Goal: Transaction & Acquisition: Purchase product/service

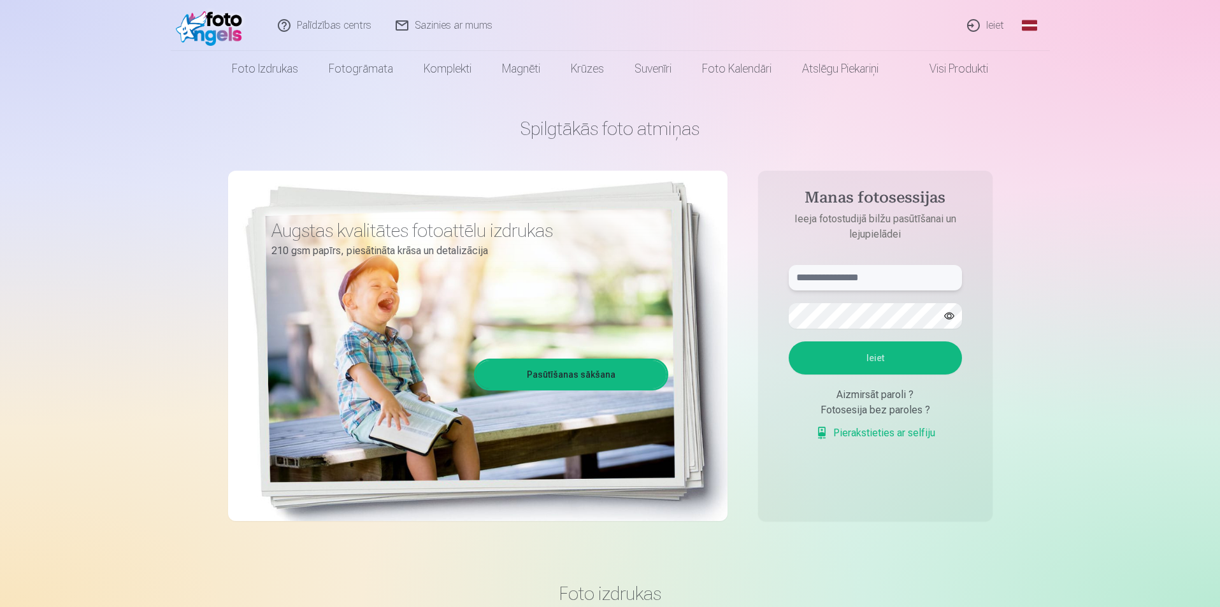
click at [843, 277] on input "text" at bounding box center [874, 277] width 173 height 25
type input "**********"
click at [883, 359] on button "Ieiet" at bounding box center [874, 357] width 173 height 33
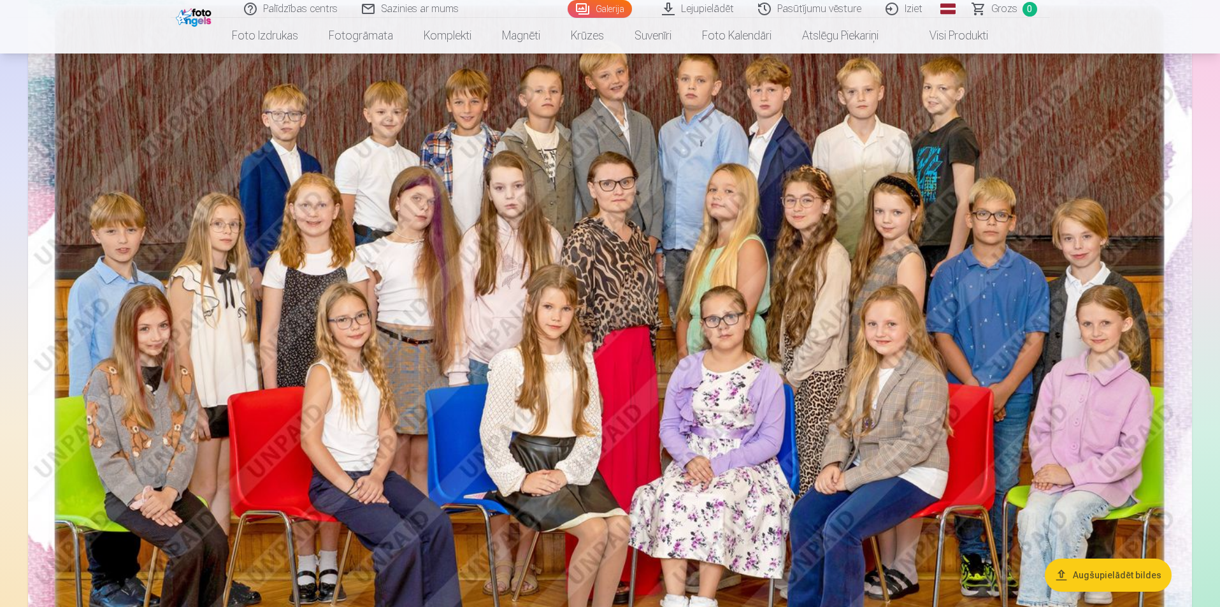
scroll to position [191, 0]
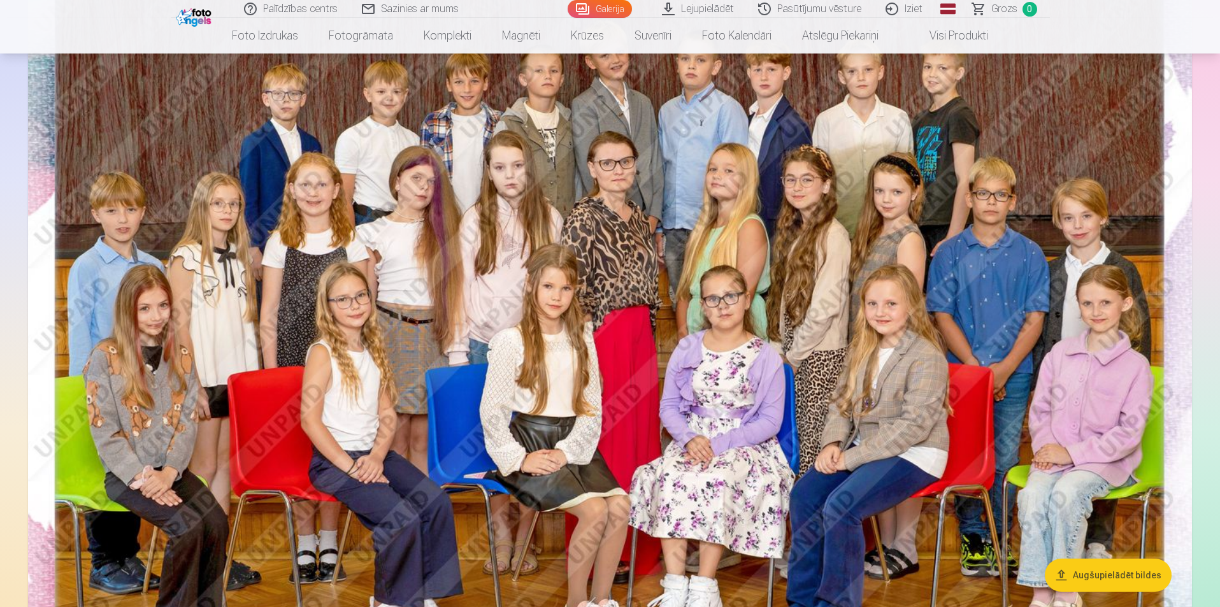
click at [1065, 576] on button "Augšupielādēt bildes" at bounding box center [1107, 575] width 127 height 33
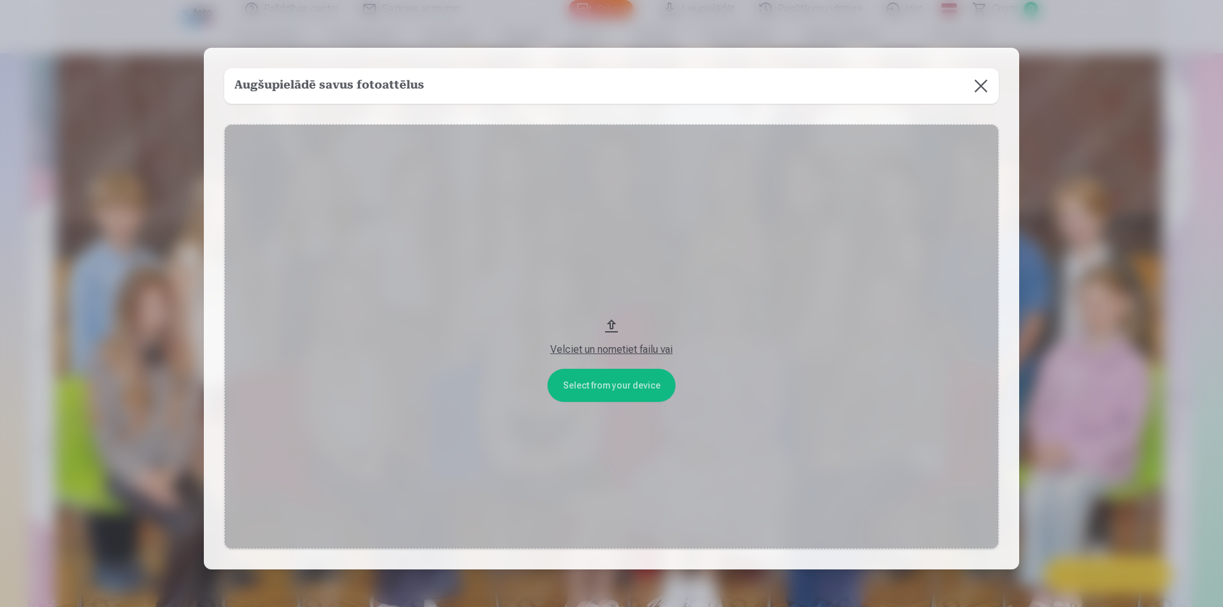
click at [980, 87] on button at bounding box center [981, 86] width 36 height 36
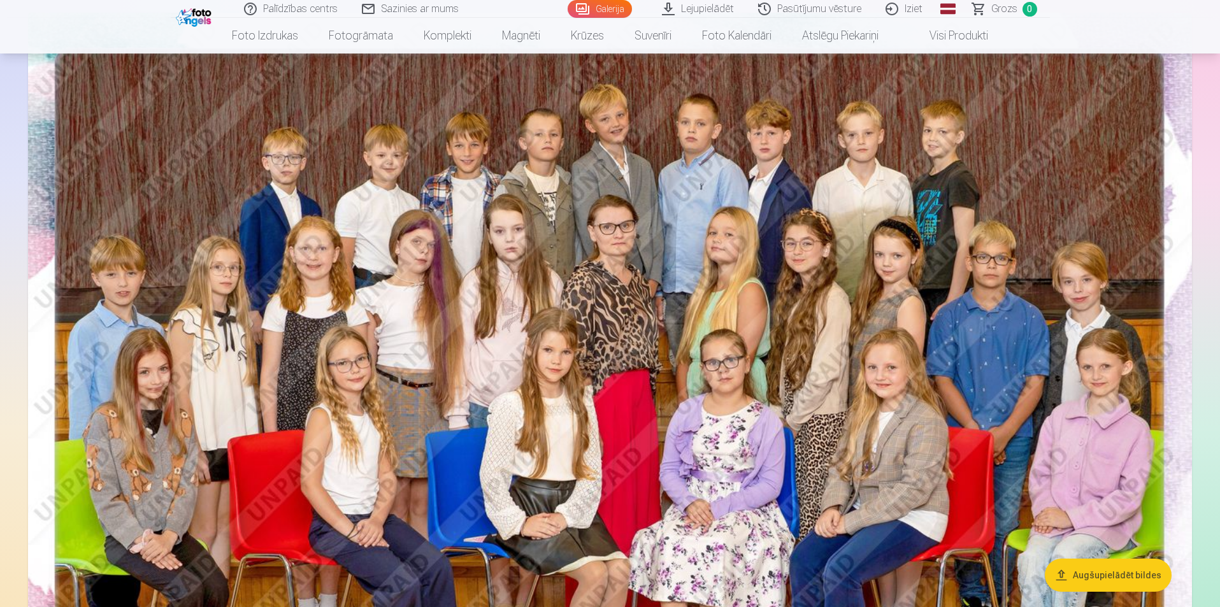
scroll to position [0, 0]
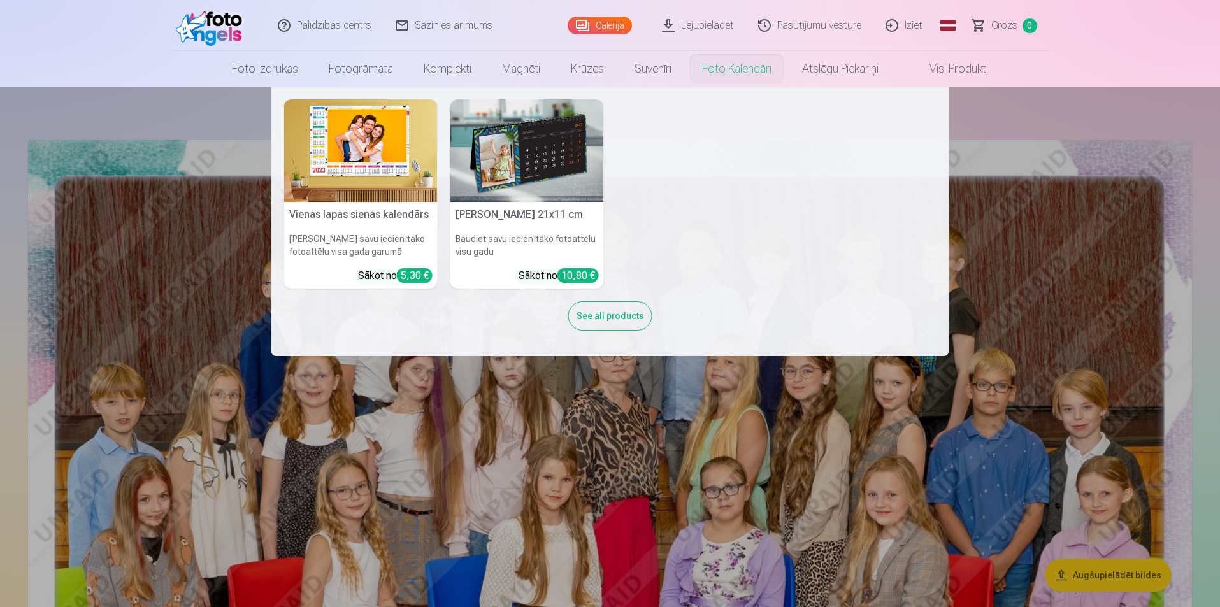
click at [1040, 118] on nav "Vienas lapas sienas kalendārs Parādiet savu iecienītāko fotoattēlu visa gada ga…" at bounding box center [610, 221] width 1220 height 269
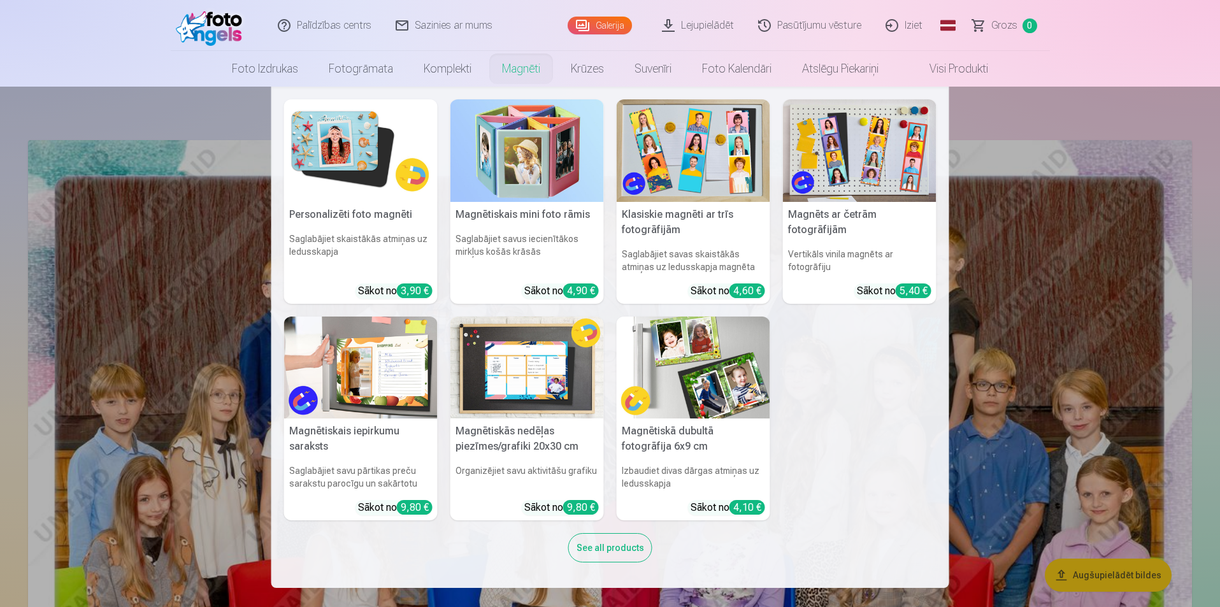
click at [702, 255] on h6 "Saglabājiet savas skaistākās atmiņas uz ledusskapja magnēta" at bounding box center [692, 261] width 153 height 36
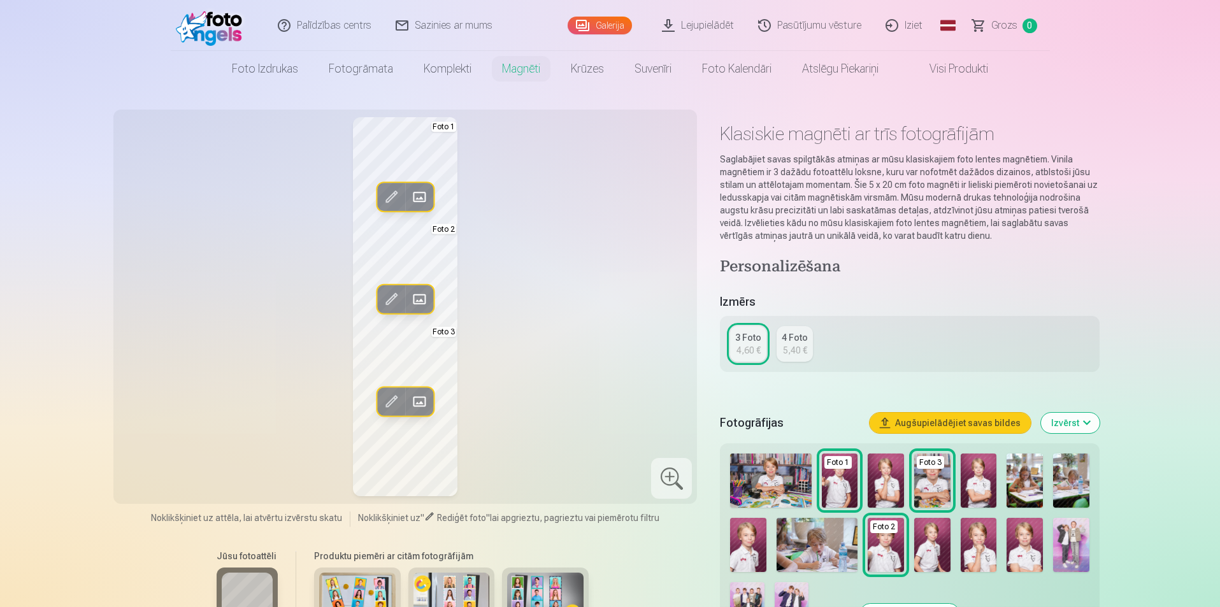
click at [935, 543] on img at bounding box center [932, 545] width 36 height 54
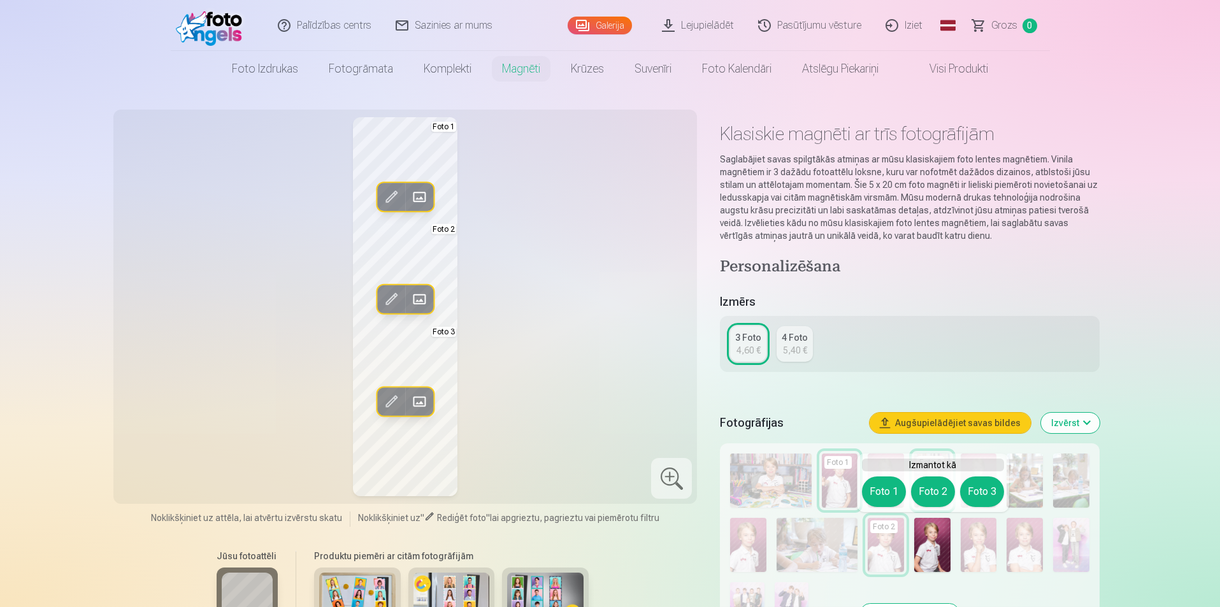
click at [927, 544] on img at bounding box center [932, 545] width 36 height 54
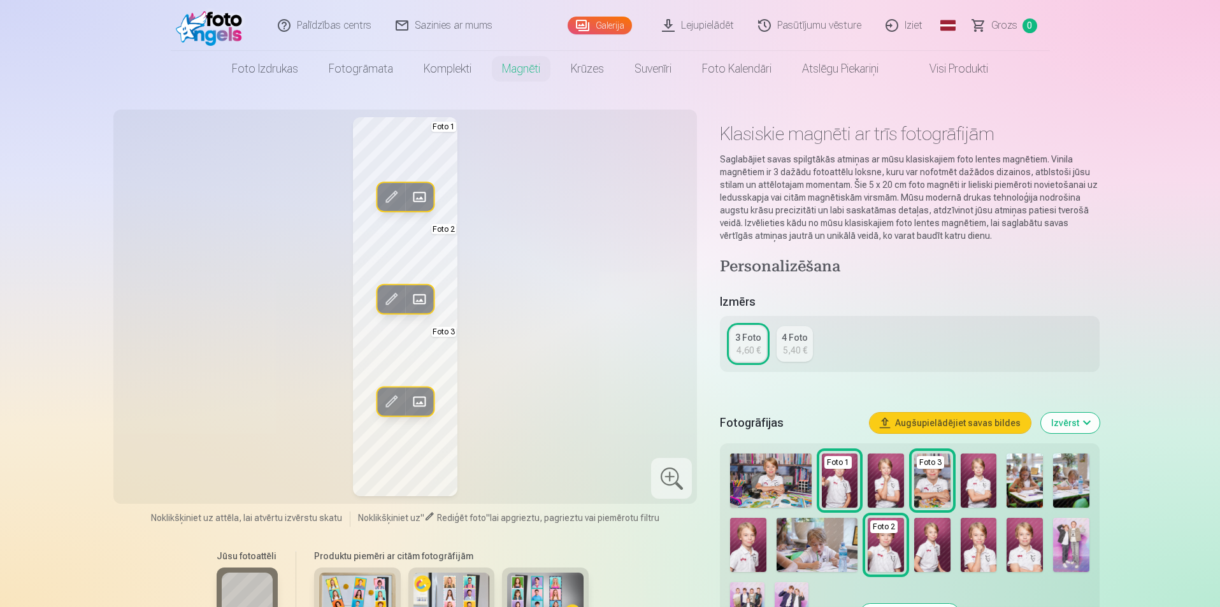
click at [927, 544] on img at bounding box center [932, 545] width 36 height 54
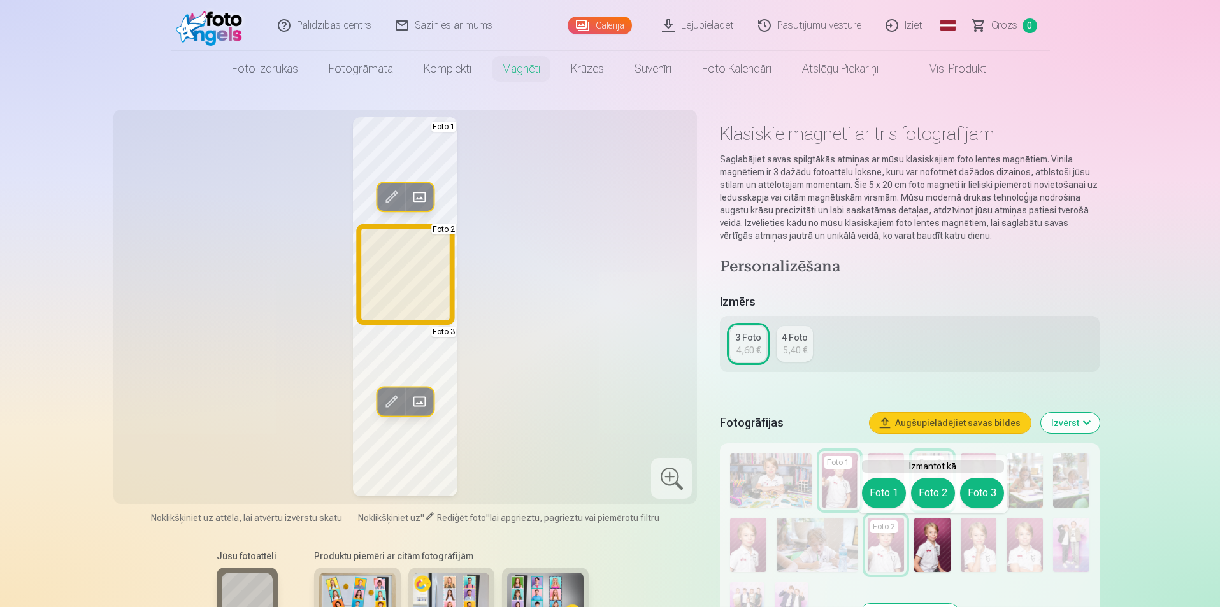
click at [926, 493] on button "Foto 2" at bounding box center [933, 493] width 44 height 31
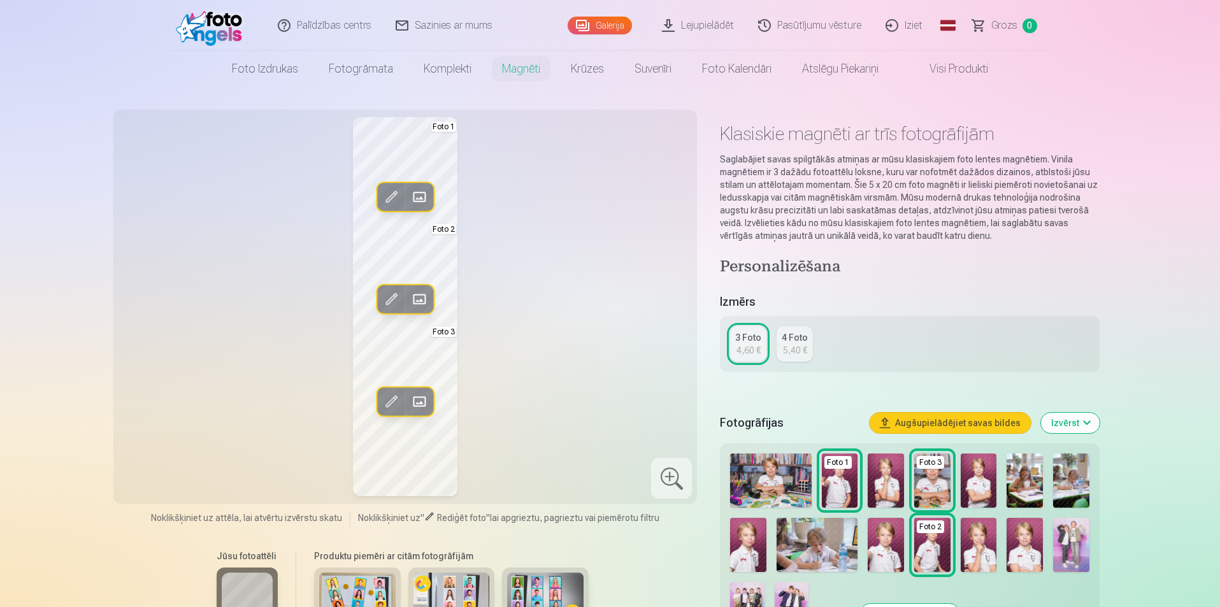
click at [1028, 550] on img at bounding box center [1024, 545] width 36 height 54
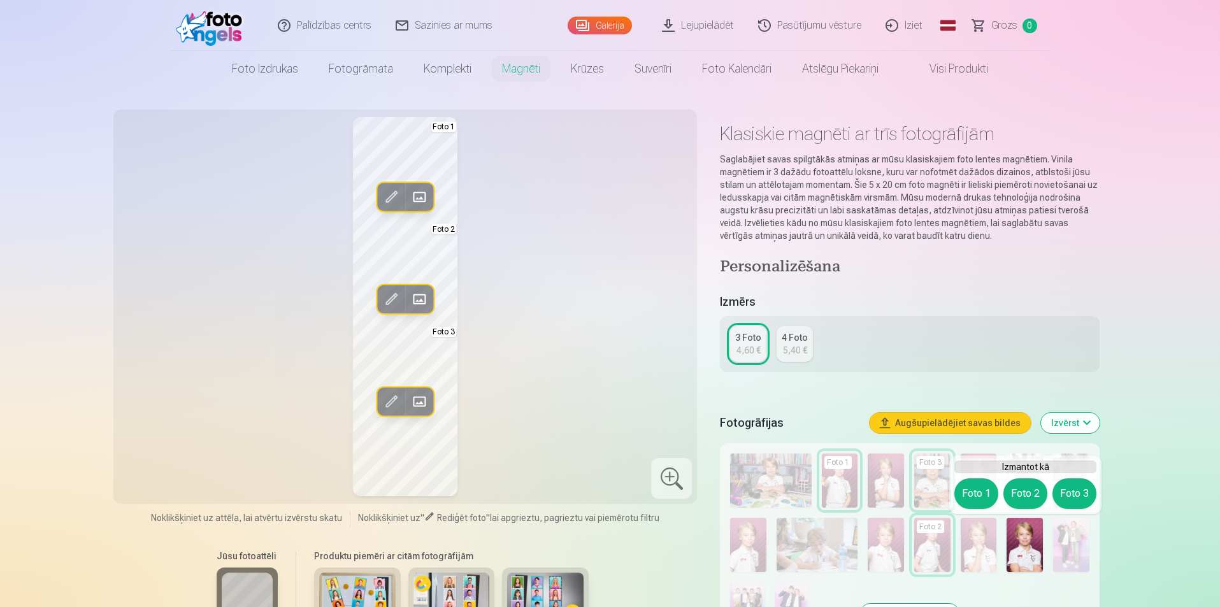
click at [509, 288] on div "Rediģēt foto Aizstāt Foto 1 Rediģēt foto Aizstāt Foto 2 Rediģēt foto Aizstāt Fo…" at bounding box center [405, 306] width 569 height 379
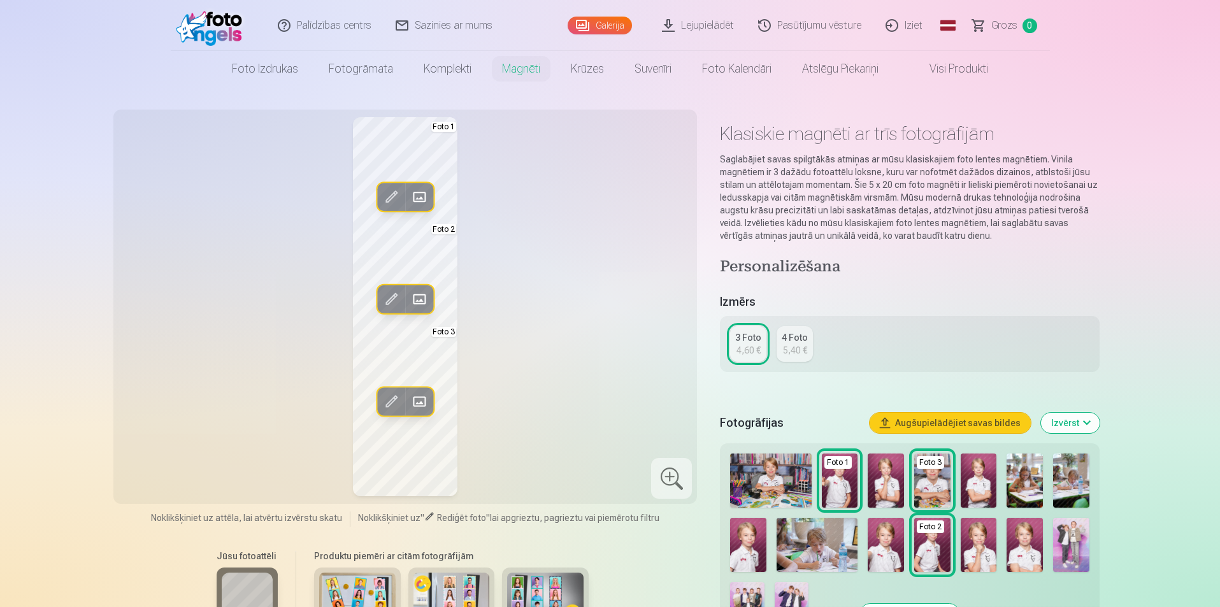
click at [842, 481] on img at bounding box center [840, 480] width 36 height 54
click at [1027, 552] on img at bounding box center [1024, 545] width 36 height 54
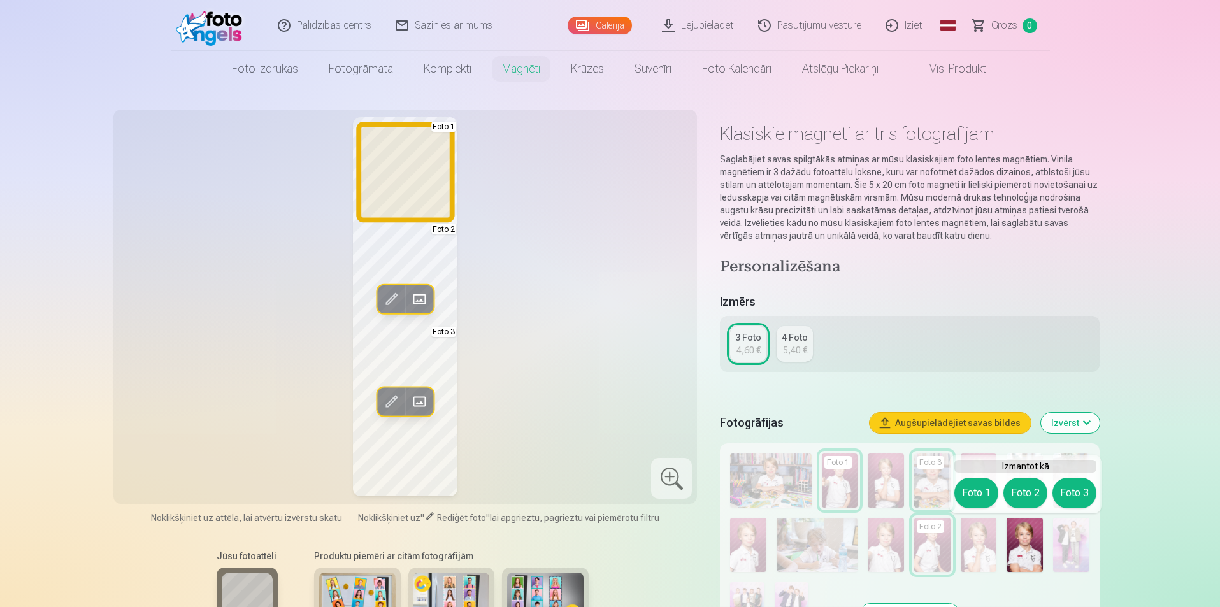
click at [972, 487] on button "Foto 1" at bounding box center [976, 493] width 44 height 31
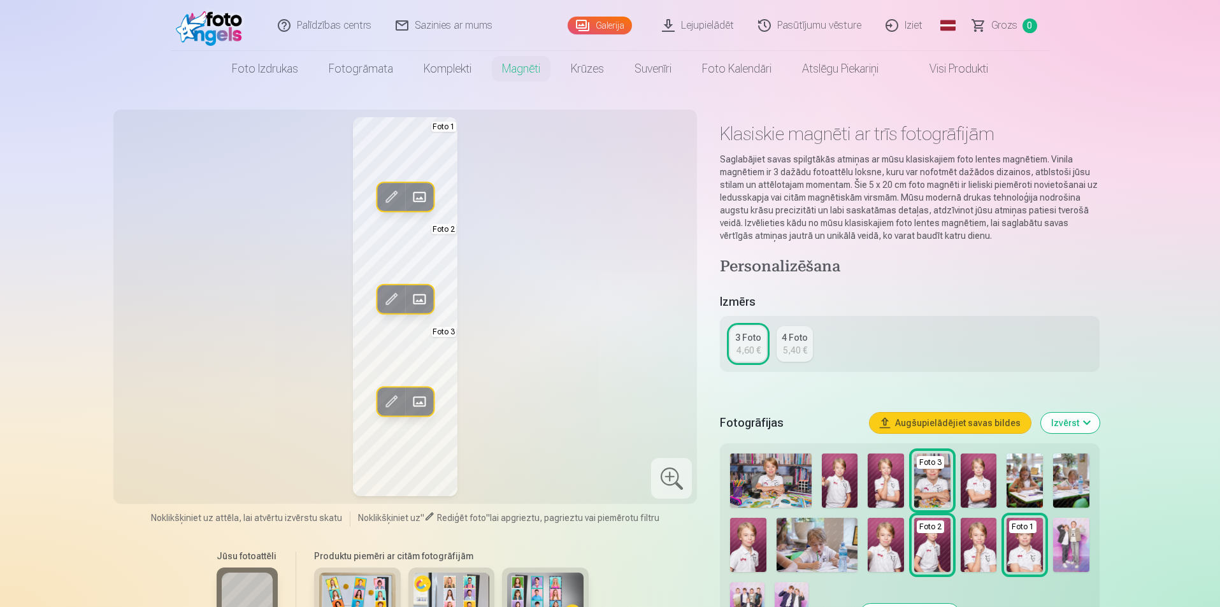
click at [665, 394] on div "Rediģēt foto Aizstāt Foto 1 Rediģēt foto Aizstāt Foto 2 Rediģēt foto Aizstāt Fo…" at bounding box center [405, 306] width 569 height 379
click at [753, 349] on div "4,60 €" at bounding box center [748, 350] width 24 height 13
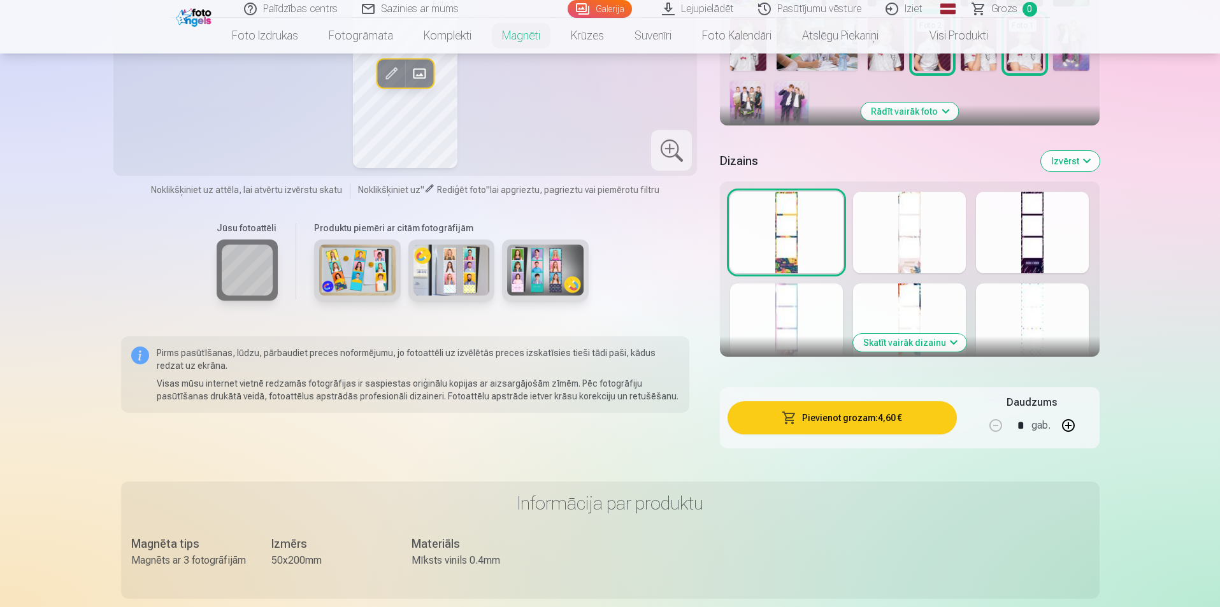
scroll to position [509, 0]
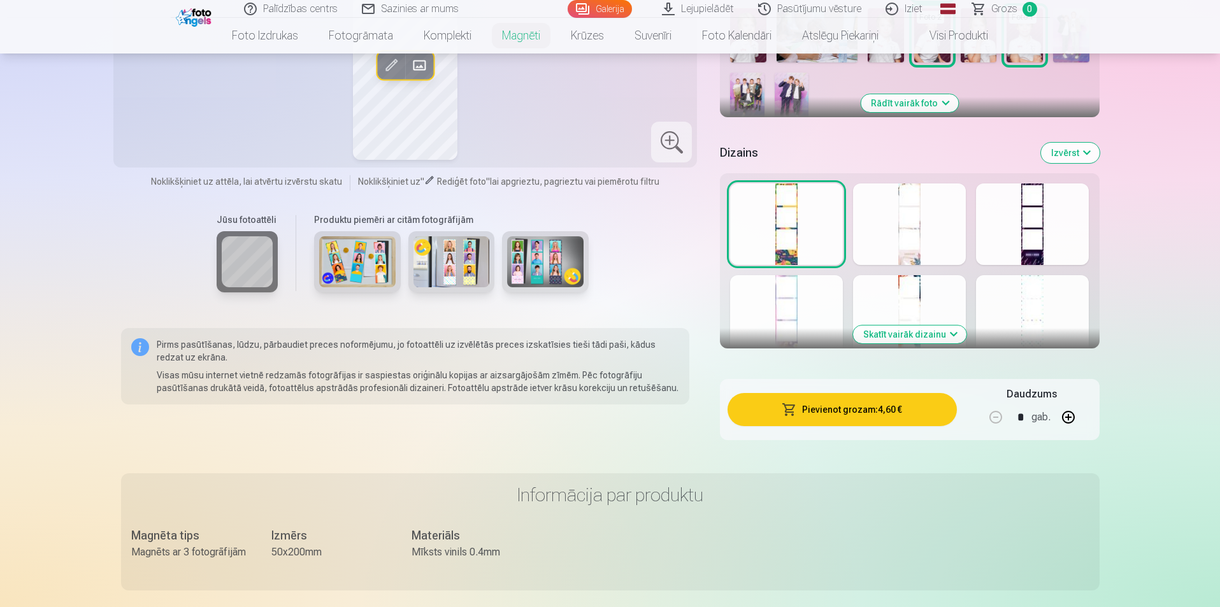
click at [1033, 235] on div at bounding box center [1032, 224] width 113 height 82
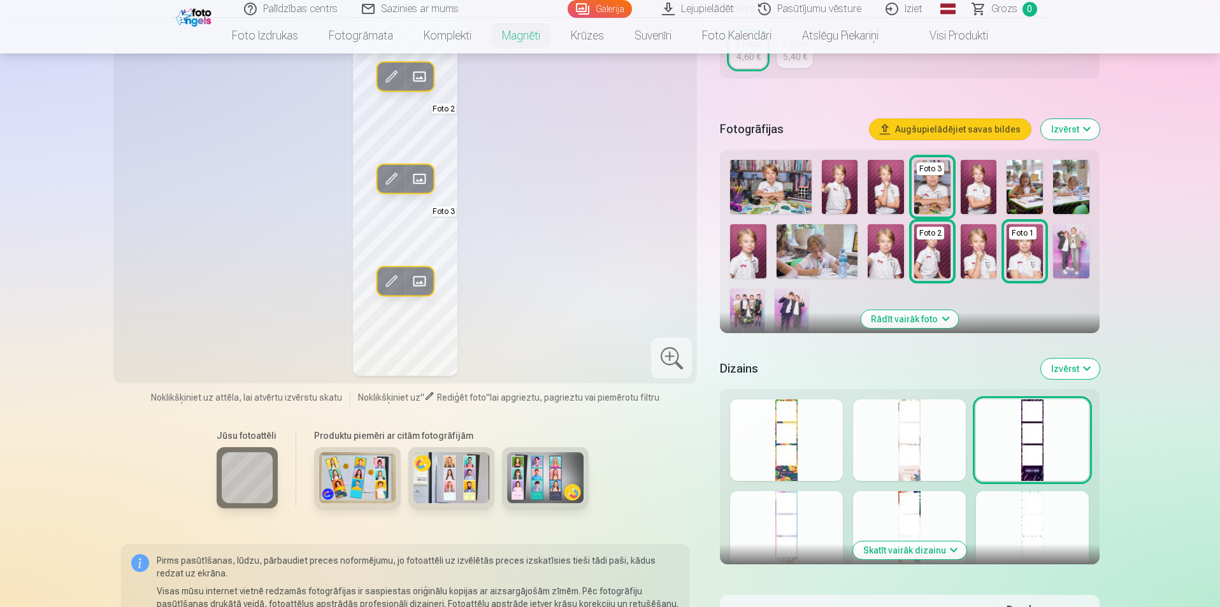
scroll to position [255, 0]
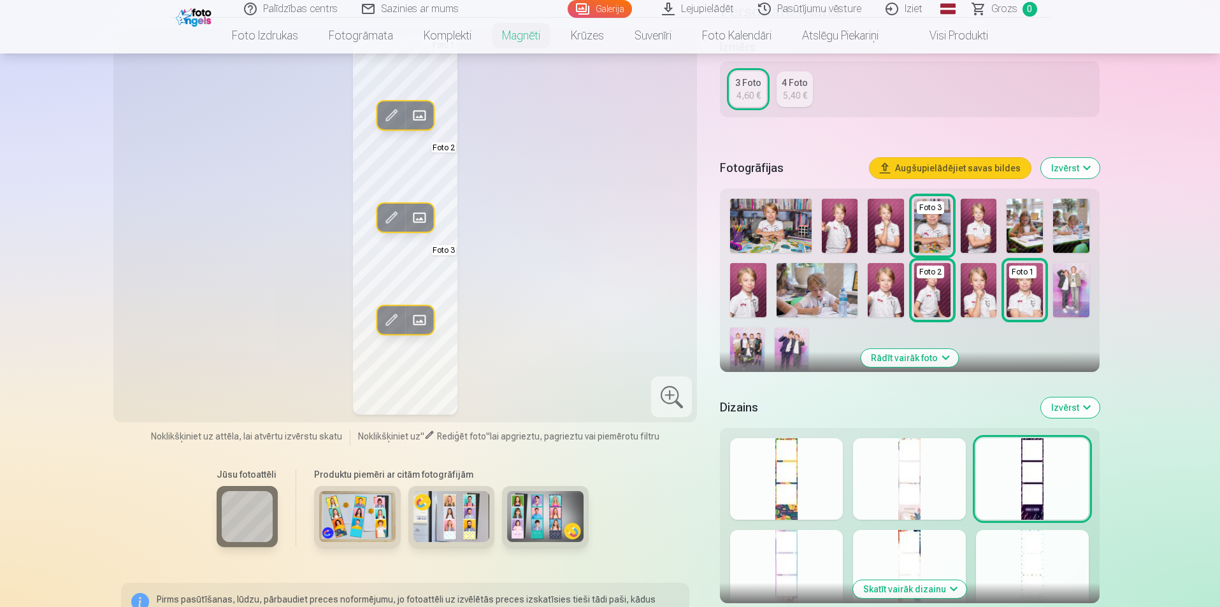
click at [917, 493] on div at bounding box center [909, 479] width 113 height 82
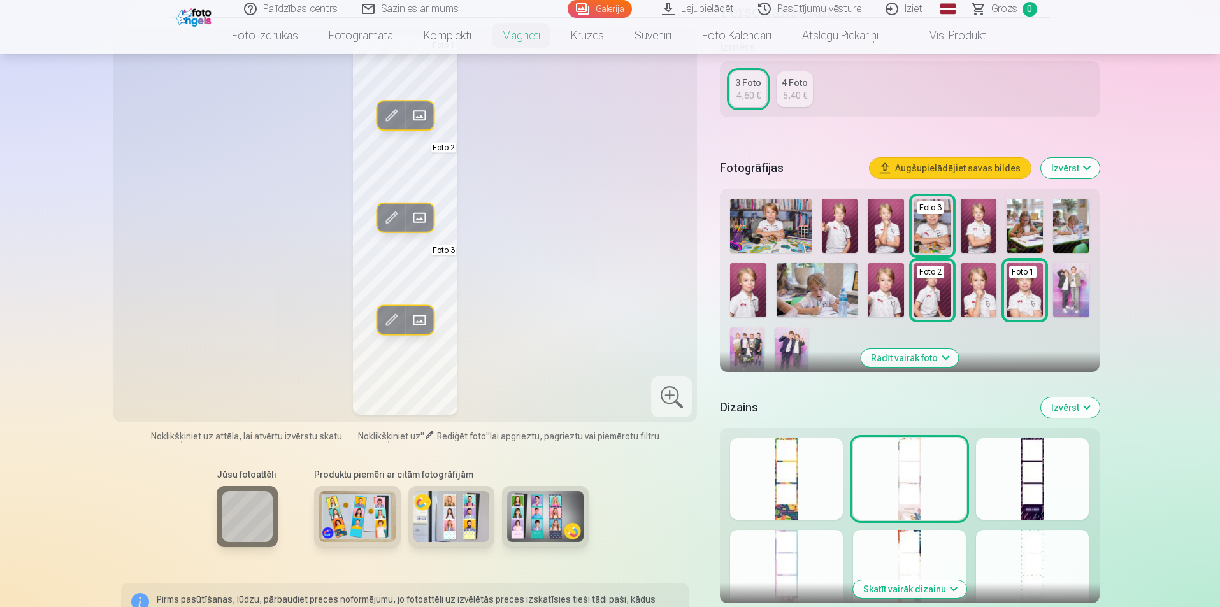
click at [1016, 549] on div at bounding box center [1032, 571] width 113 height 82
click at [934, 565] on div at bounding box center [909, 571] width 113 height 82
click at [822, 570] on div at bounding box center [786, 571] width 113 height 82
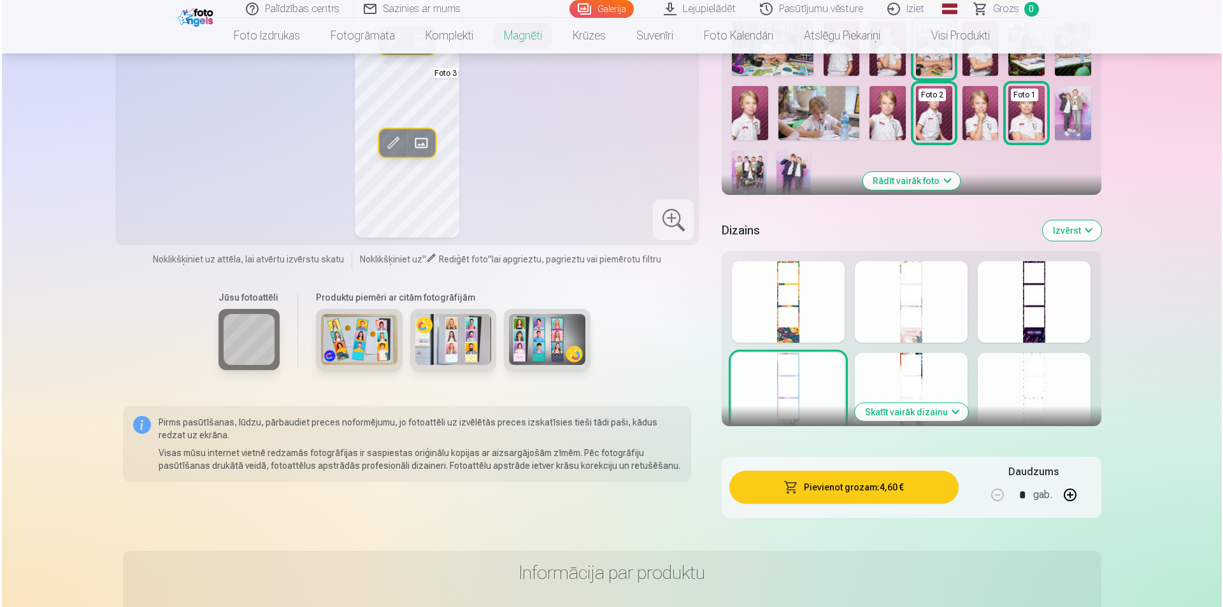
scroll to position [446, 0]
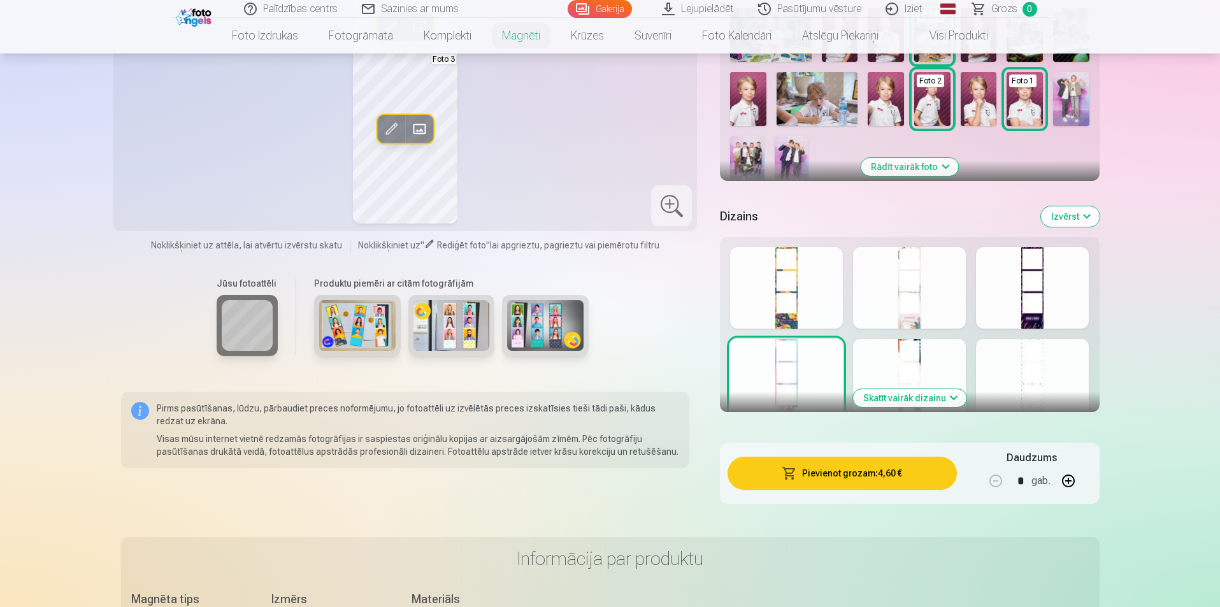
click at [871, 478] on button "Pievienot grozam : 4,60 €" at bounding box center [841, 473] width 229 height 33
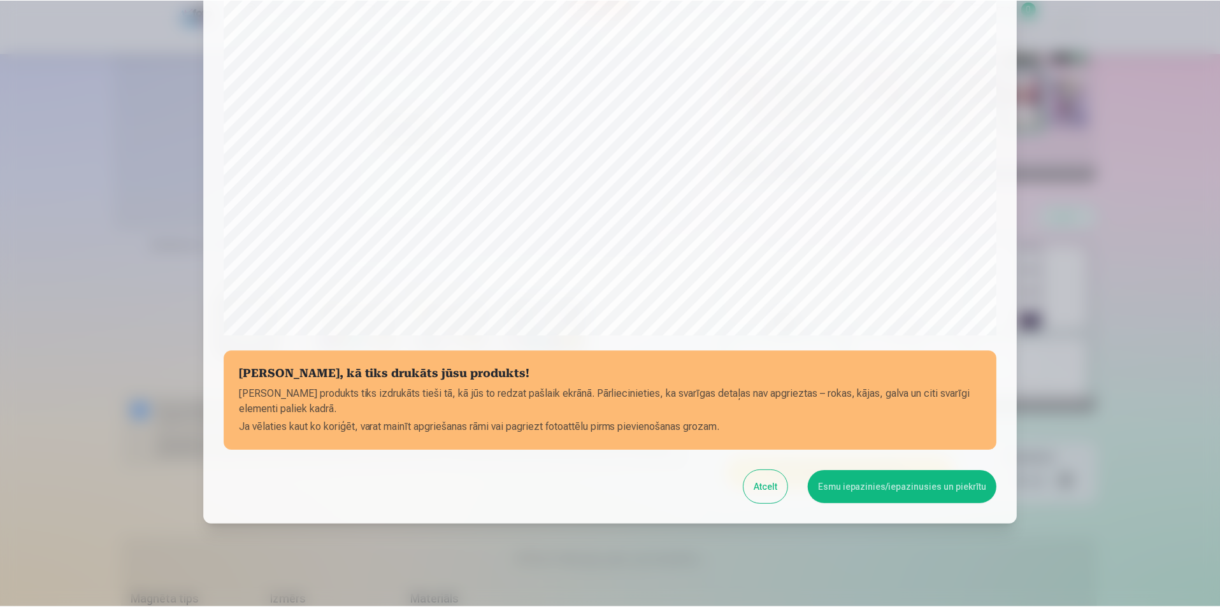
scroll to position [310, 0]
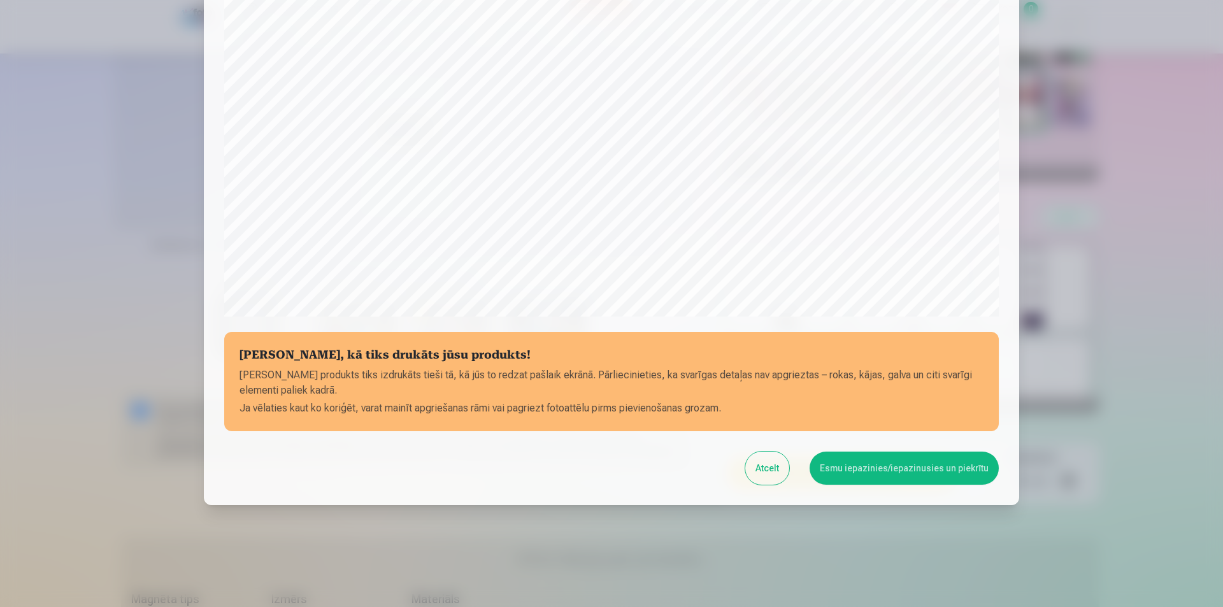
click at [899, 469] on button "Esmu iepazinies/iepazinusies un piekrītu" at bounding box center [903, 468] width 189 height 33
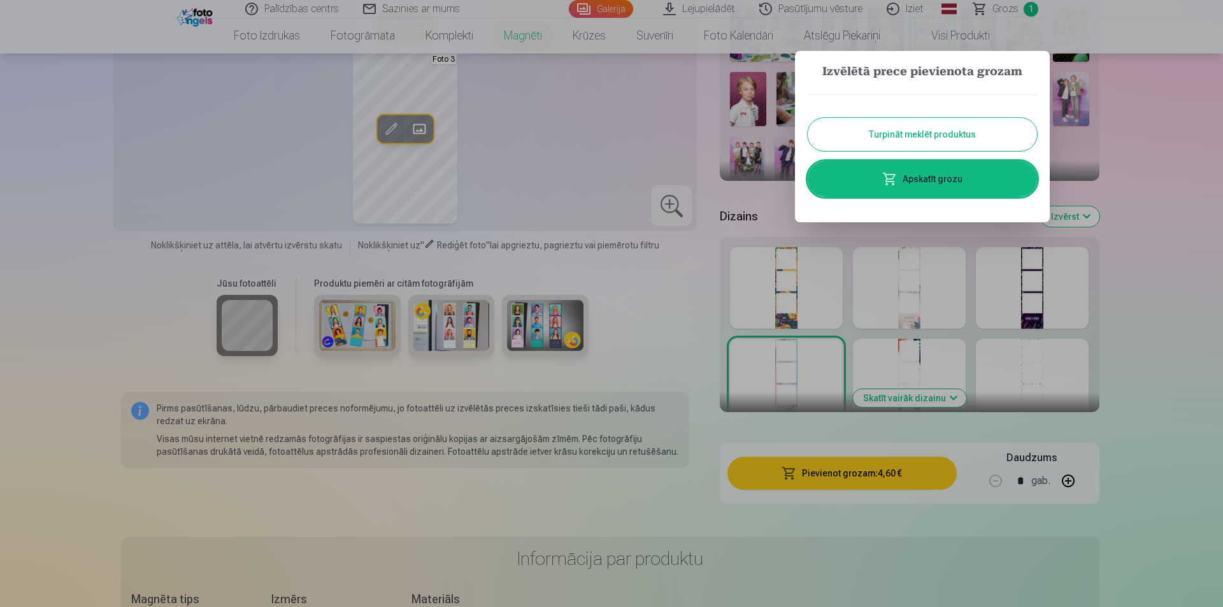
click at [920, 138] on button "Turpināt meklēt produktus" at bounding box center [922, 134] width 229 height 33
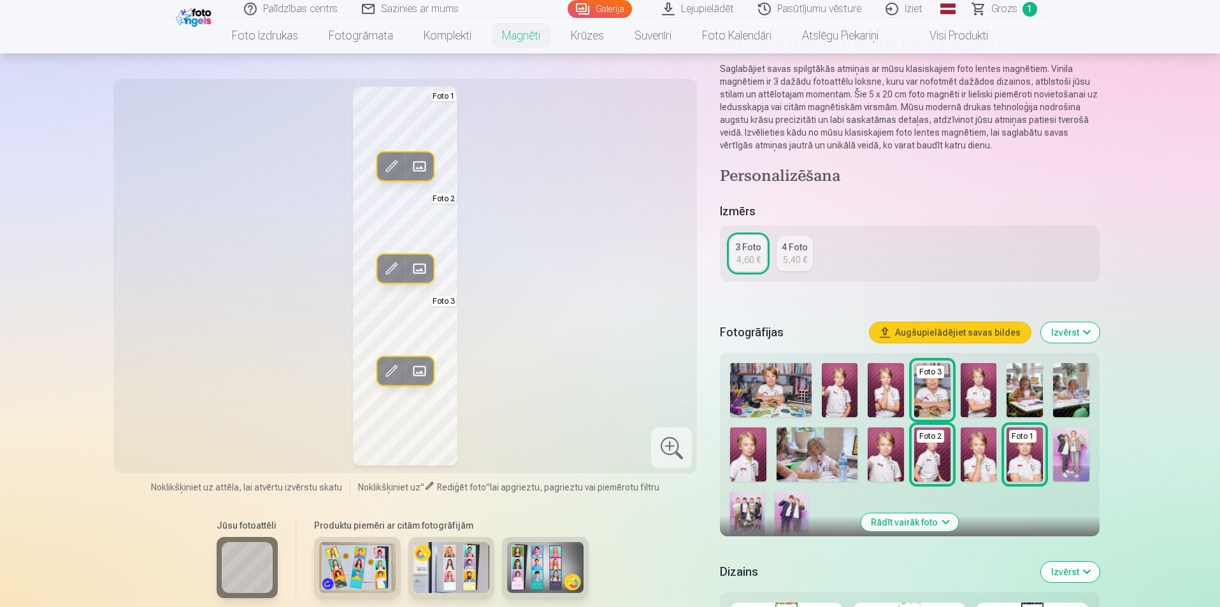
scroll to position [0, 0]
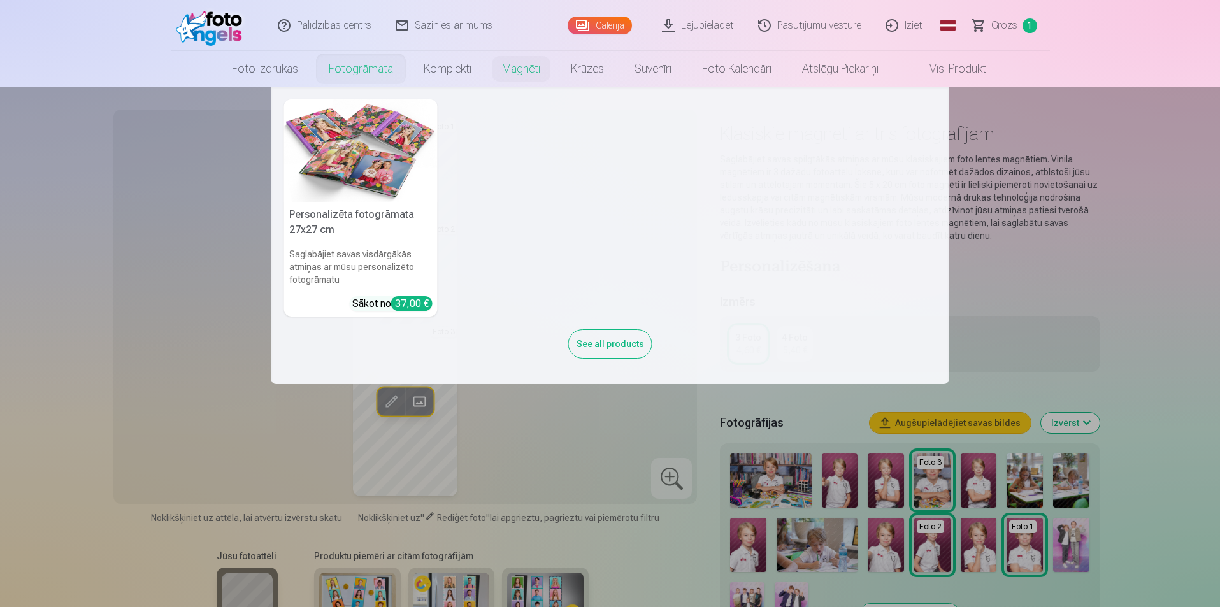
click at [371, 132] on img at bounding box center [360, 150] width 153 height 103
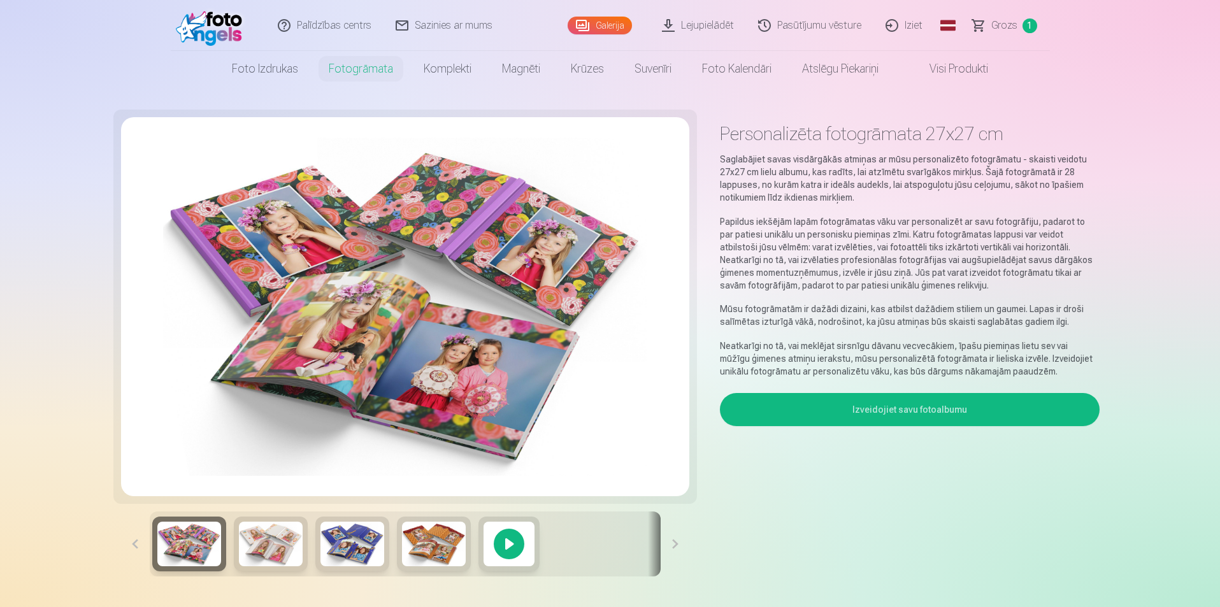
click at [674, 544] on button at bounding box center [674, 543] width 29 height 65
click at [893, 408] on button "Izveidojiet savu fotoalbumu" at bounding box center [909, 409] width 379 height 33
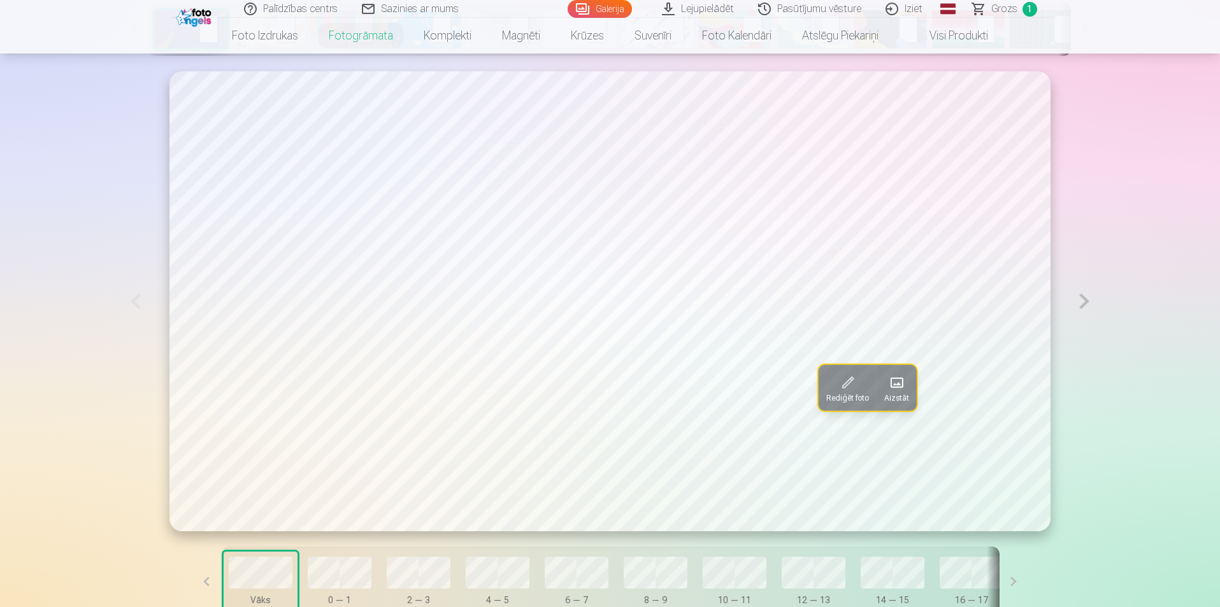
scroll to position [701, 0]
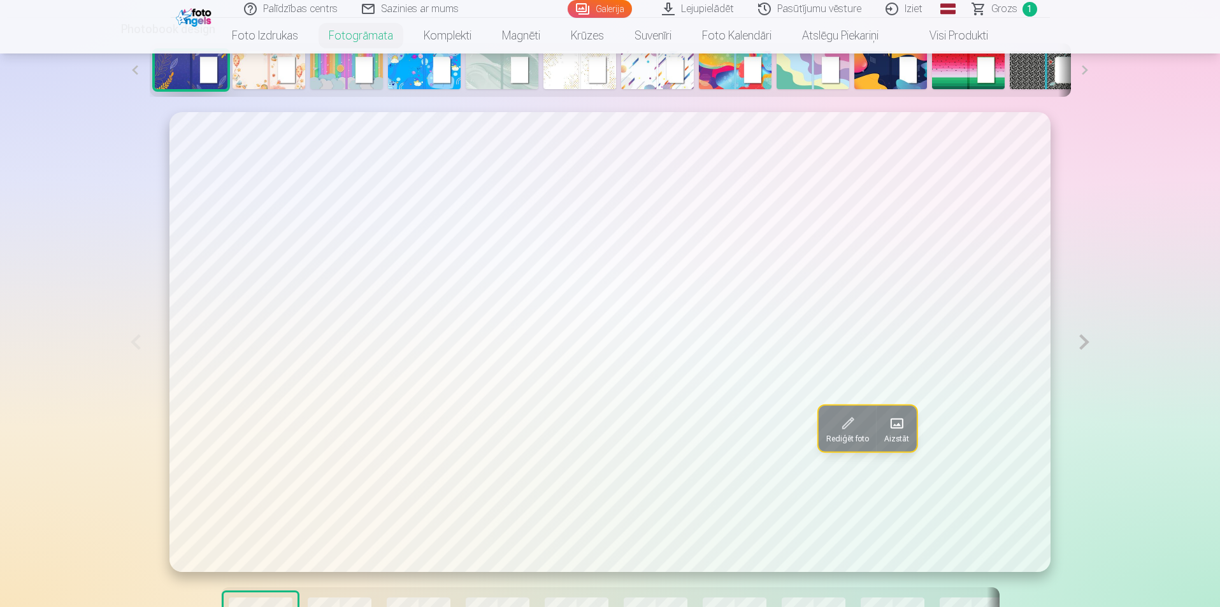
click at [1084, 343] on button at bounding box center [1083, 341] width 29 height 459
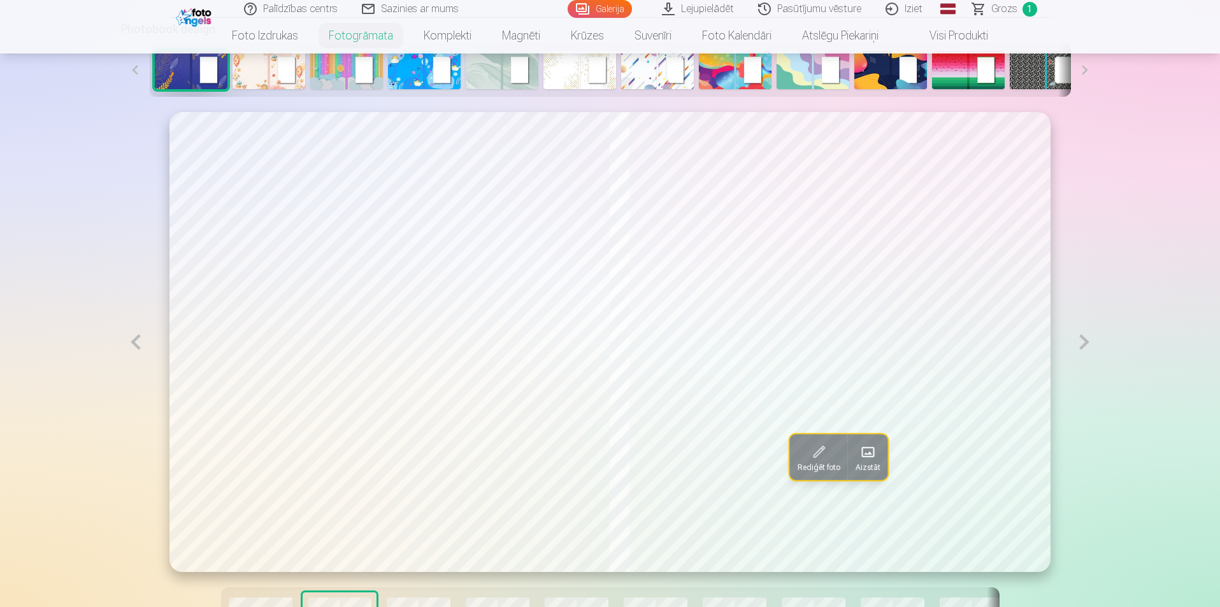
click at [1084, 343] on button at bounding box center [1083, 342] width 29 height 460
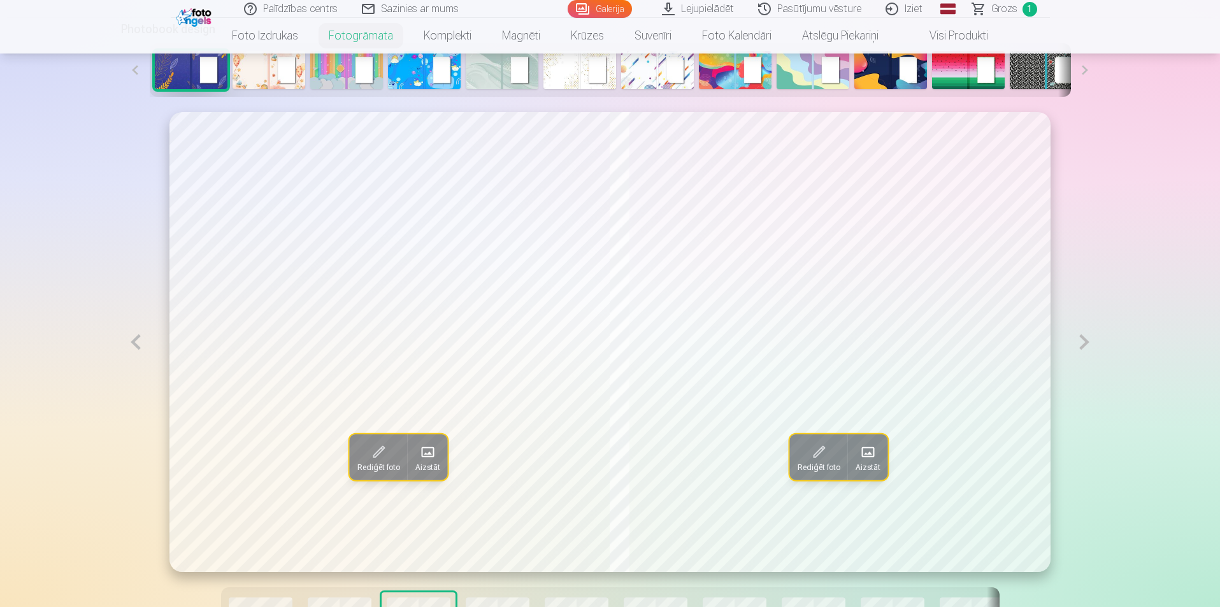
click at [1084, 343] on button at bounding box center [1083, 342] width 29 height 460
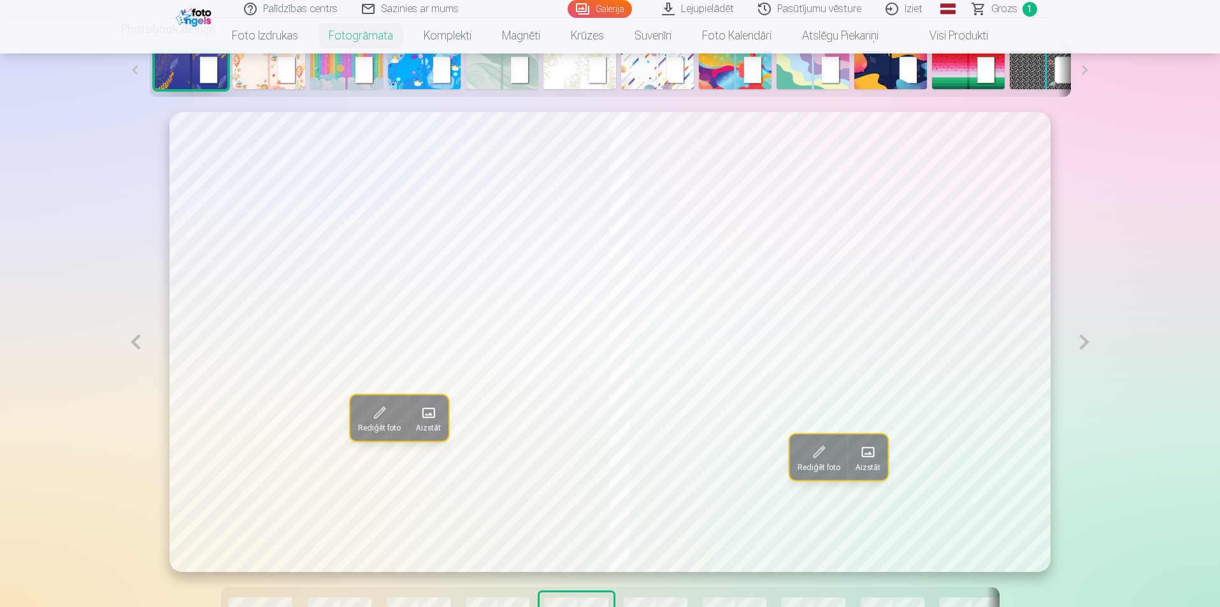
click at [1084, 343] on button at bounding box center [1083, 342] width 29 height 460
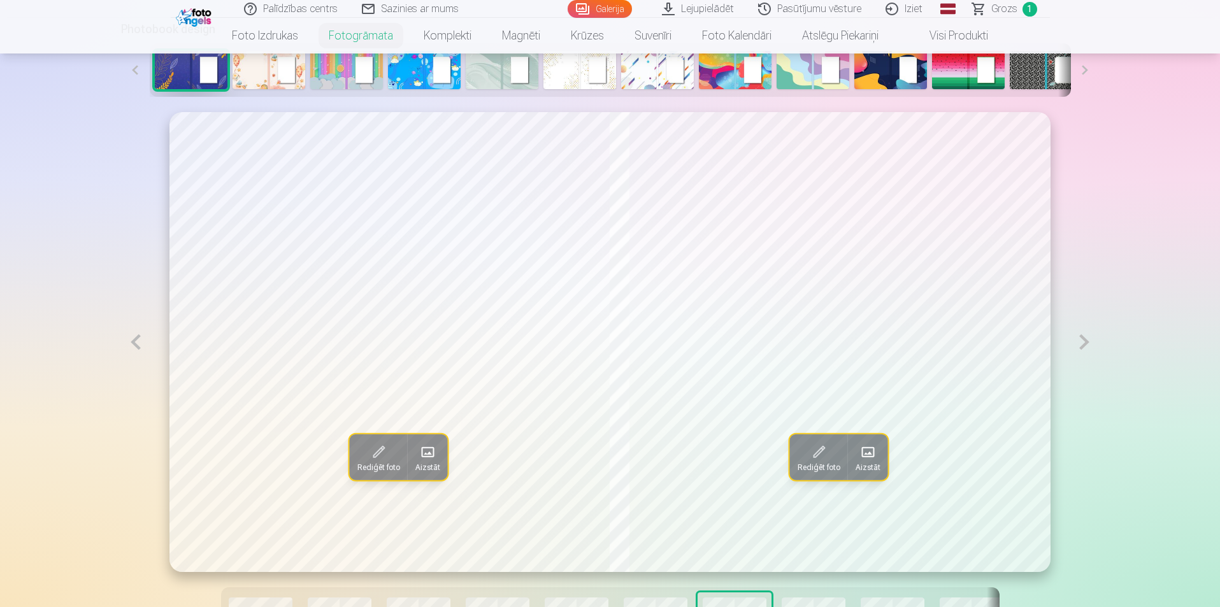
click at [1084, 343] on button at bounding box center [1083, 342] width 29 height 460
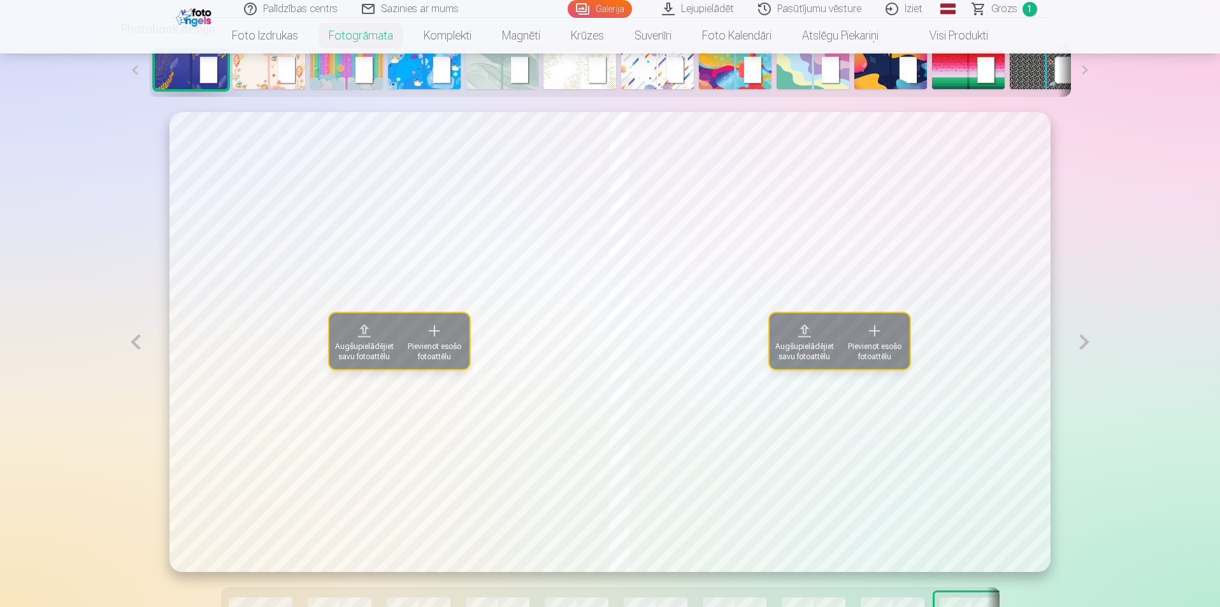
click at [133, 349] on button at bounding box center [135, 342] width 29 height 460
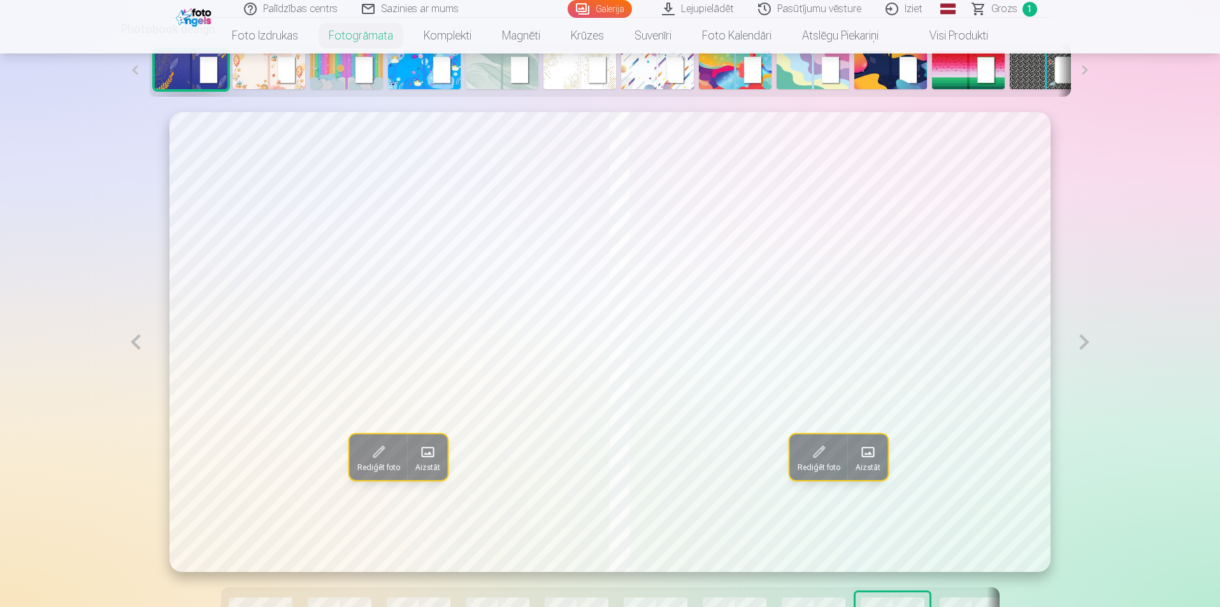
click at [133, 349] on button at bounding box center [135, 342] width 29 height 460
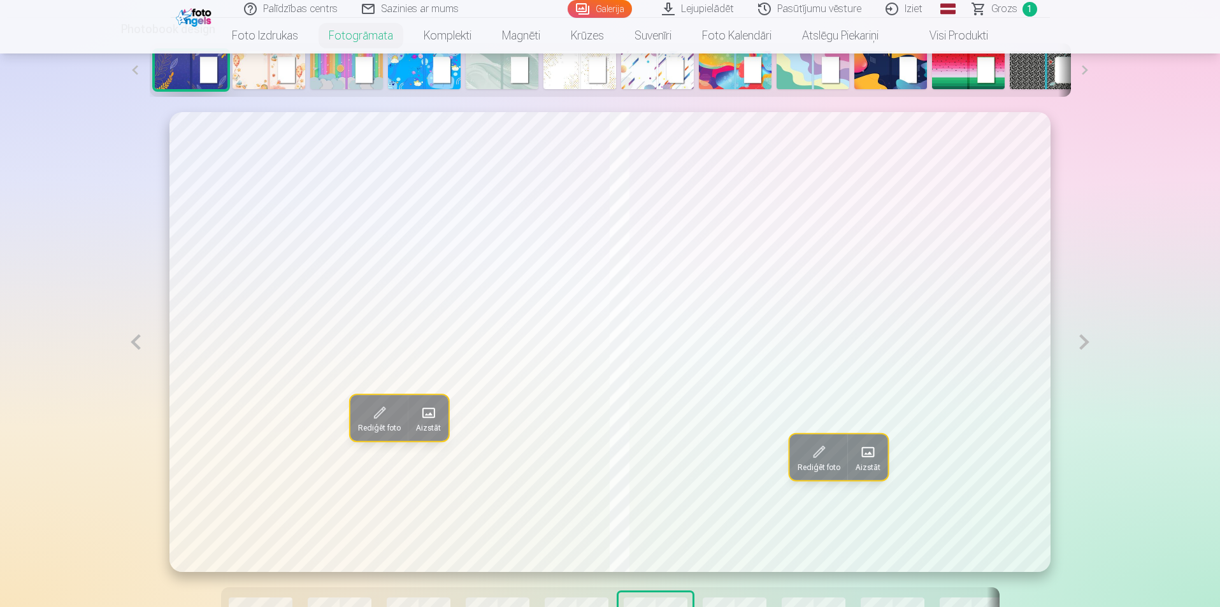
click at [133, 349] on button at bounding box center [135, 342] width 29 height 460
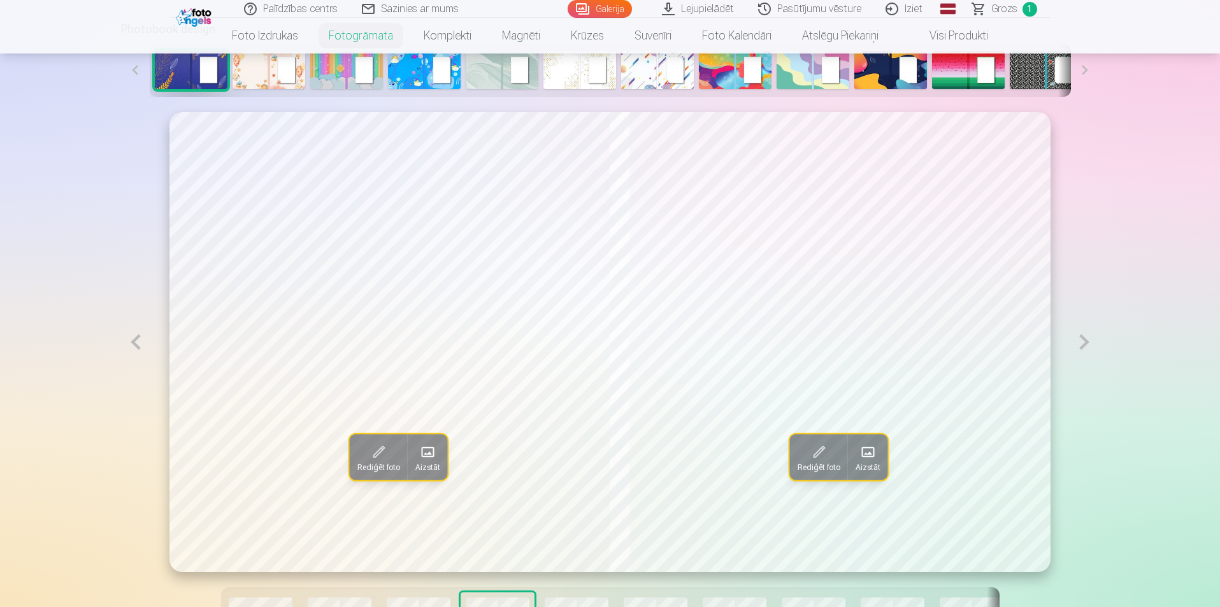
click at [133, 349] on button at bounding box center [135, 342] width 29 height 460
click at [417, 459] on span at bounding box center [427, 452] width 20 height 20
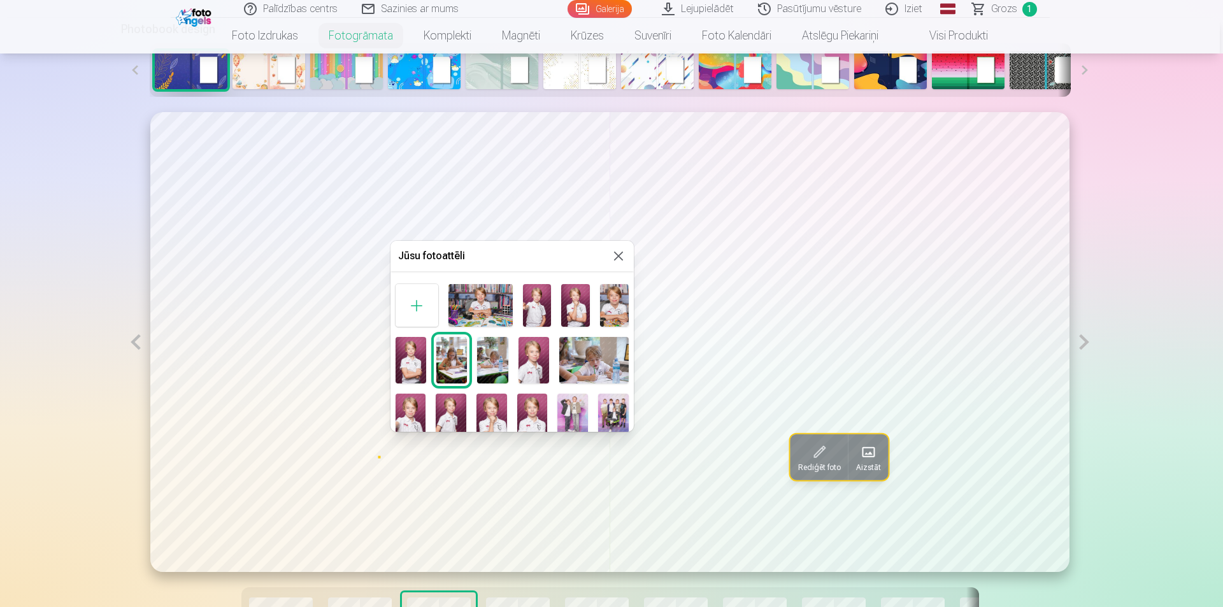
click at [536, 358] on img at bounding box center [533, 360] width 31 height 46
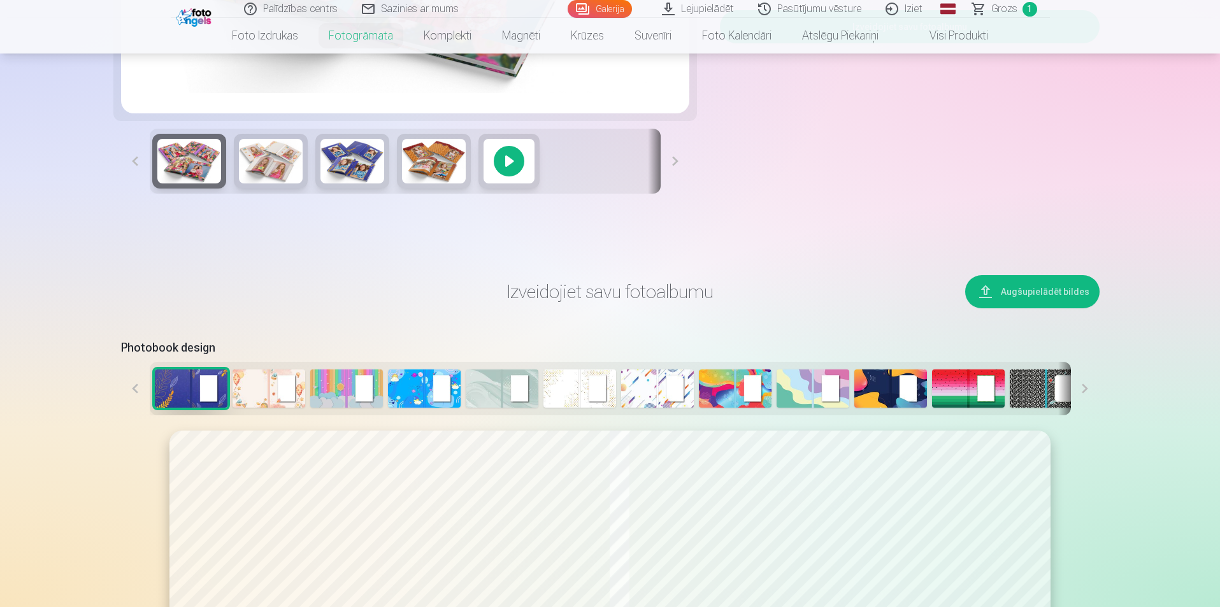
scroll to position [319, 0]
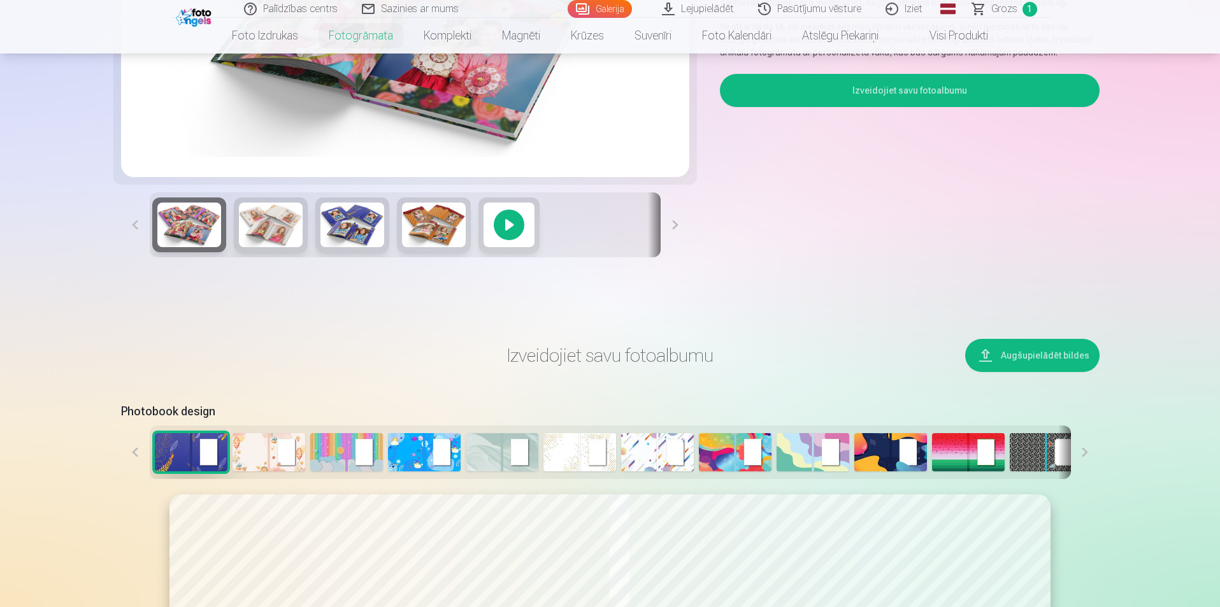
click at [143, 227] on button at bounding box center [135, 224] width 29 height 65
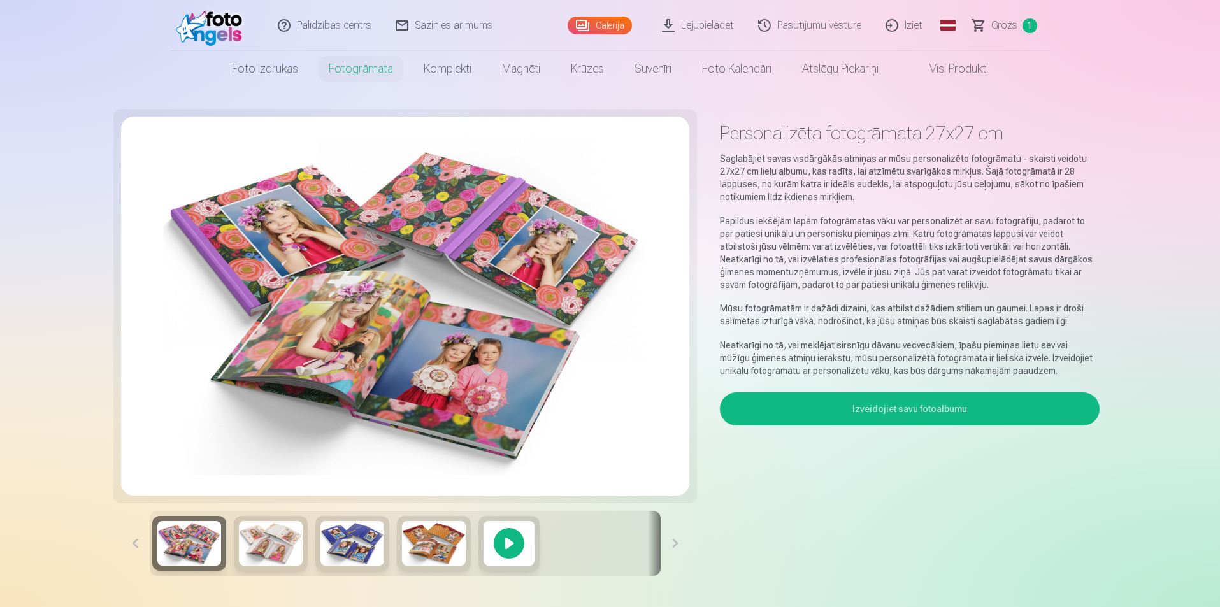
scroll to position [0, 0]
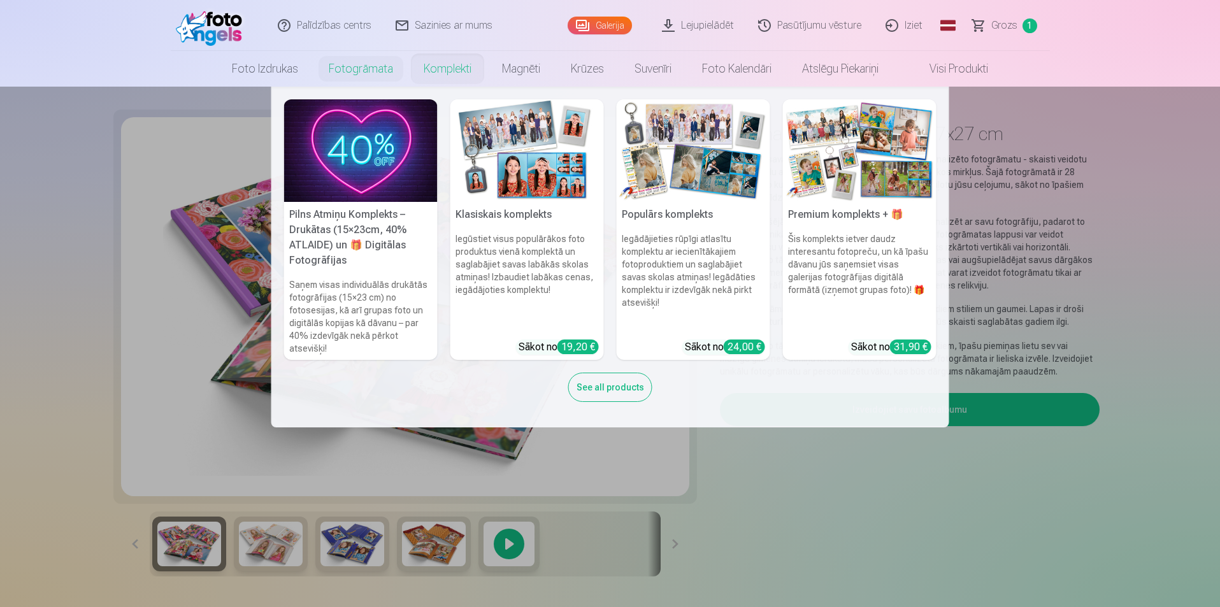
click at [843, 217] on h5 "Premium komplekts + 🎁" at bounding box center [859, 214] width 153 height 25
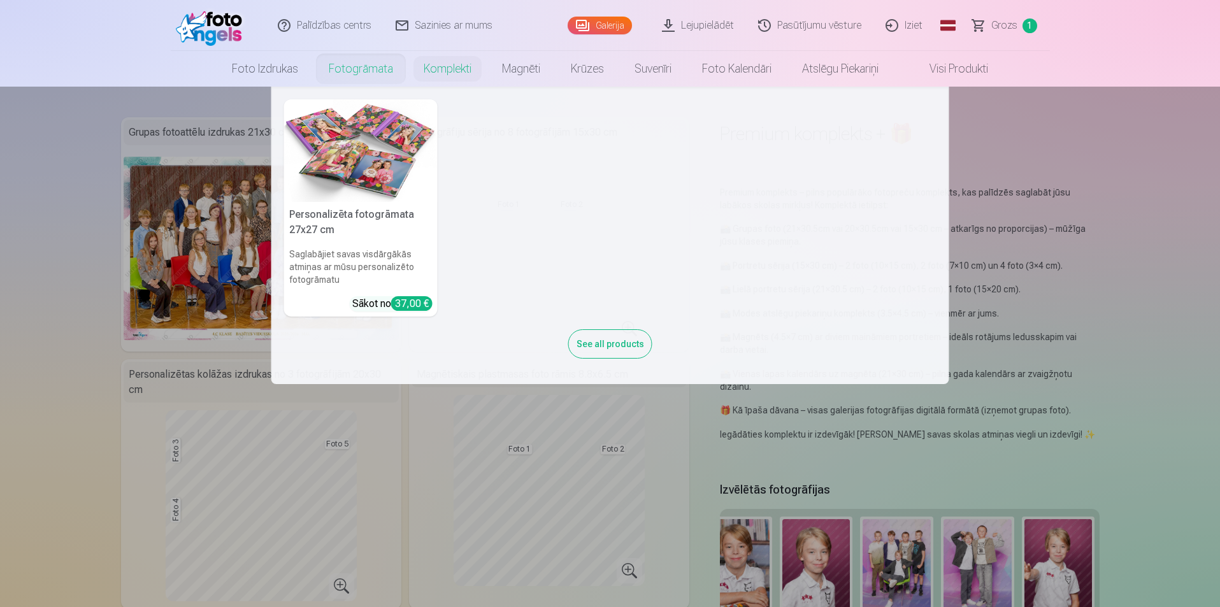
click at [360, 69] on link "Fotogrāmata" at bounding box center [360, 69] width 95 height 36
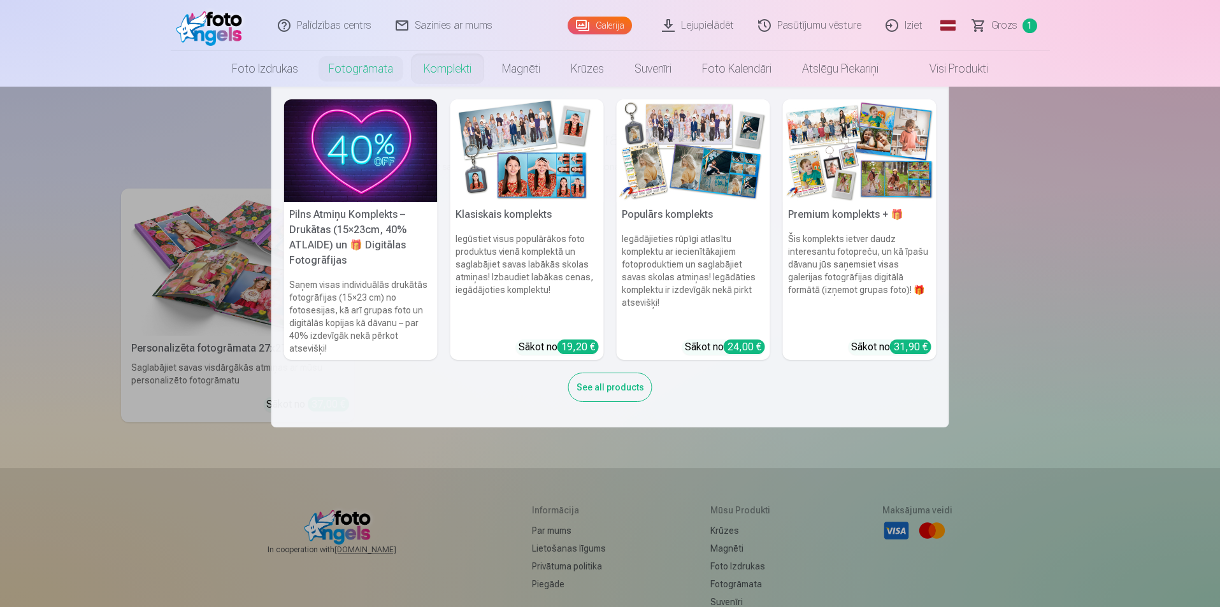
click at [526, 229] on h6 "Iegūstiet visus populārākos foto produktus vienā komplektā un saglabājiet savas…" at bounding box center [526, 280] width 153 height 107
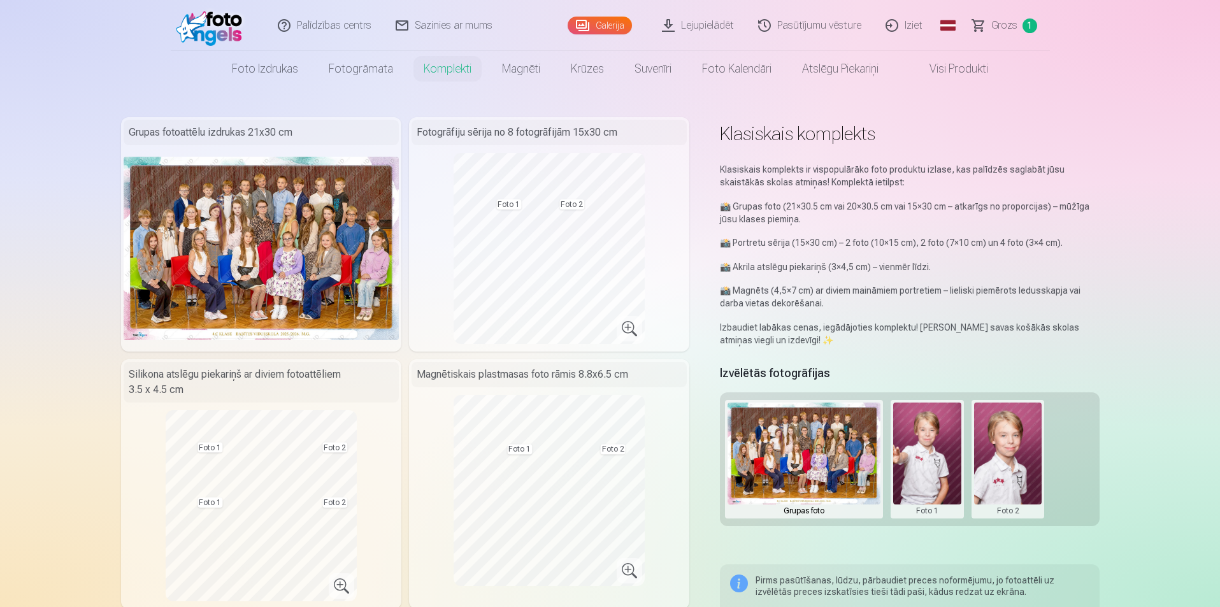
click at [953, 71] on link "Visi produkti" at bounding box center [949, 69] width 110 height 36
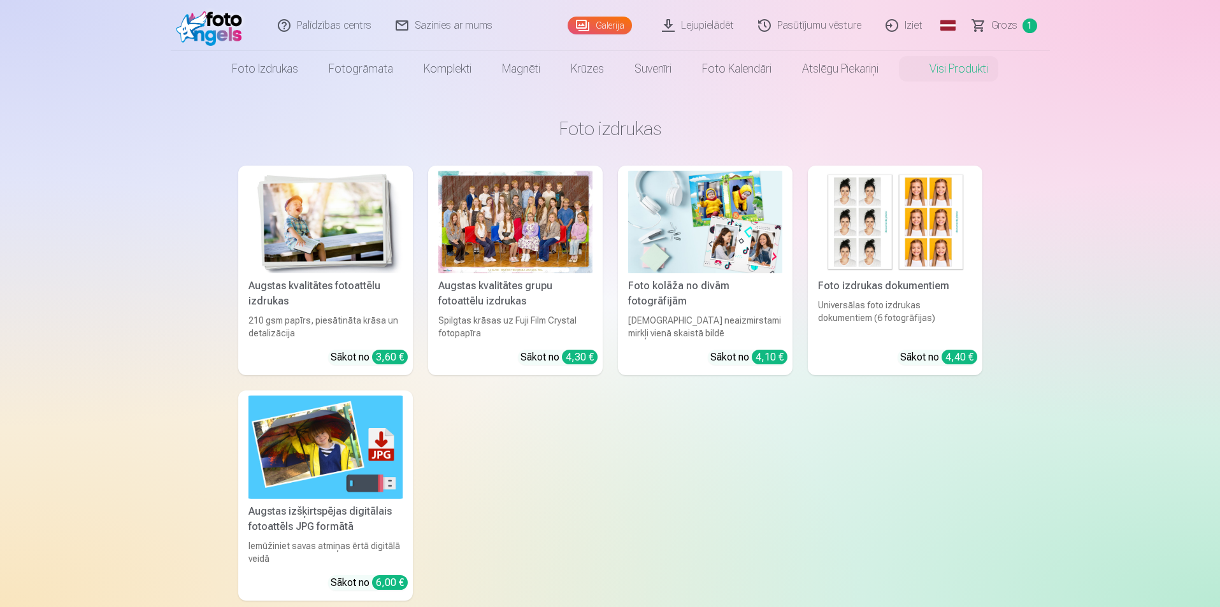
click at [315, 287] on div "Augstas kvalitātes fotoattēlu izdrukas" at bounding box center [325, 293] width 164 height 31
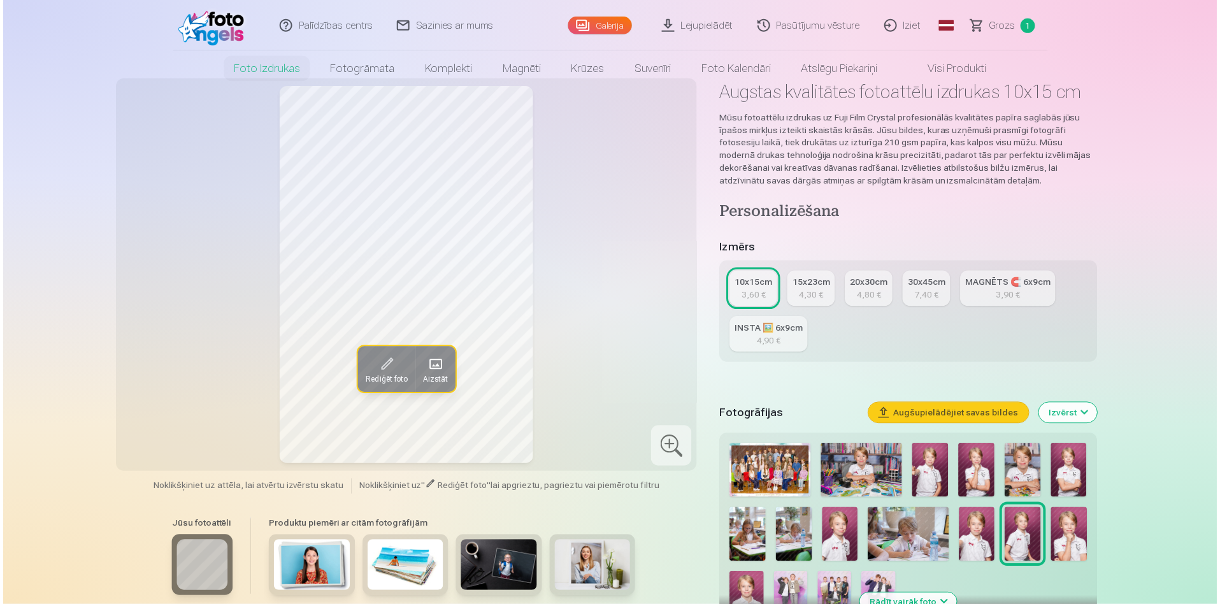
scroll to position [64, 0]
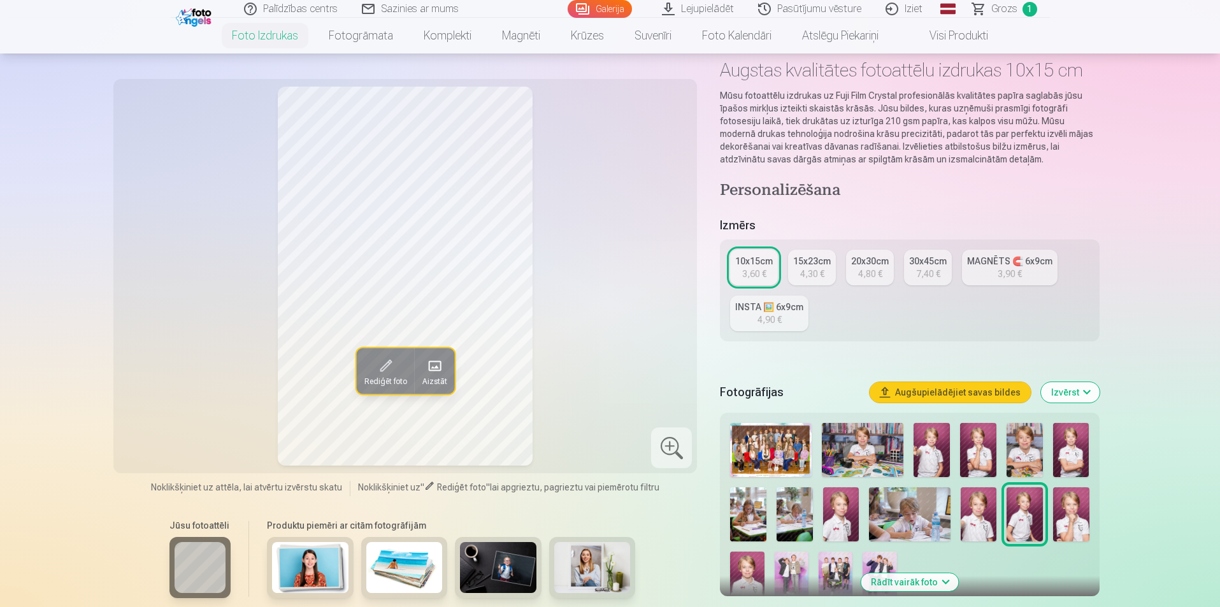
click at [762, 445] on img at bounding box center [771, 450] width 82 height 54
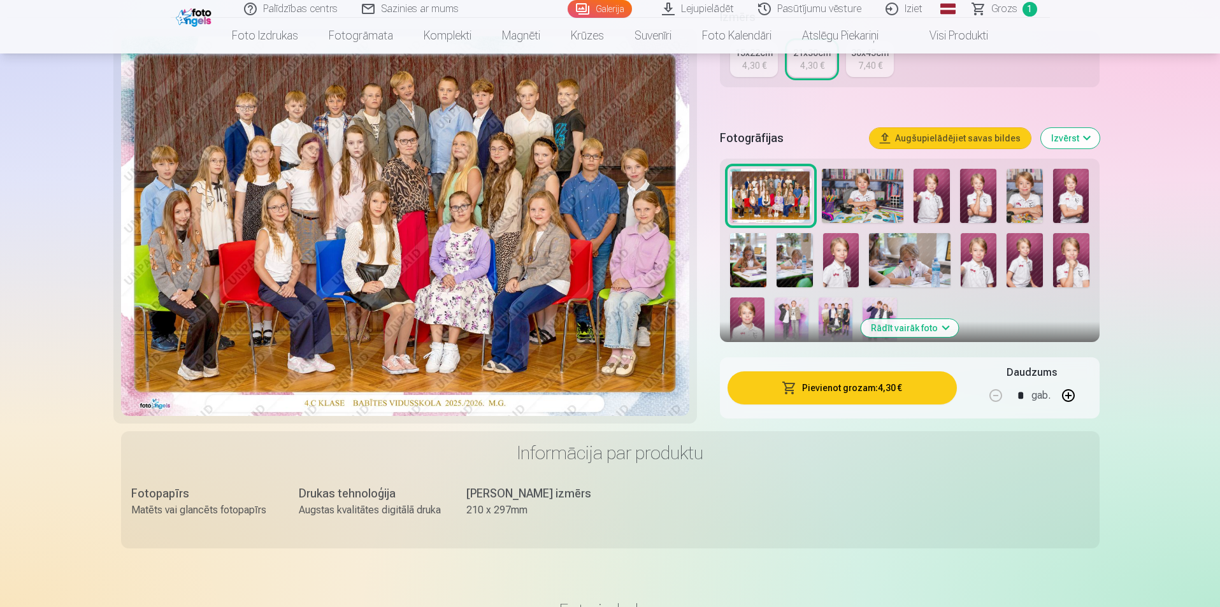
scroll to position [382, 0]
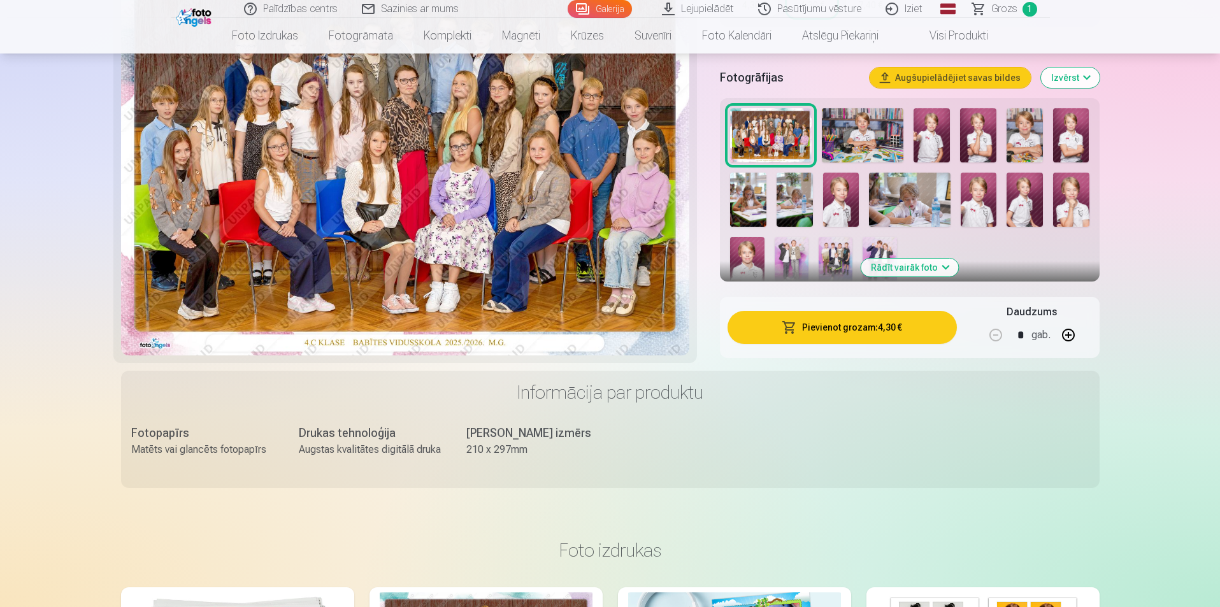
click at [870, 327] on button "Pievienot grozam : 4,30 €" at bounding box center [841, 327] width 229 height 33
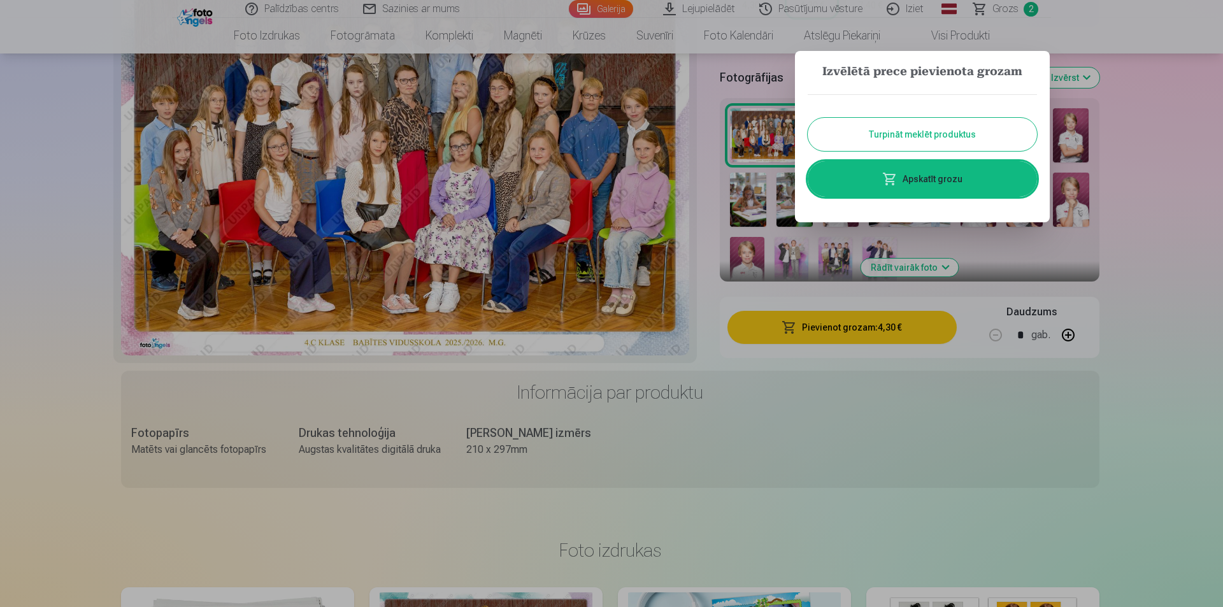
click at [902, 135] on button "Turpināt meklēt produktus" at bounding box center [922, 134] width 229 height 33
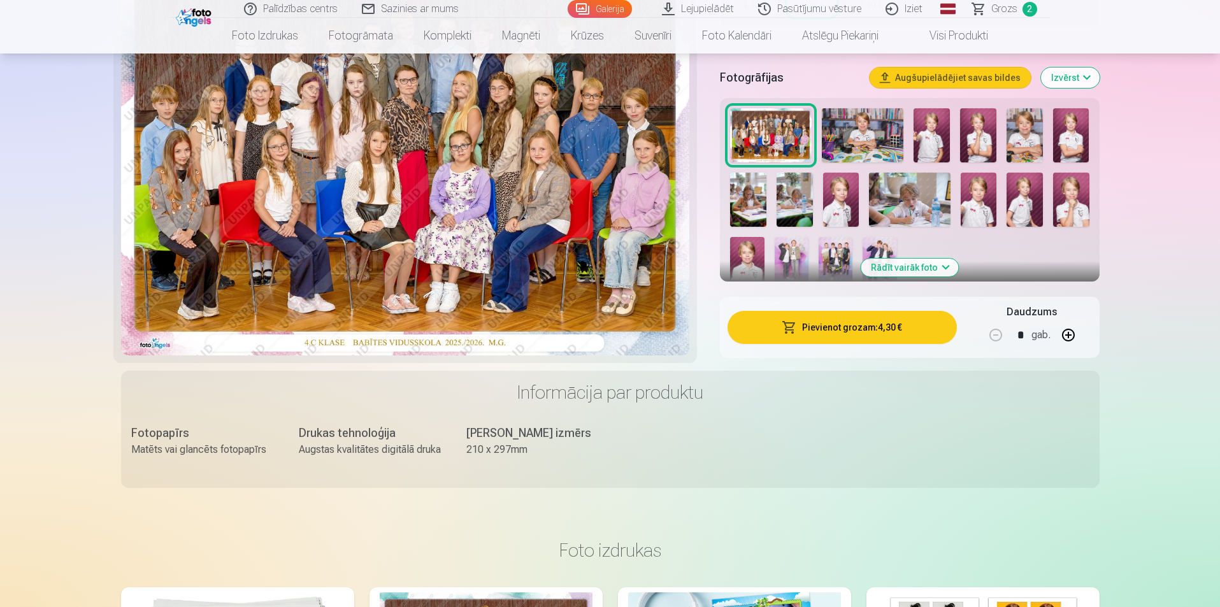
click at [867, 135] on img at bounding box center [863, 135] width 82 height 54
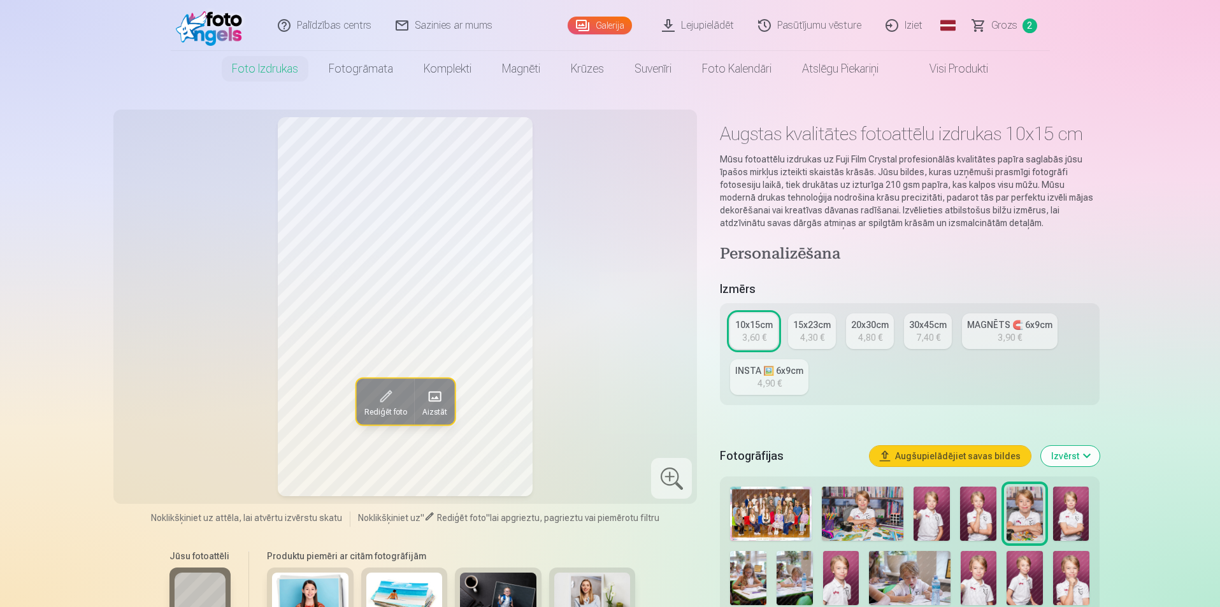
click at [827, 334] on link "15x23cm 4,30 €" at bounding box center [812, 331] width 48 height 36
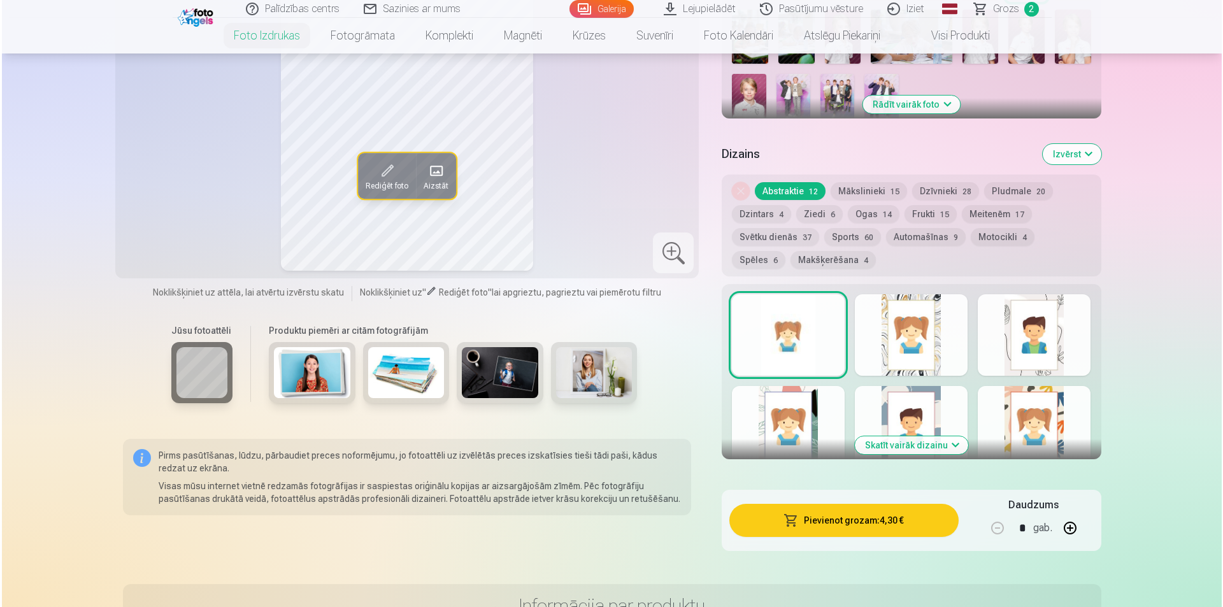
scroll to position [573, 0]
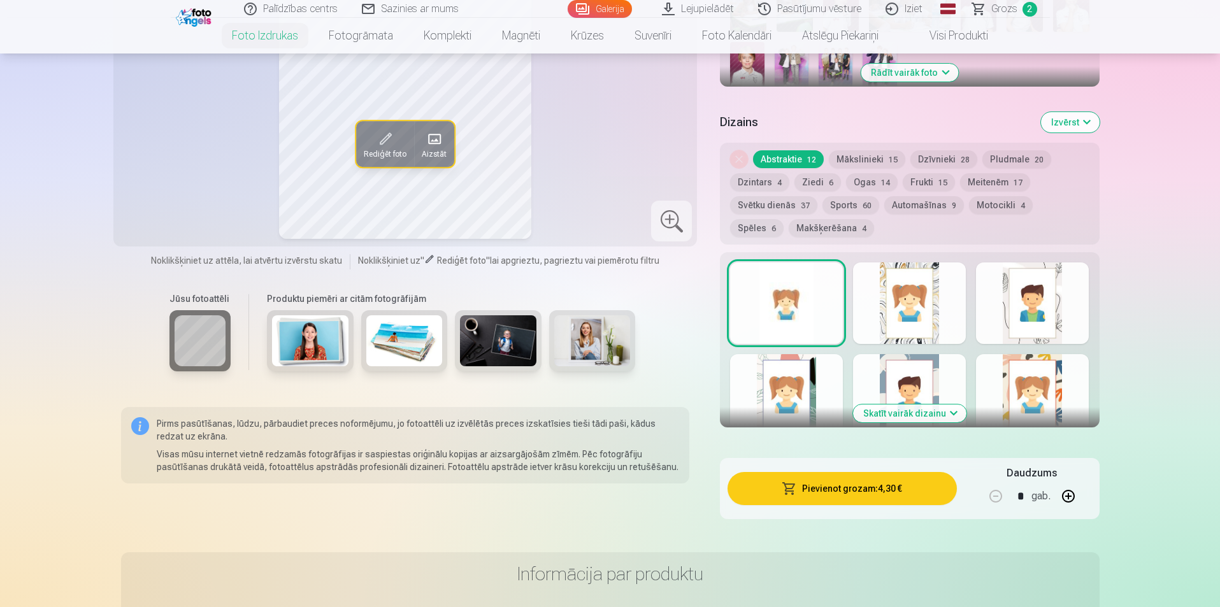
click at [858, 488] on button "Pievienot grozam : 4,30 €" at bounding box center [841, 488] width 229 height 33
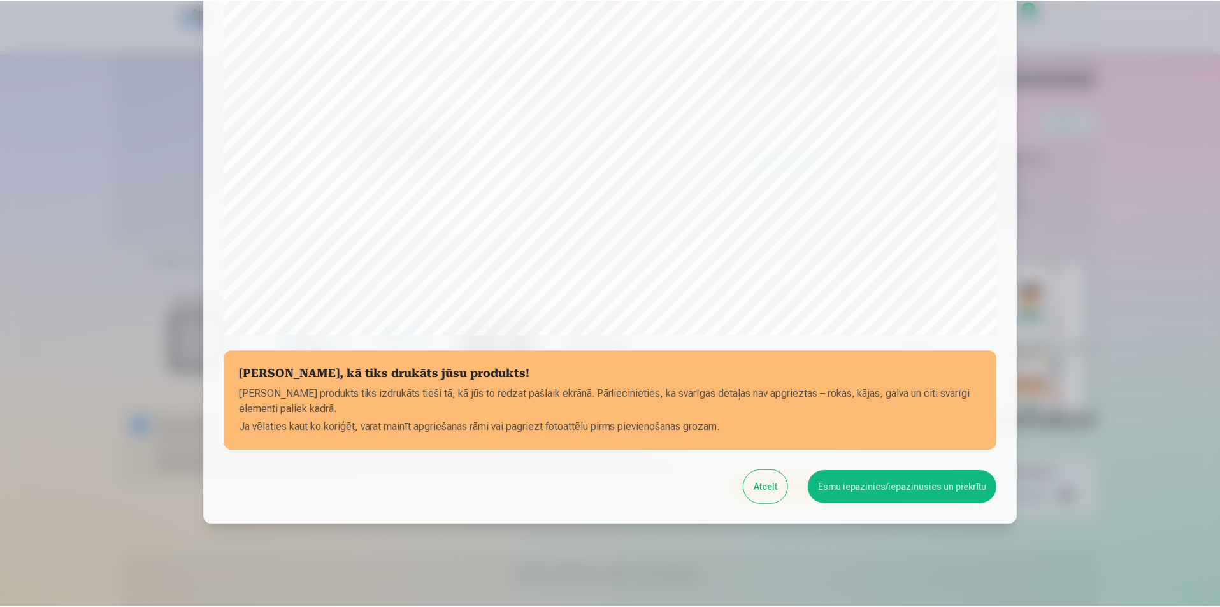
scroll to position [310, 0]
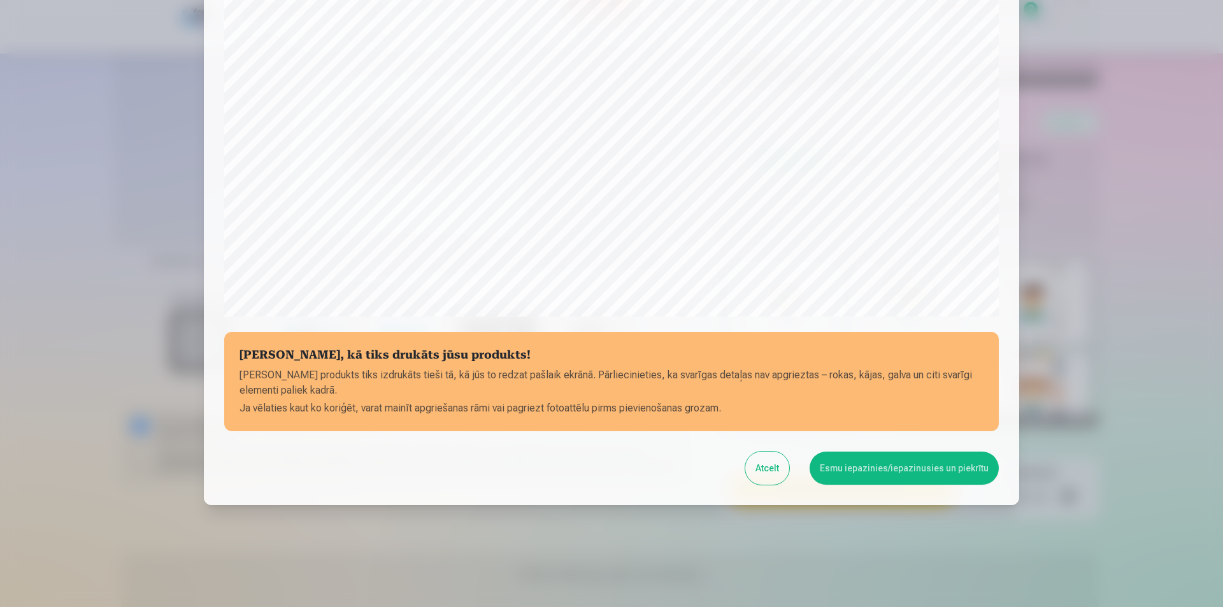
click at [876, 469] on button "Esmu iepazinies/iepazinusies un piekrītu" at bounding box center [903, 468] width 189 height 33
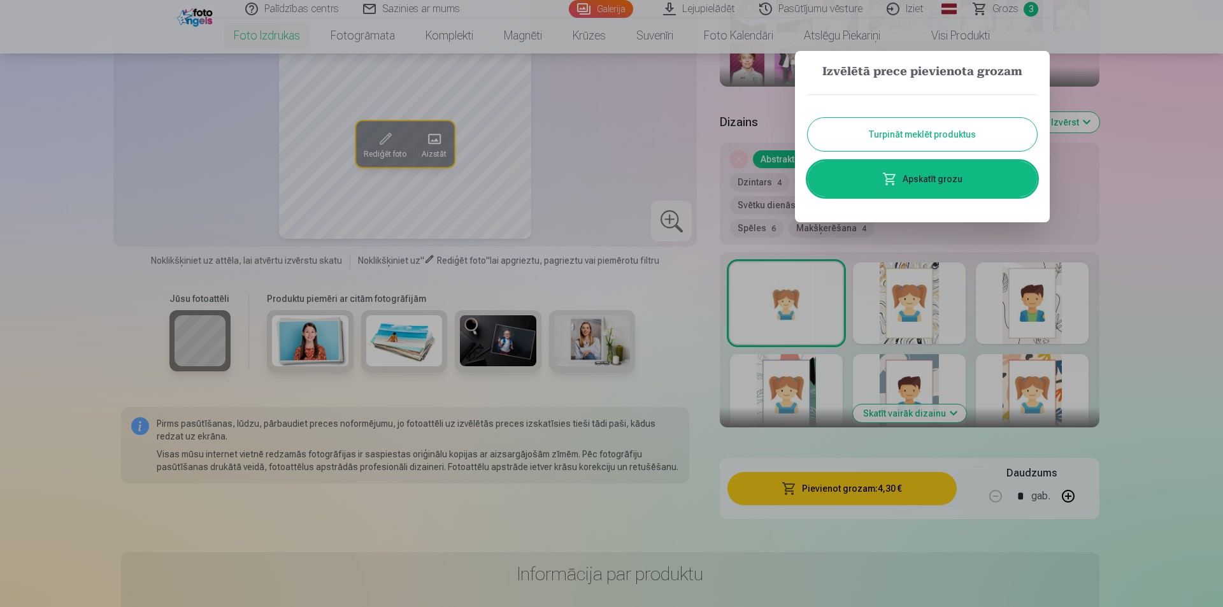
click at [1141, 198] on div at bounding box center [611, 303] width 1223 height 607
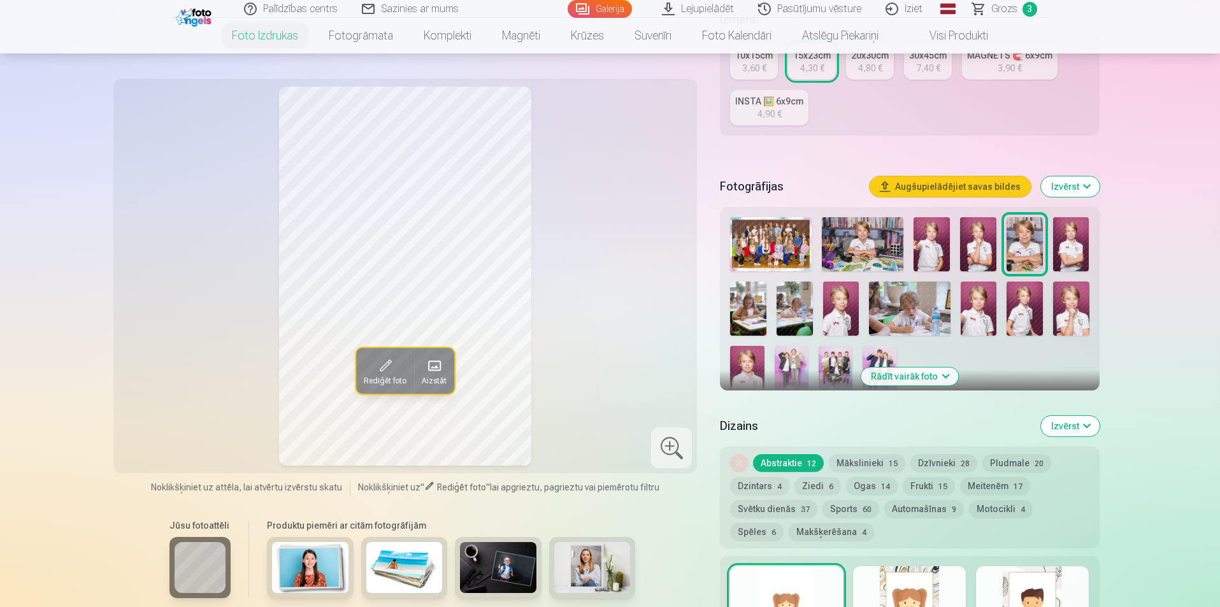
scroll to position [255, 0]
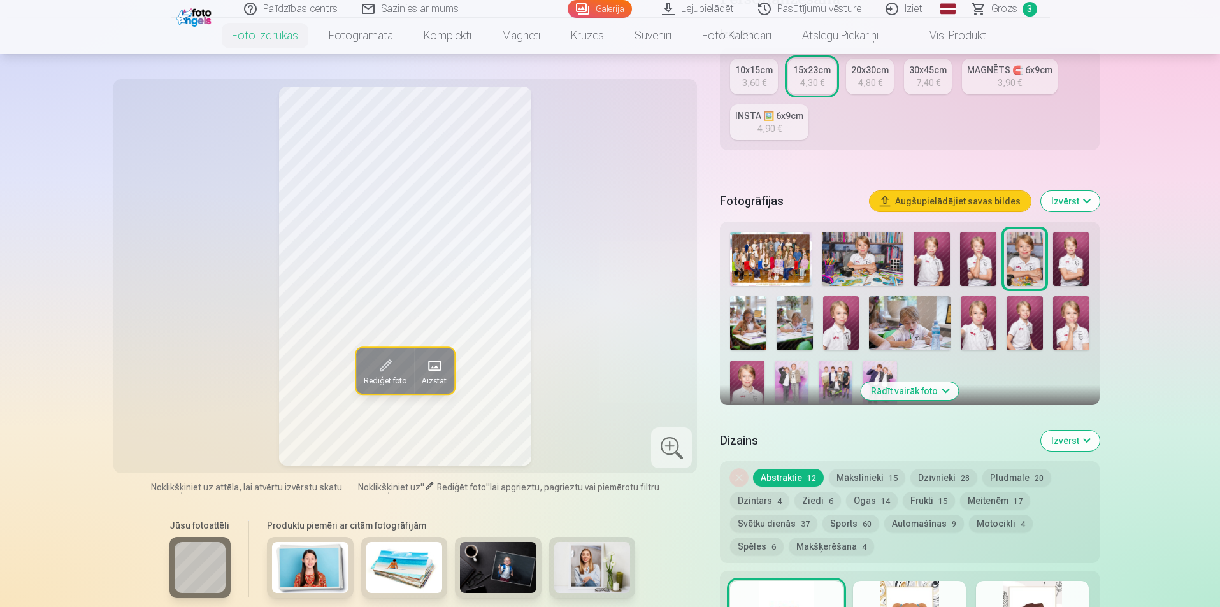
click at [981, 263] on img at bounding box center [978, 259] width 36 height 54
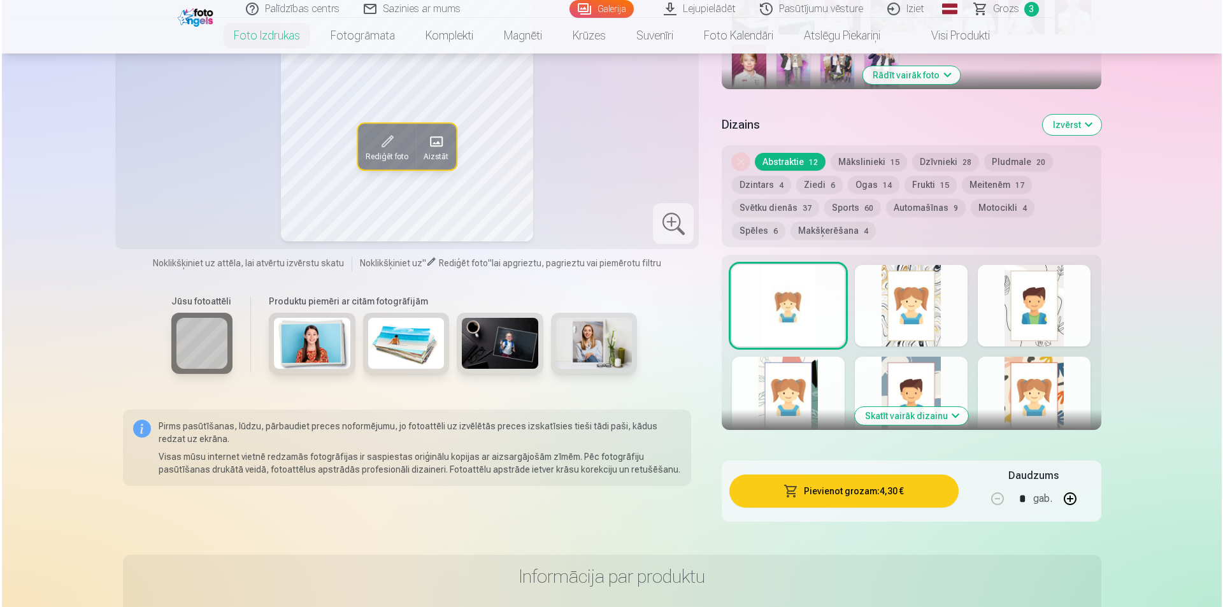
scroll to position [573, 0]
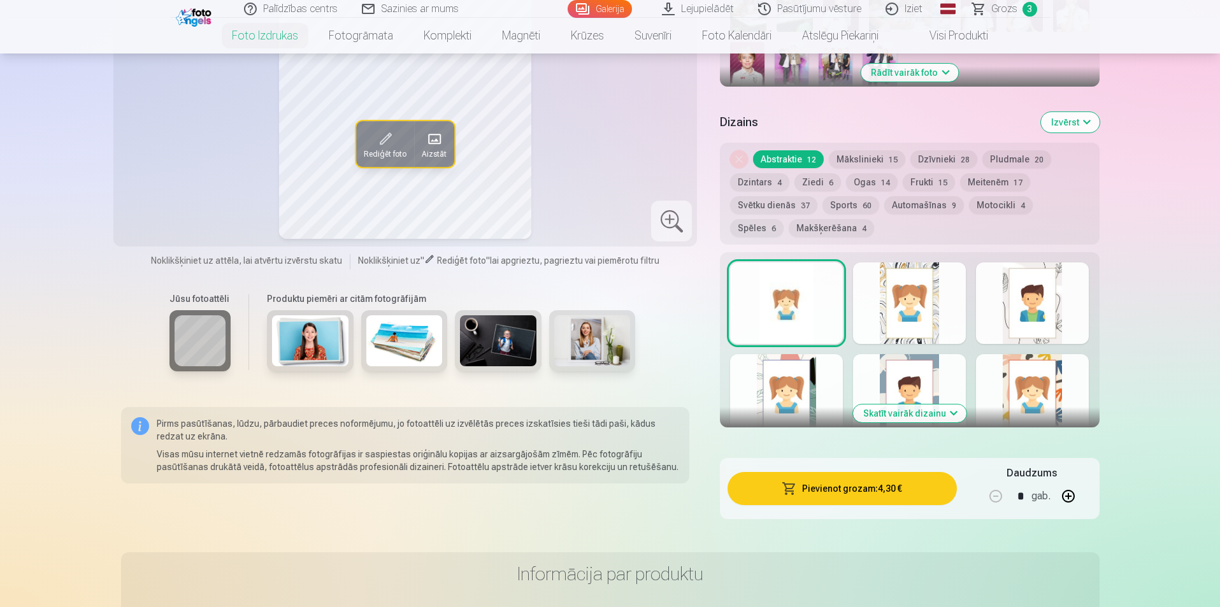
click at [829, 490] on button "Pievienot grozam : 4,30 €" at bounding box center [841, 488] width 229 height 33
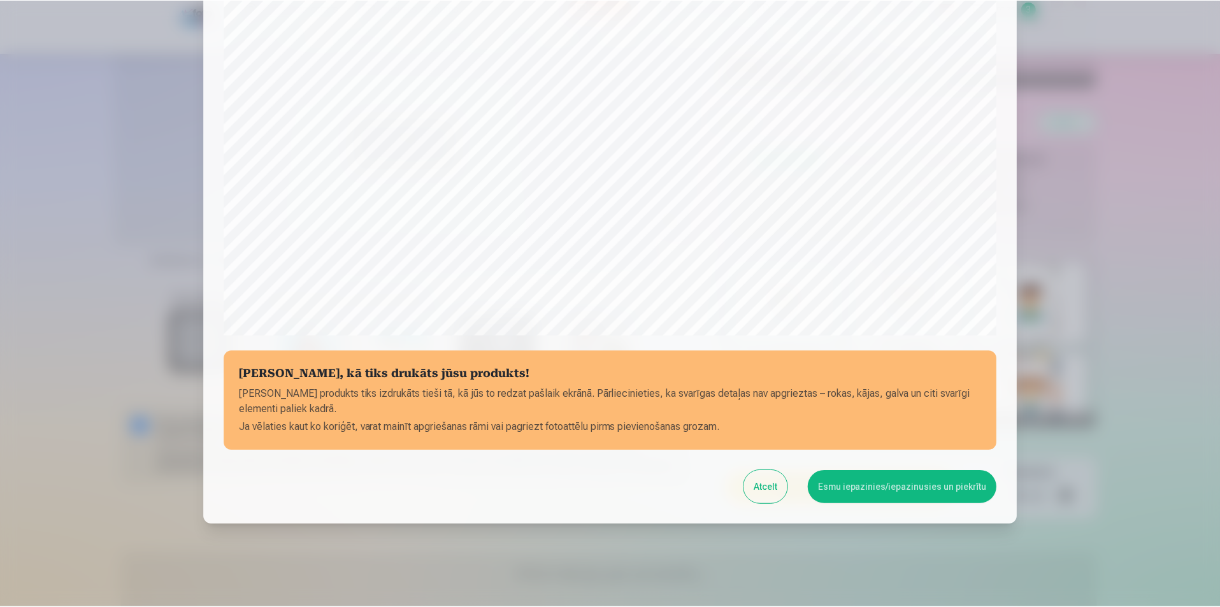
scroll to position [310, 0]
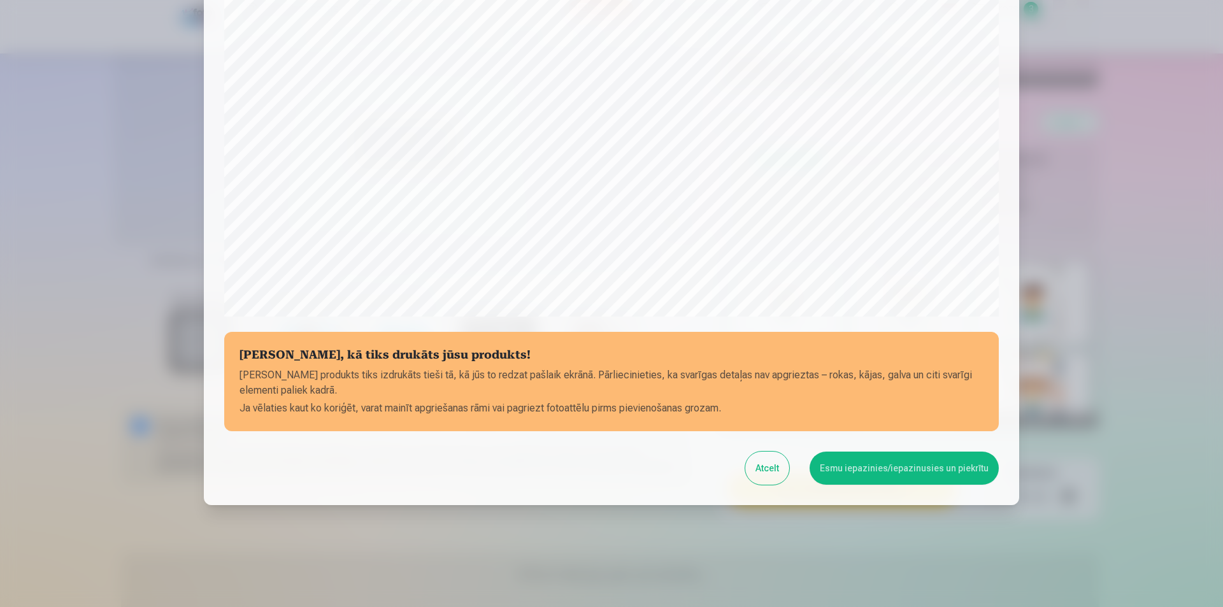
click at [919, 469] on button "Esmu iepazinies/iepazinusies un piekrītu" at bounding box center [903, 468] width 189 height 33
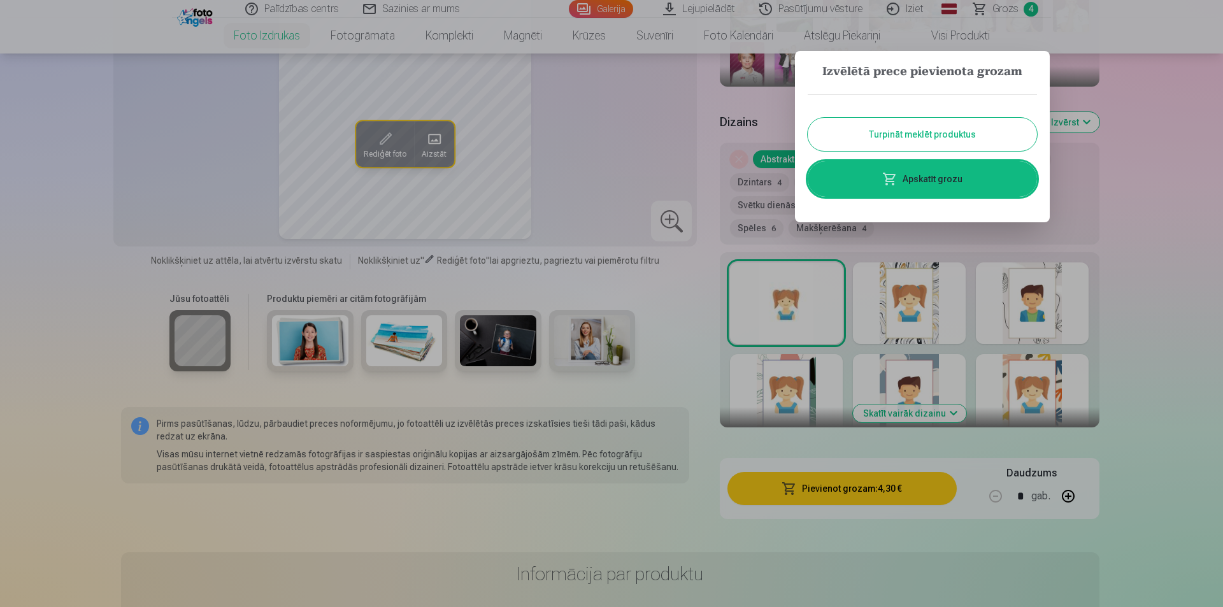
click at [963, 135] on button "Turpināt meklēt produktus" at bounding box center [922, 134] width 229 height 33
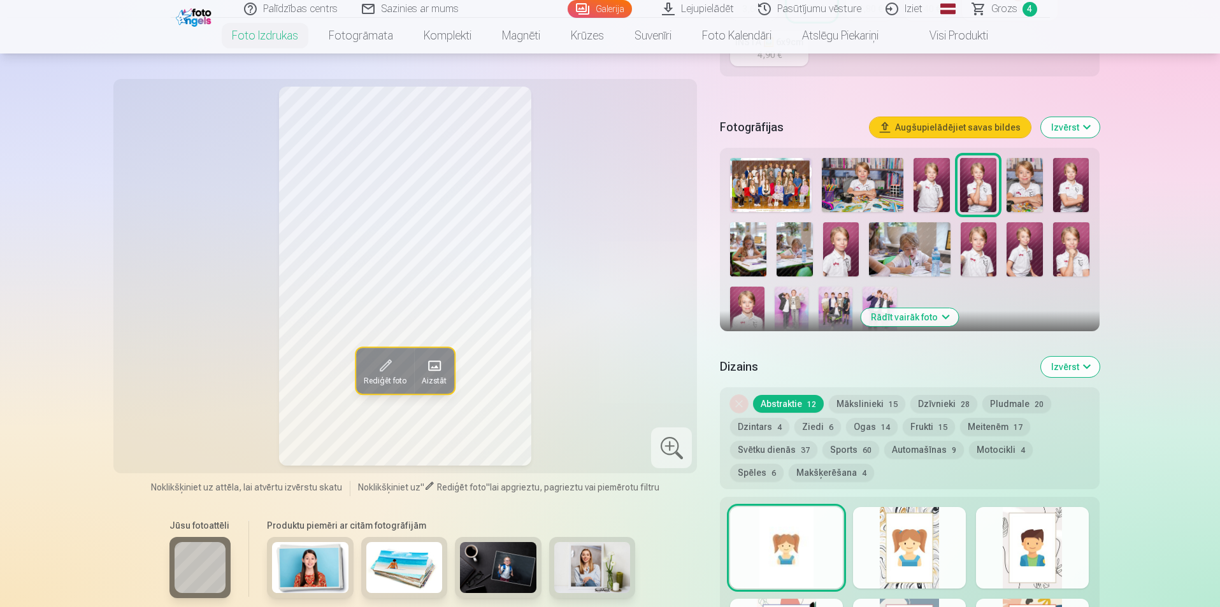
scroll to position [318, 0]
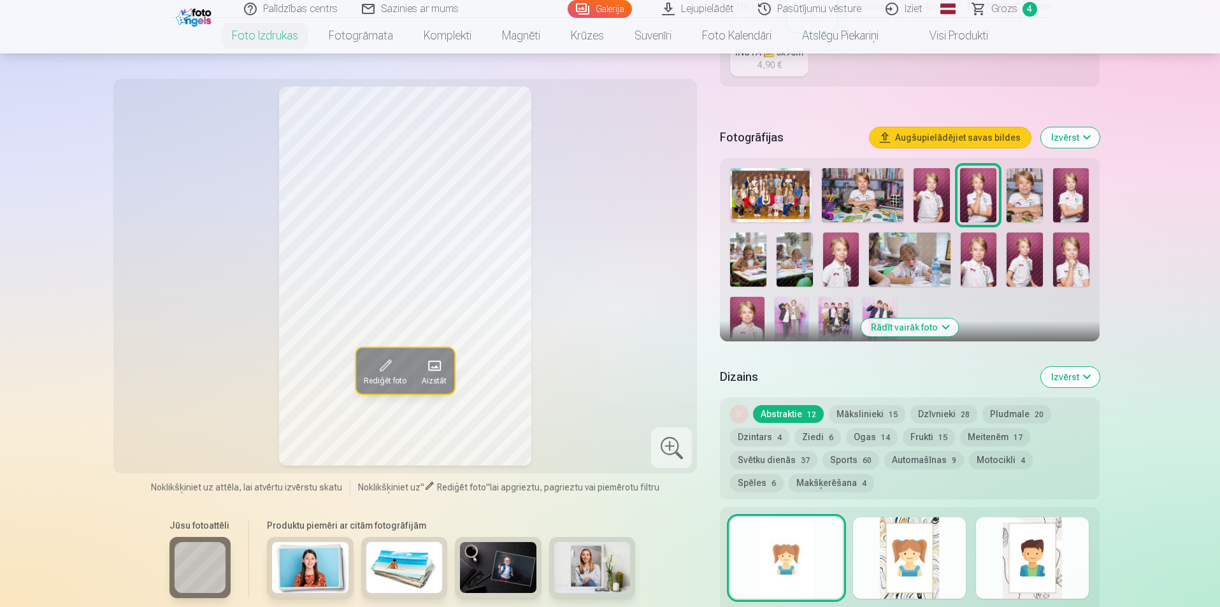
click at [1024, 199] on img at bounding box center [1024, 195] width 36 height 54
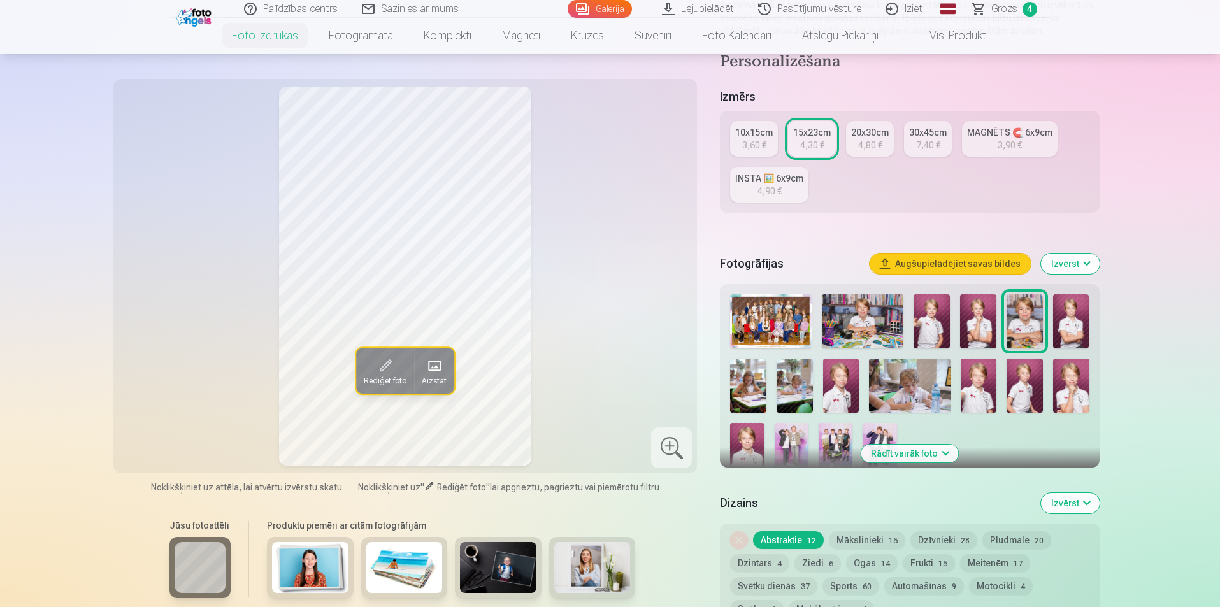
scroll to position [191, 0]
click at [832, 136] on link "15x23cm 4,30 €" at bounding box center [812, 140] width 48 height 36
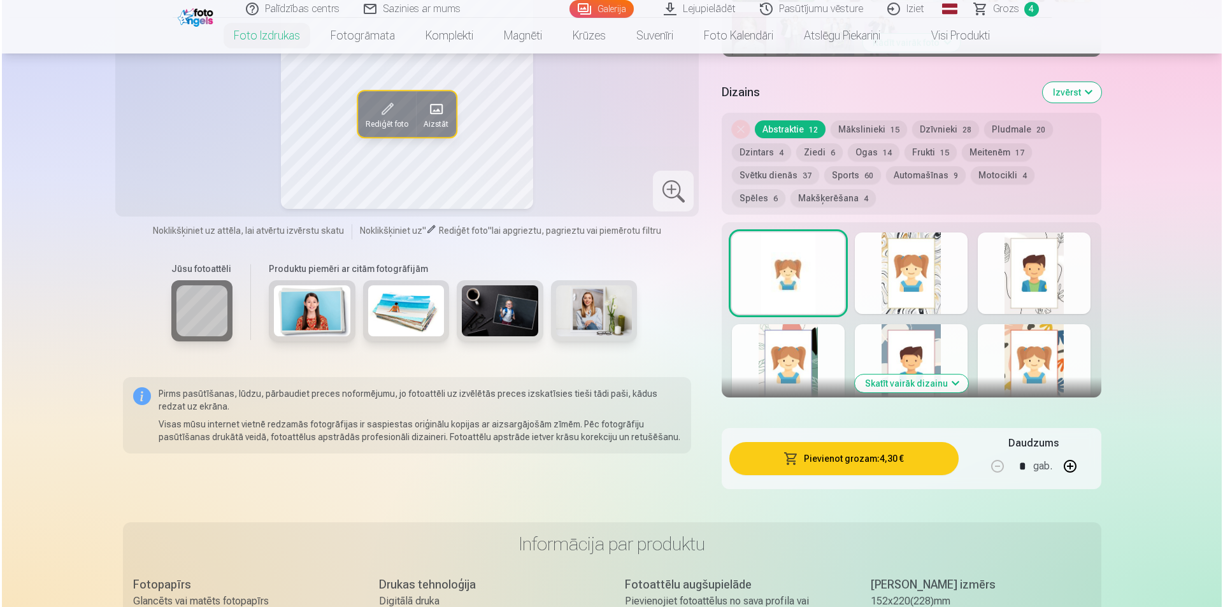
scroll to position [637, 0]
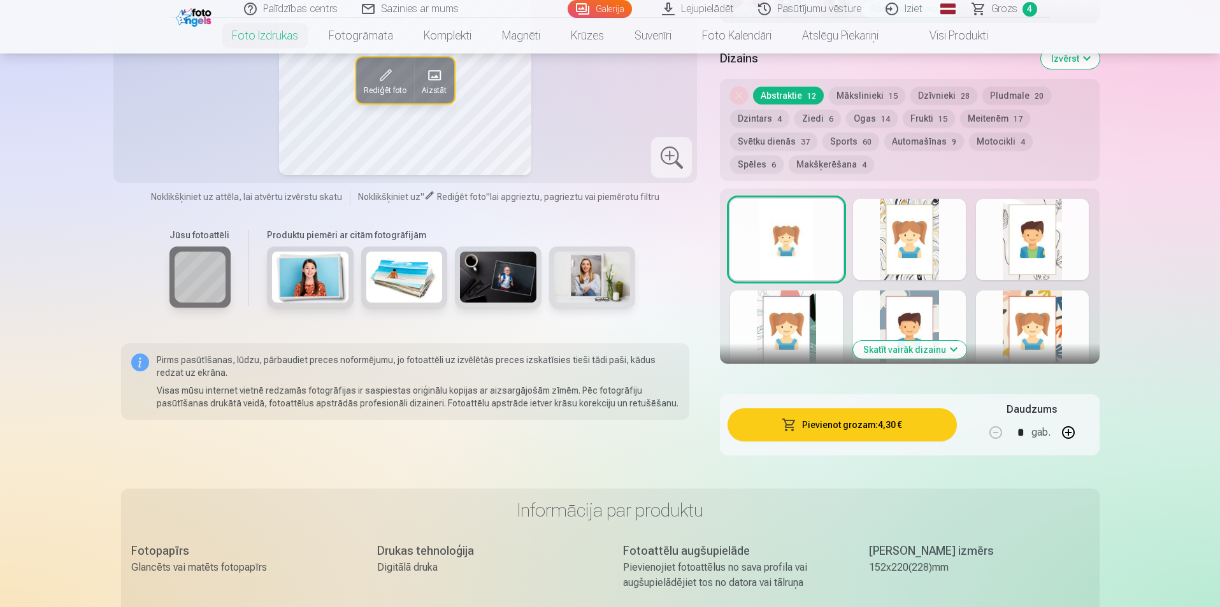
click at [844, 425] on button "Pievienot grozam : 4,30 €" at bounding box center [841, 424] width 229 height 33
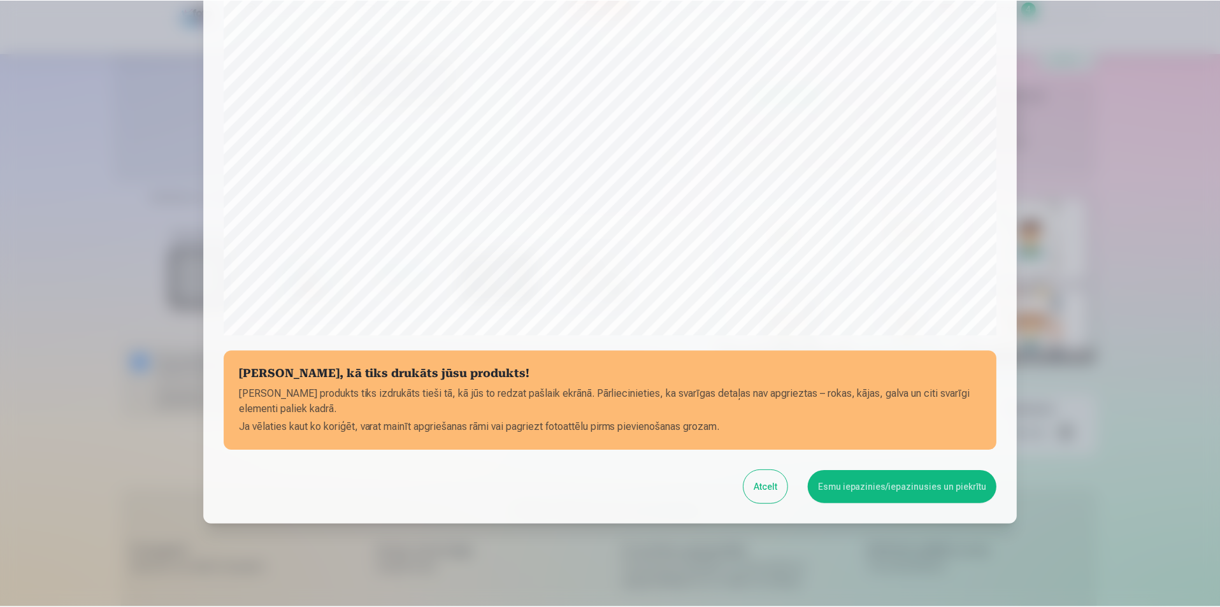
scroll to position [310, 0]
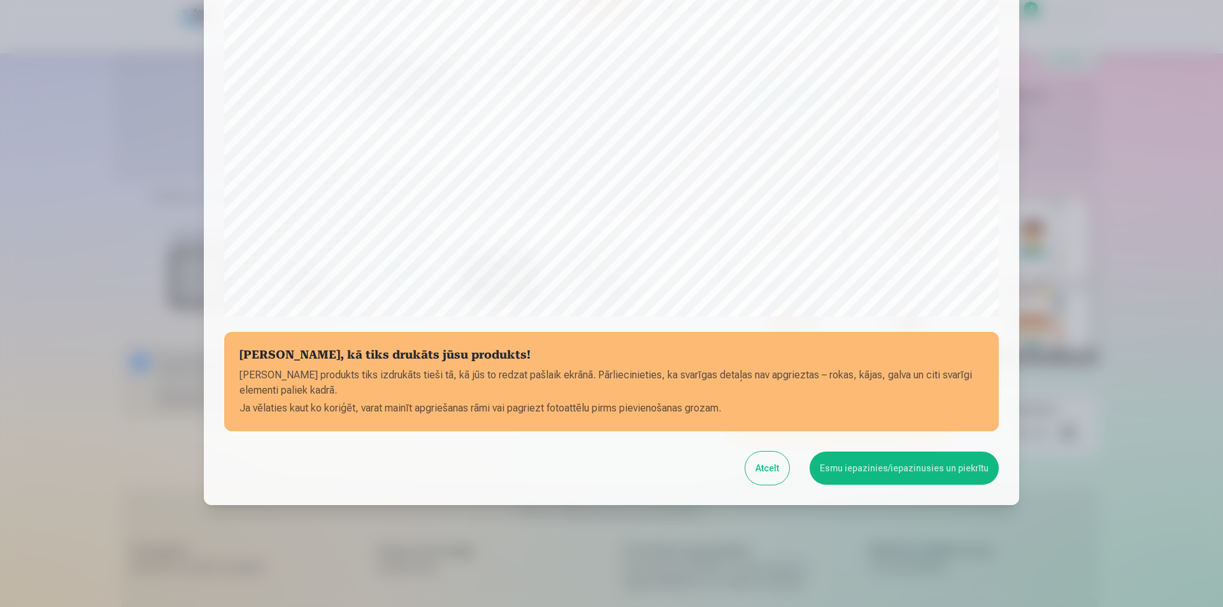
click at [913, 466] on button "Esmu iepazinies/iepazinusies un piekrītu" at bounding box center [903, 468] width 189 height 33
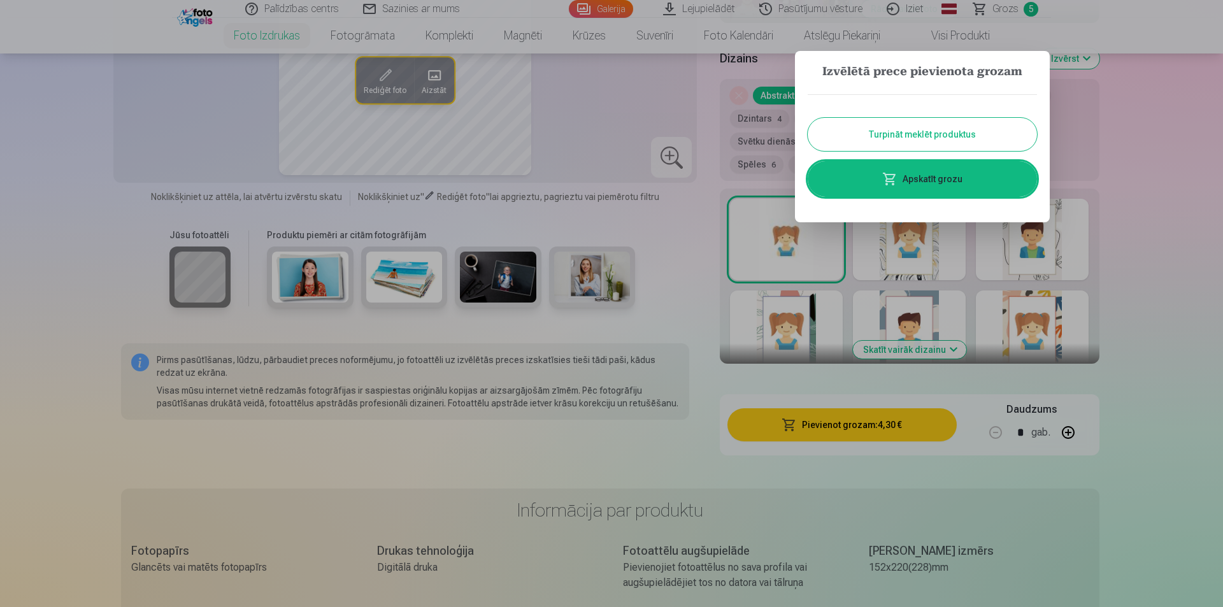
click at [921, 132] on button "Turpināt meklēt produktus" at bounding box center [922, 134] width 229 height 33
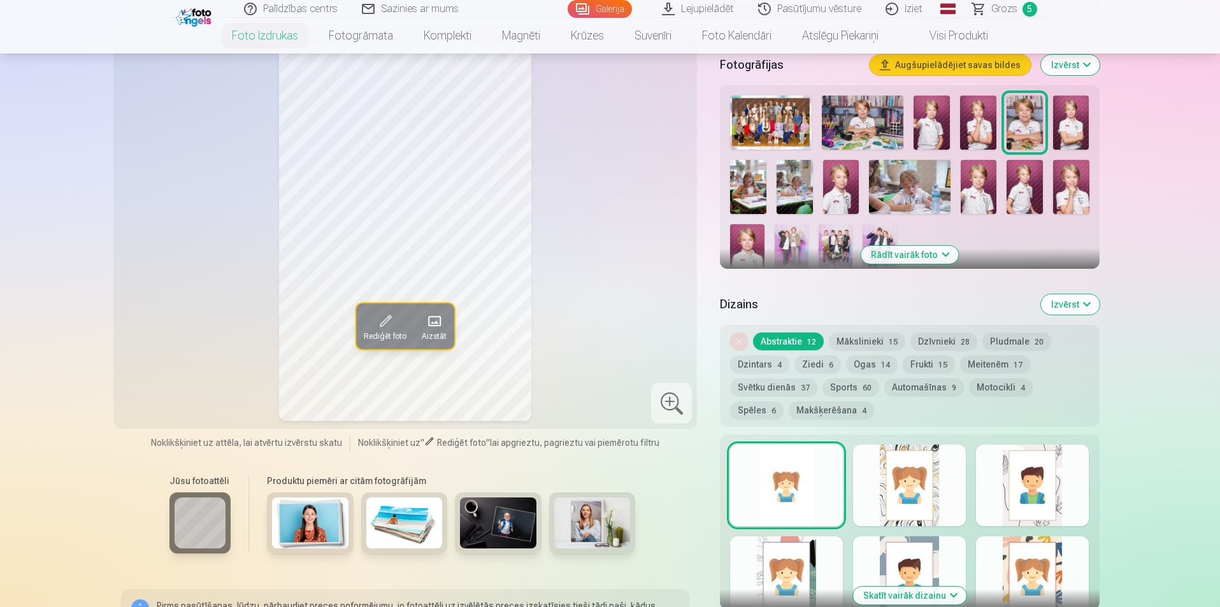
scroll to position [318, 0]
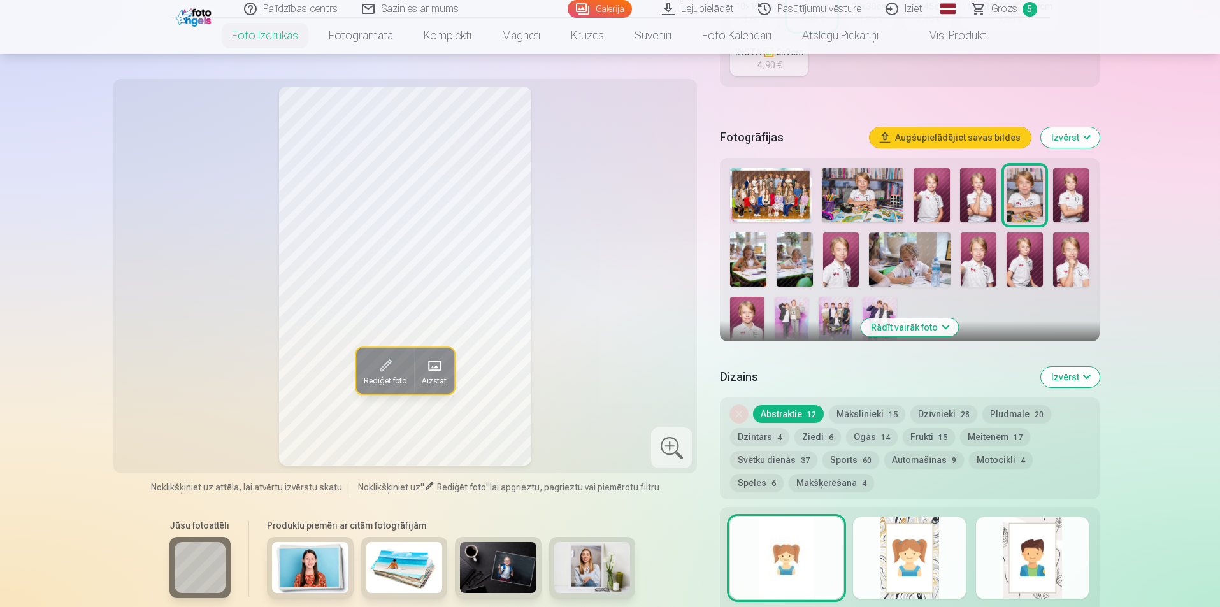
click at [1078, 198] on img at bounding box center [1071, 195] width 36 height 54
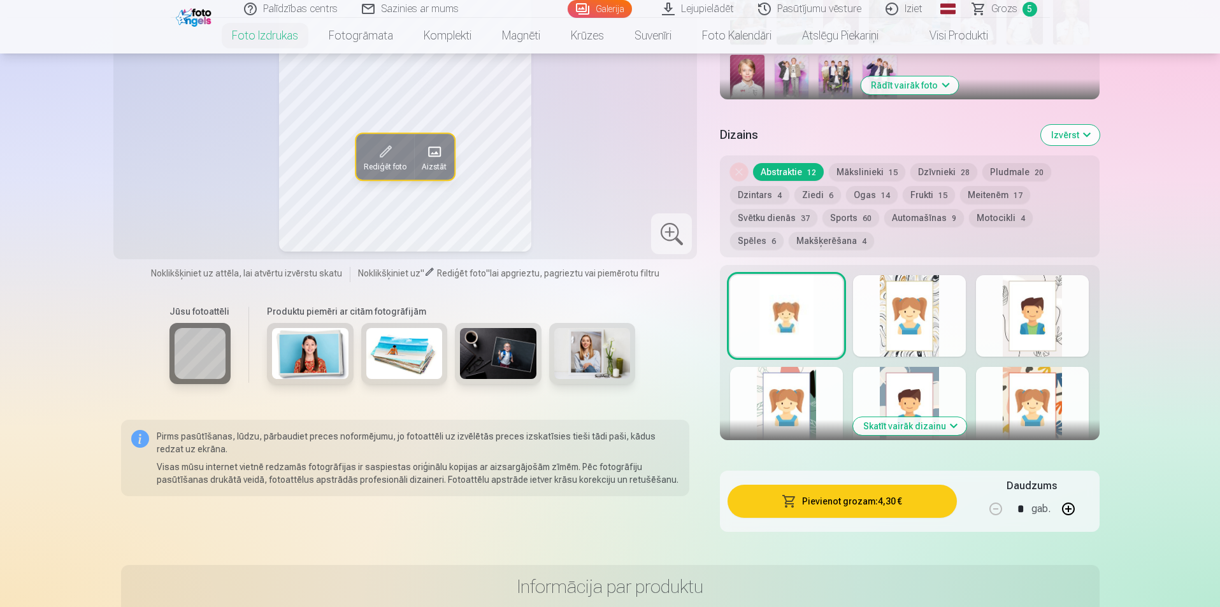
scroll to position [573, 0]
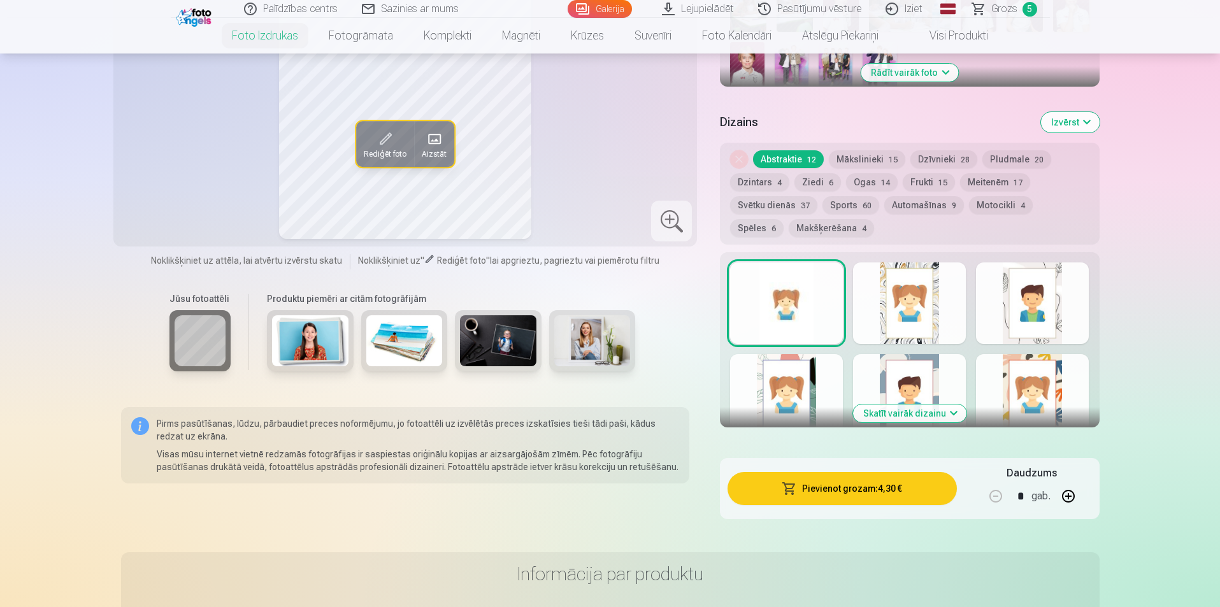
click at [1068, 492] on button "button" at bounding box center [1068, 496] width 31 height 31
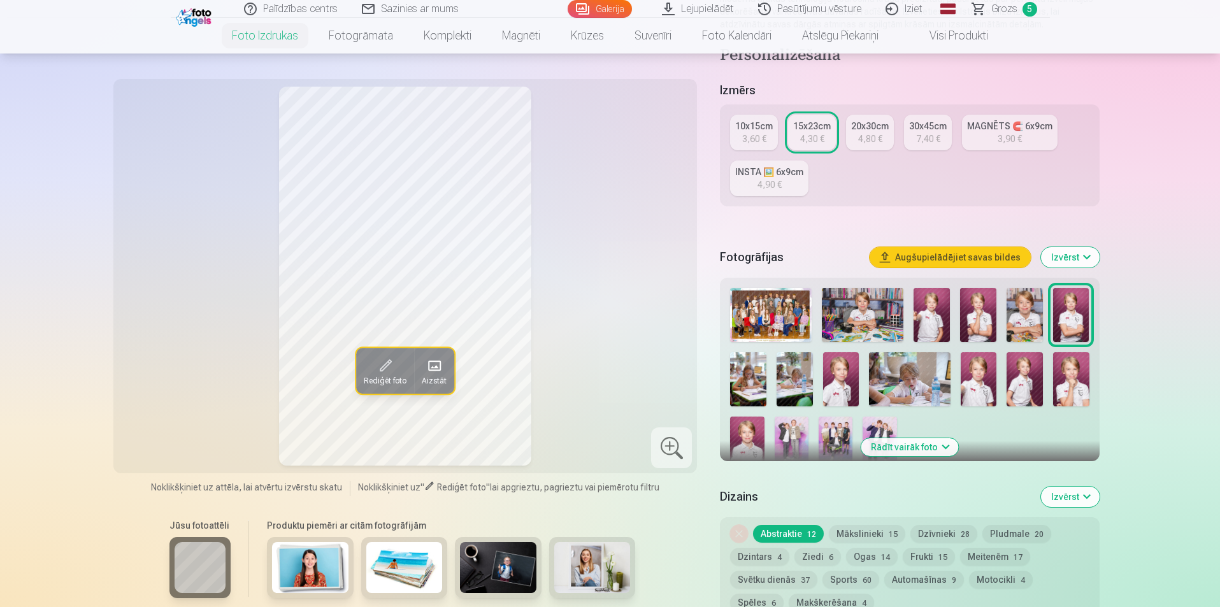
scroll to position [191, 0]
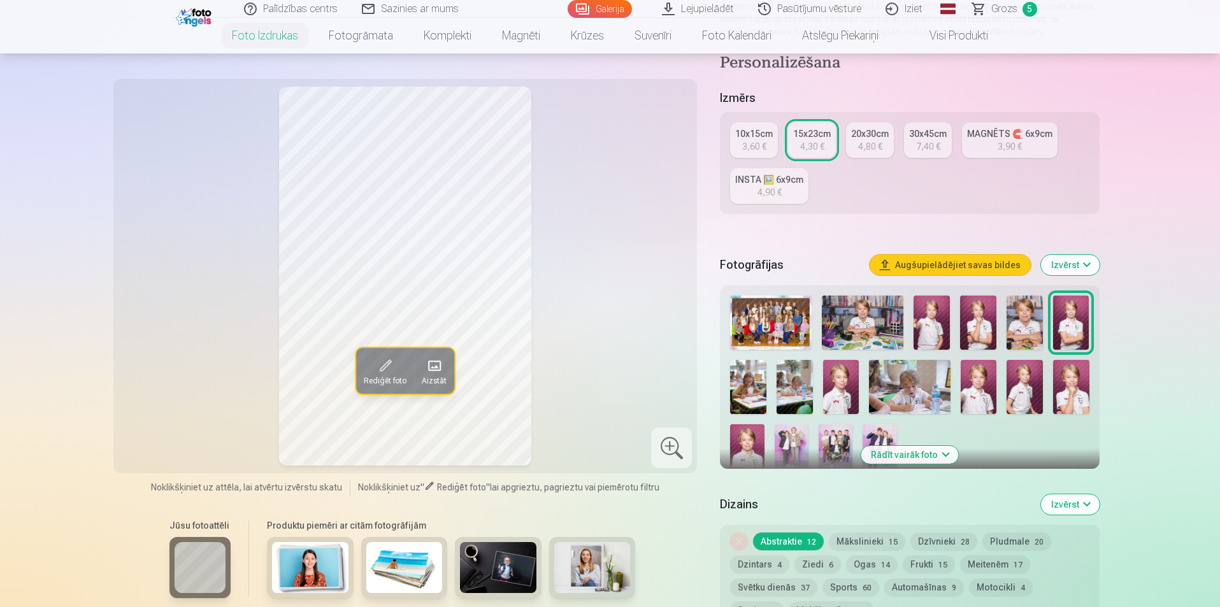
click at [870, 148] on div "4,80 €" at bounding box center [870, 146] width 24 height 13
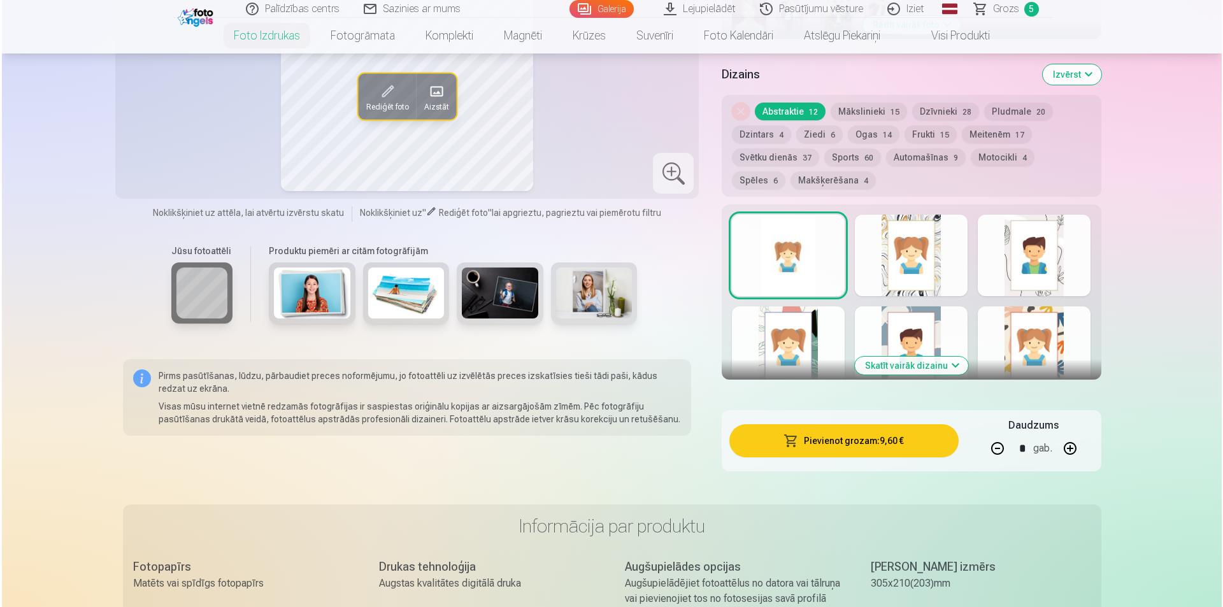
scroll to position [637, 0]
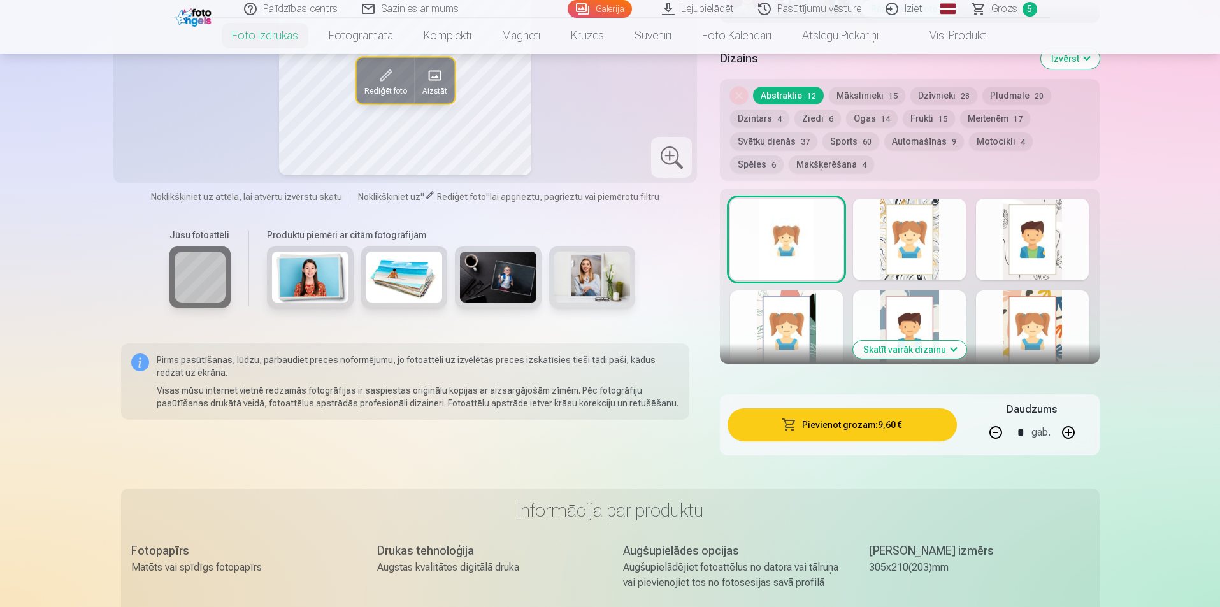
click at [871, 429] on button "Pievienot grozam : 9,60 €" at bounding box center [841, 424] width 229 height 33
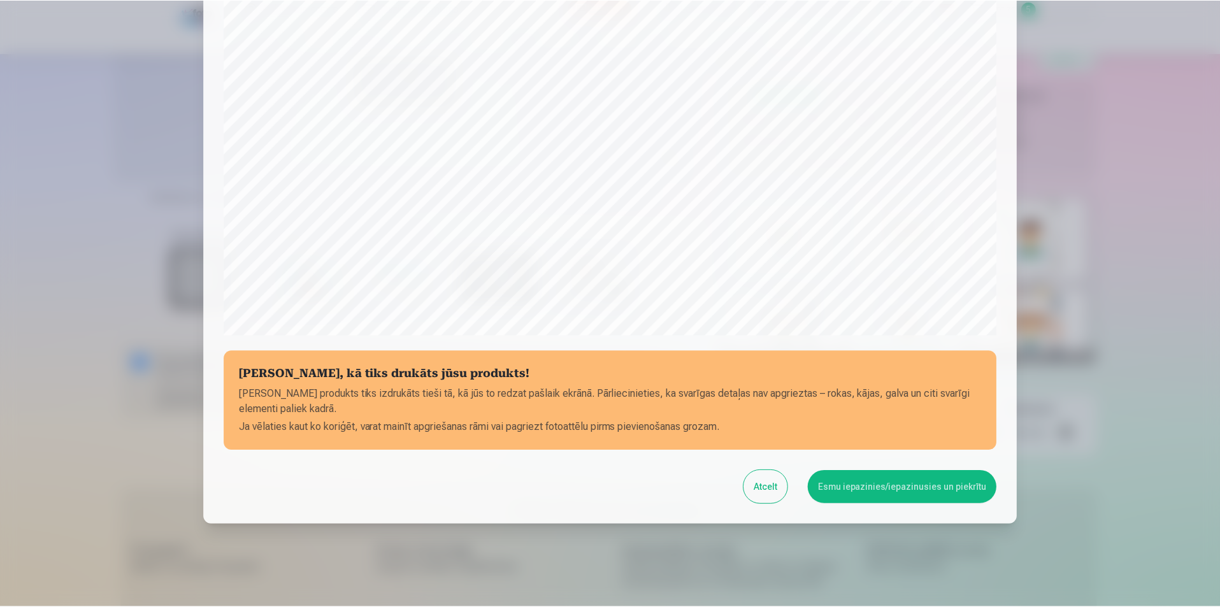
scroll to position [310, 0]
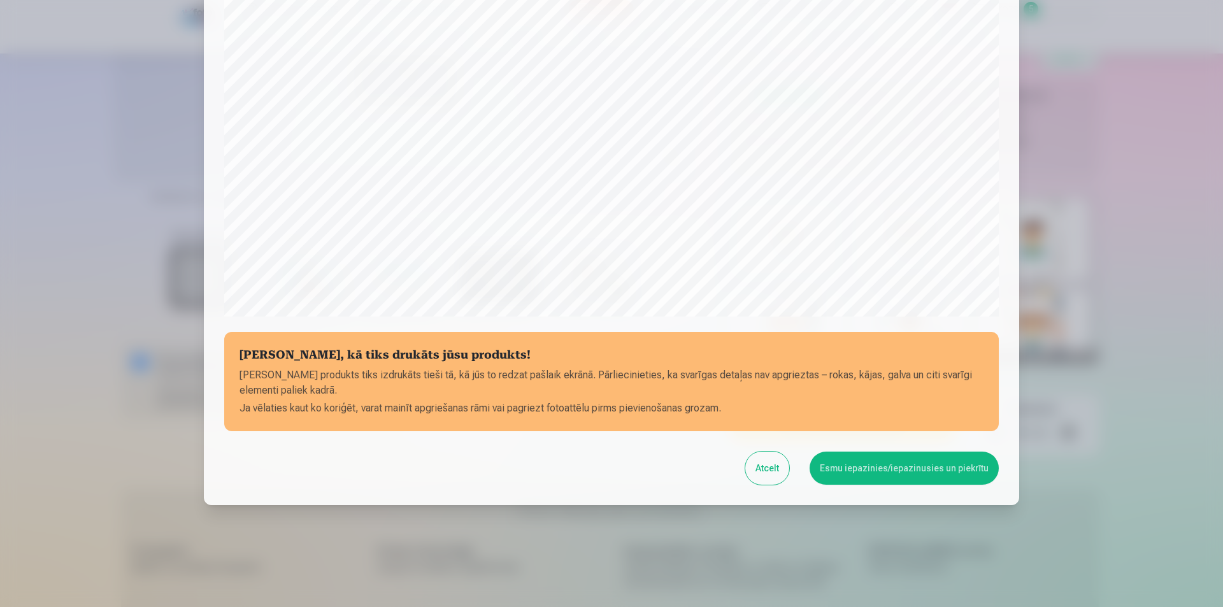
click at [896, 467] on button "Esmu iepazinies/iepazinusies un piekrītu" at bounding box center [903, 468] width 189 height 33
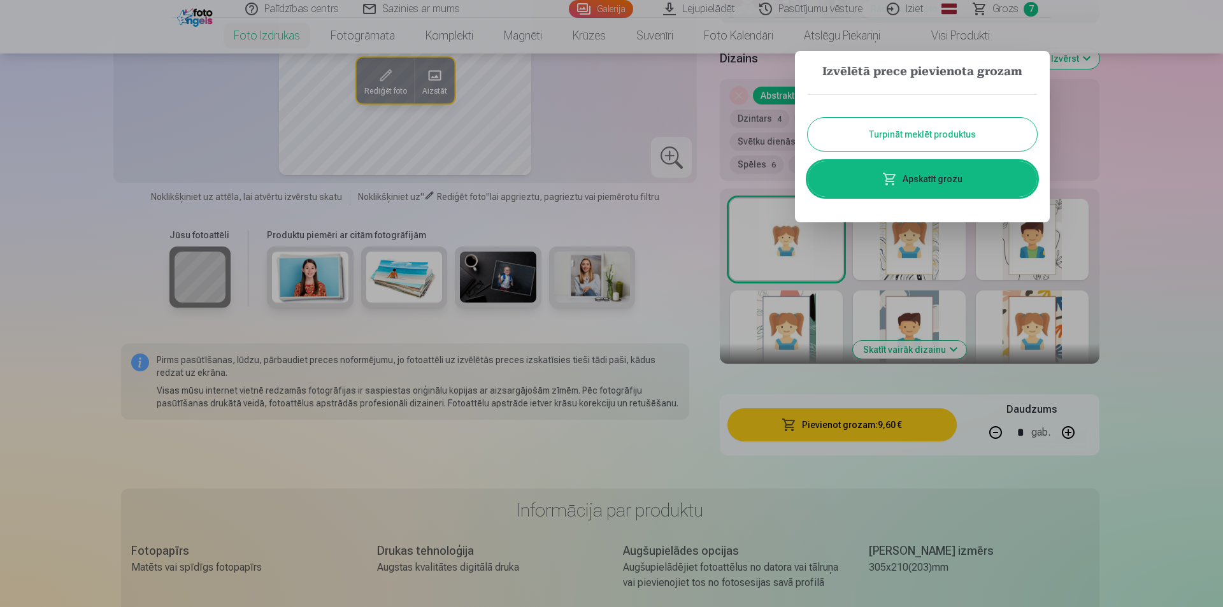
click at [923, 132] on button "Turpināt meklēt produktus" at bounding box center [922, 134] width 229 height 33
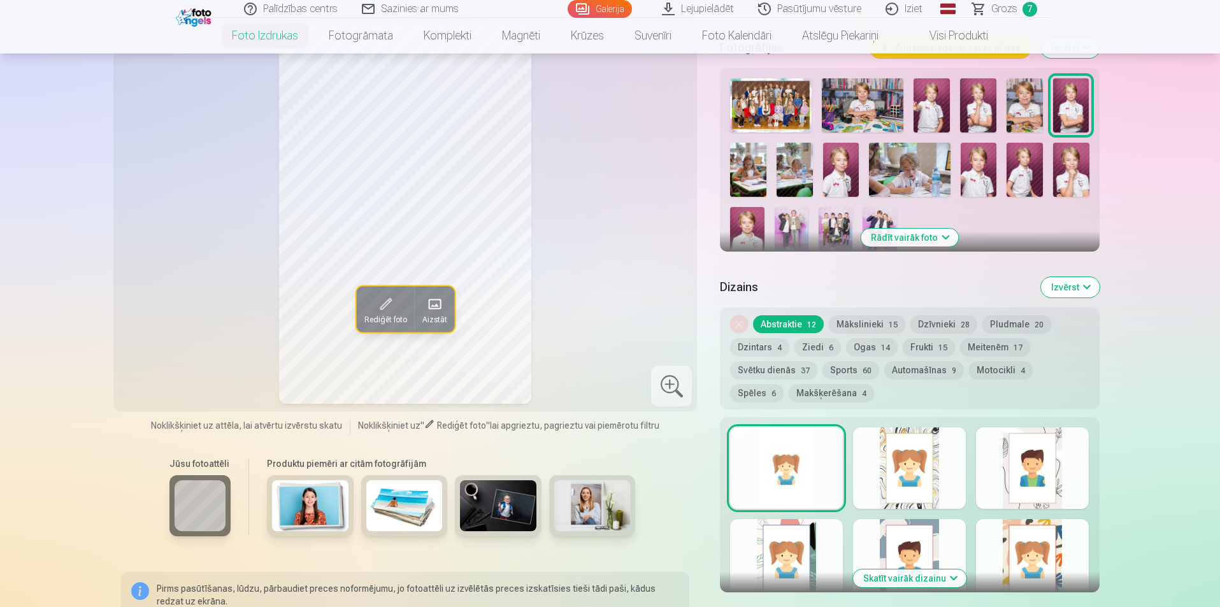
scroll to position [318, 0]
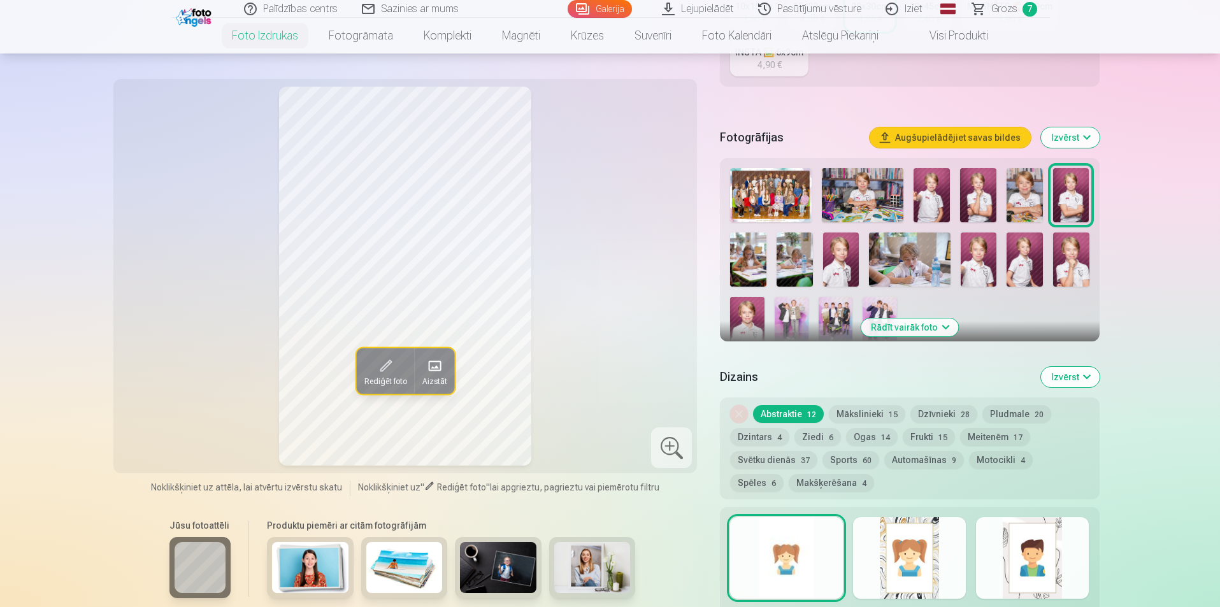
click at [796, 262] on img at bounding box center [794, 259] width 36 height 54
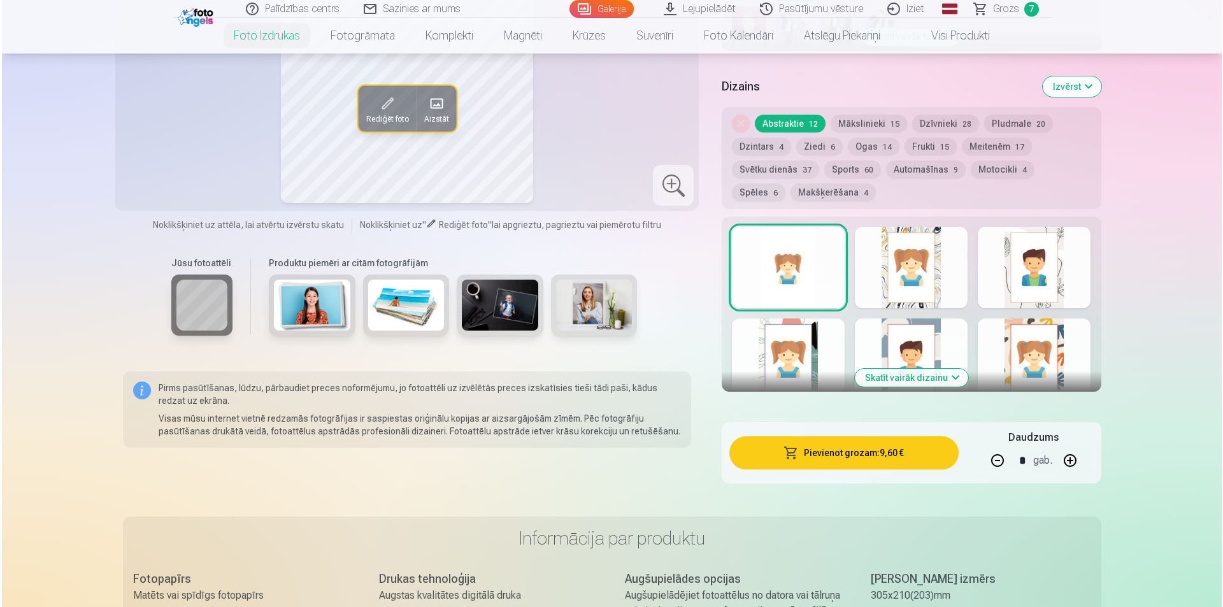
scroll to position [637, 0]
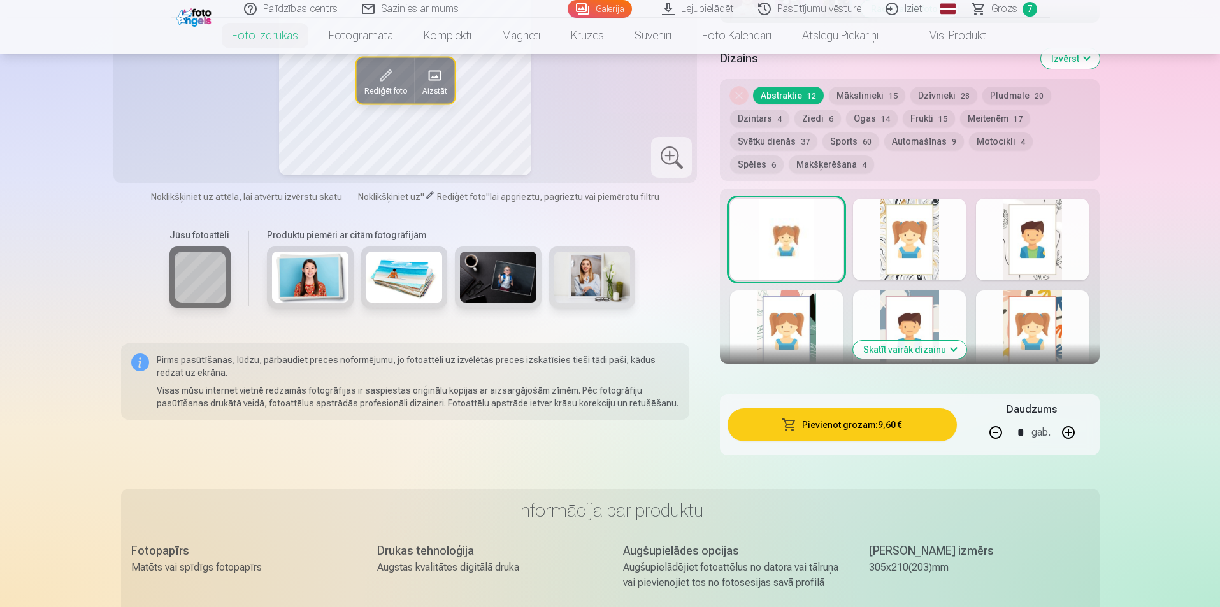
click at [994, 432] on button "button" at bounding box center [995, 432] width 31 height 31
type input "*"
click at [878, 426] on button "Pievienot grozam : 4,80 €" at bounding box center [841, 424] width 229 height 33
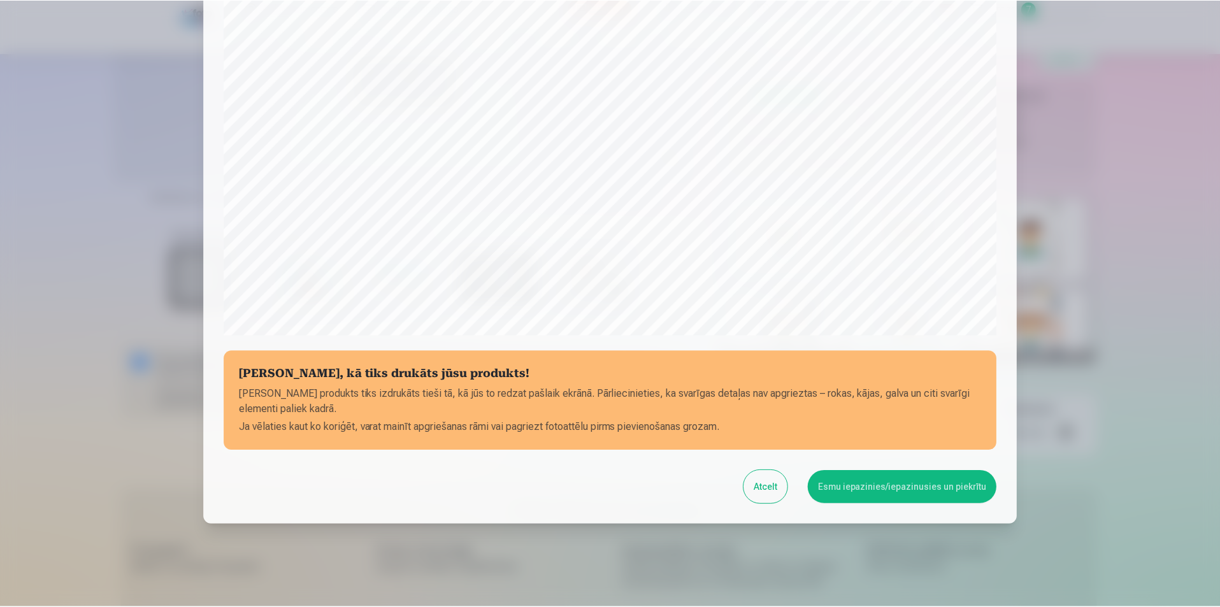
scroll to position [310, 0]
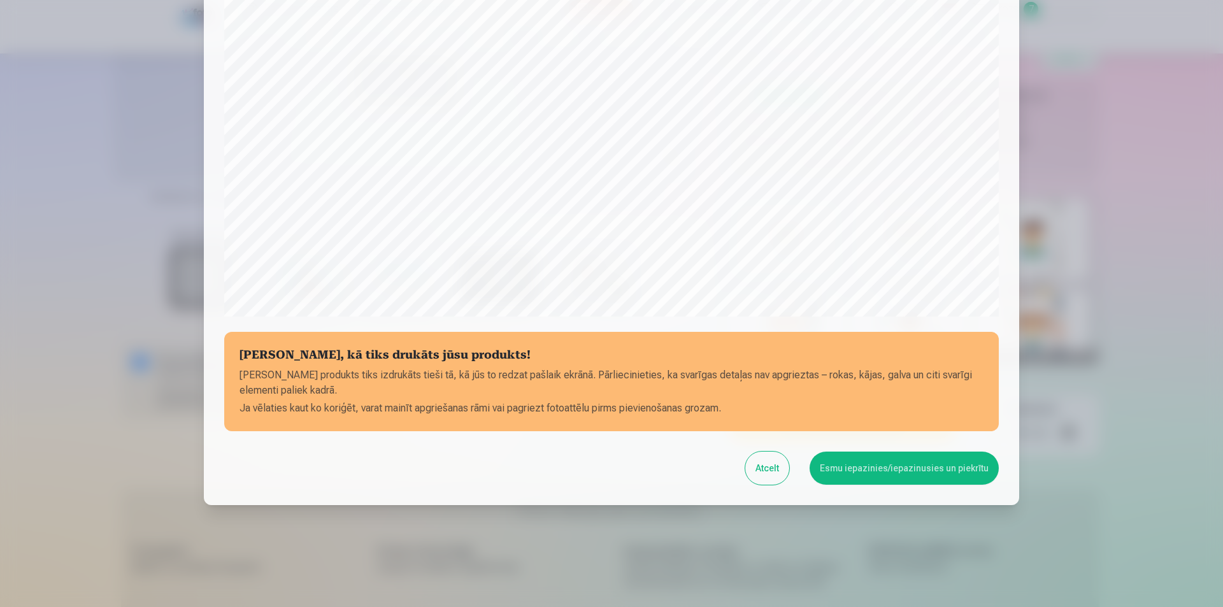
click at [908, 470] on button "Esmu iepazinies/iepazinusies un piekrītu" at bounding box center [903, 468] width 189 height 33
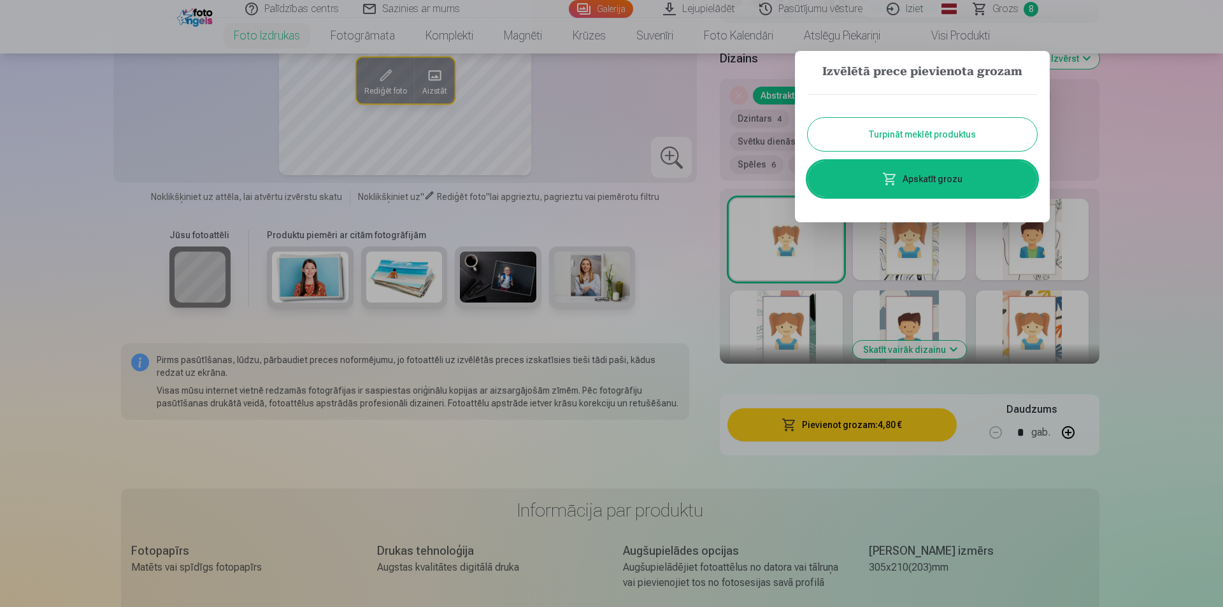
click at [932, 182] on link "Apskatīt grozu" at bounding box center [922, 179] width 229 height 36
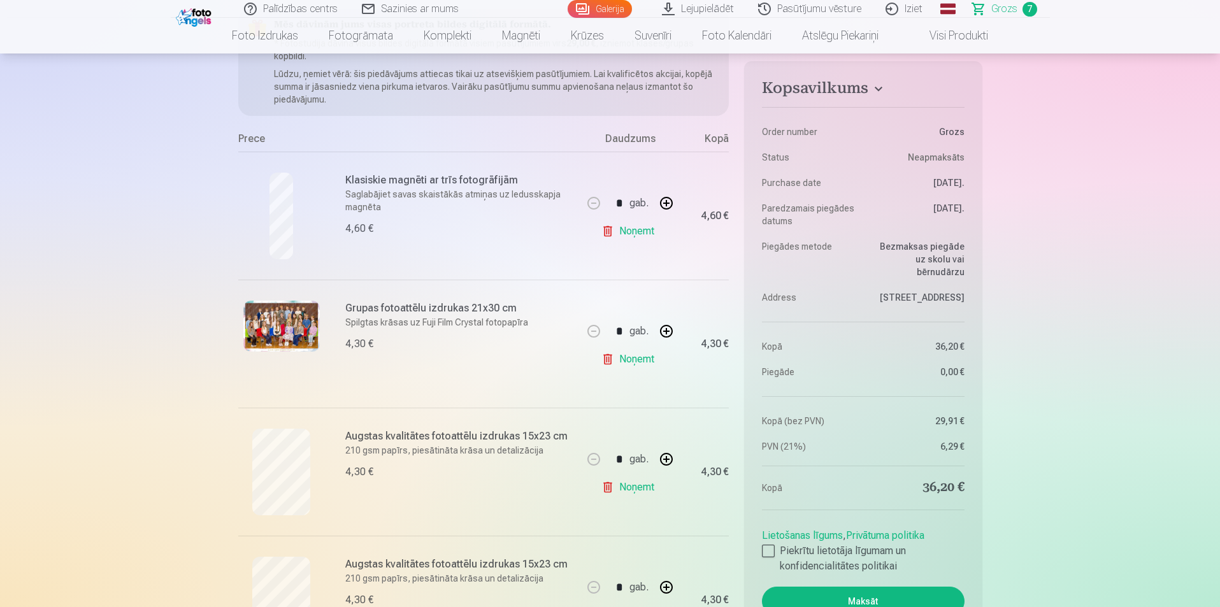
scroll to position [191, 0]
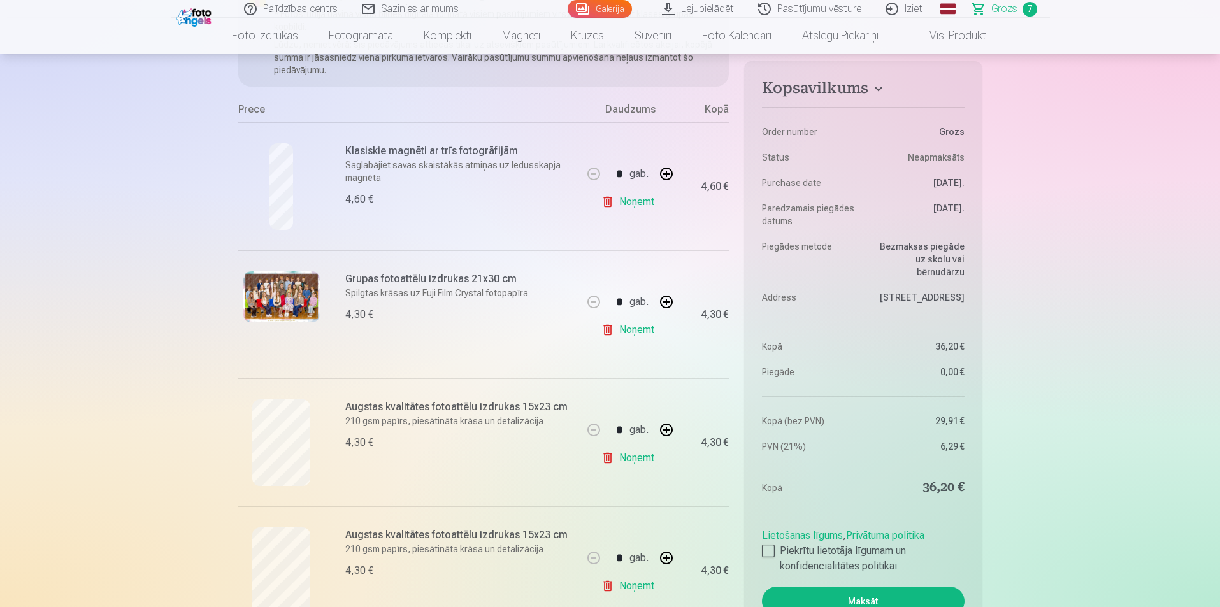
click at [662, 174] on button "button" at bounding box center [666, 174] width 31 height 31
type input "*"
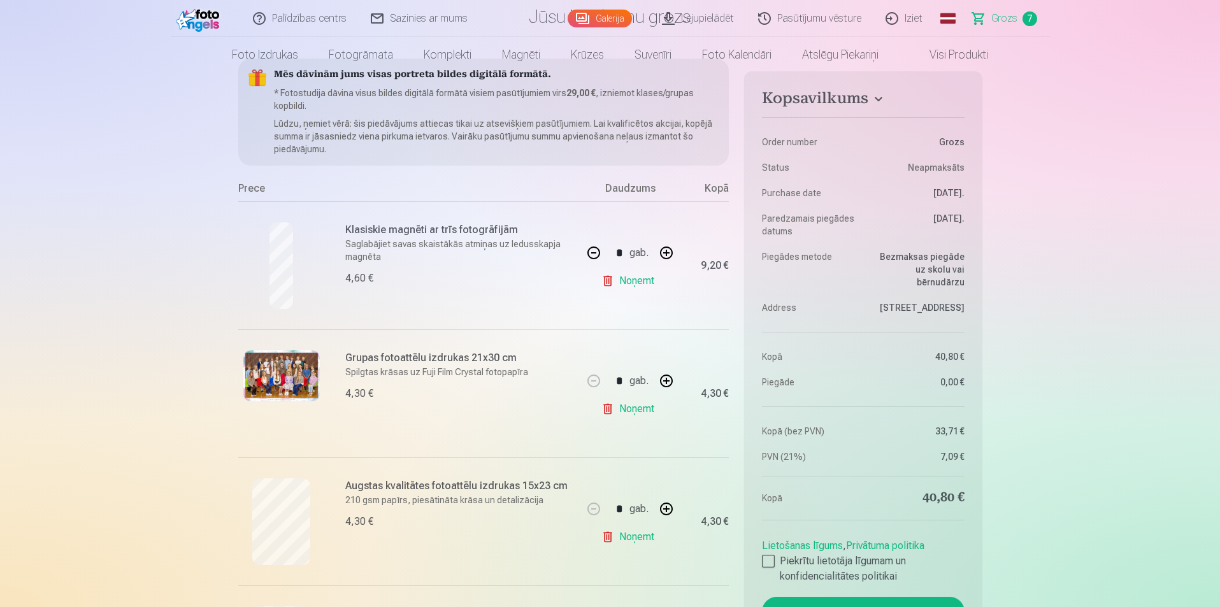
scroll to position [0, 0]
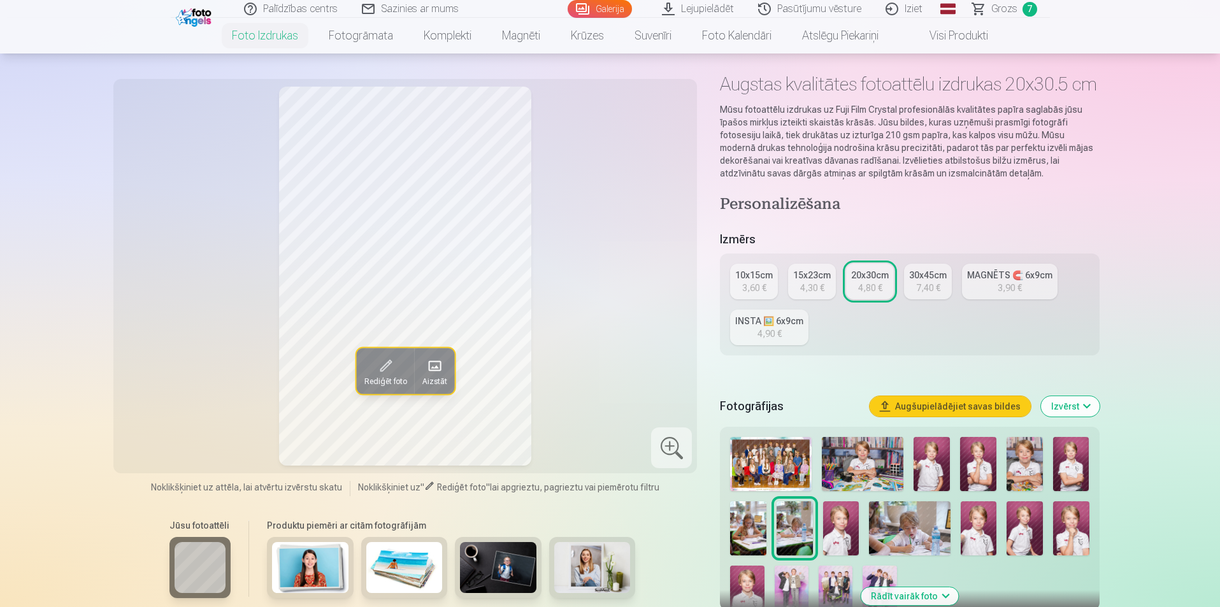
scroll to position [127, 0]
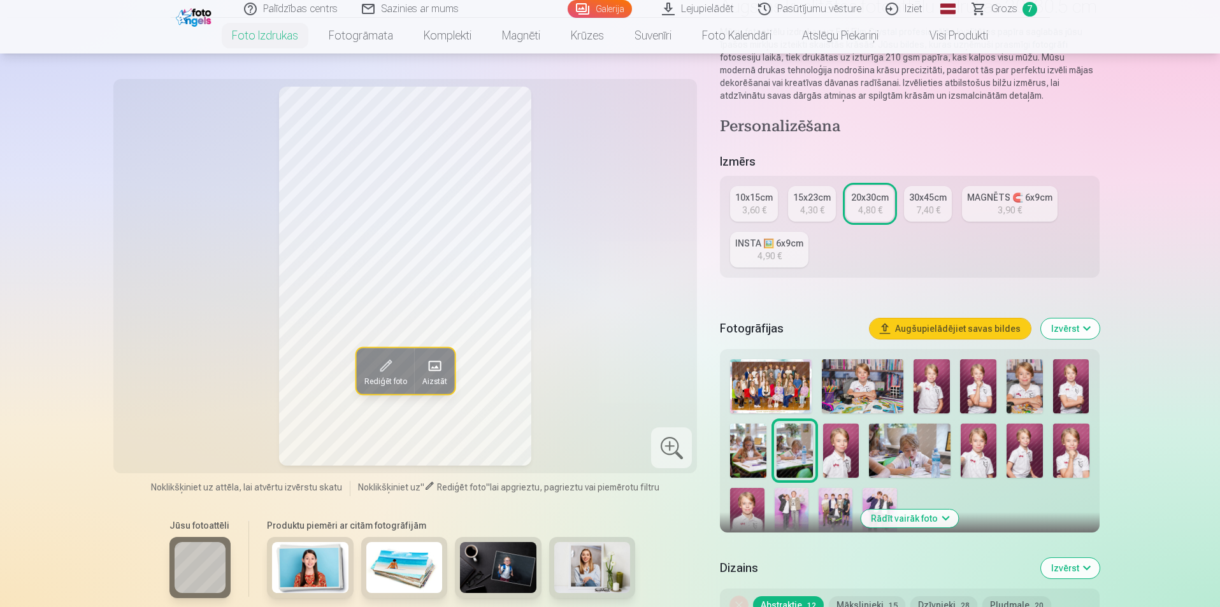
click at [847, 466] on img at bounding box center [841, 451] width 36 height 54
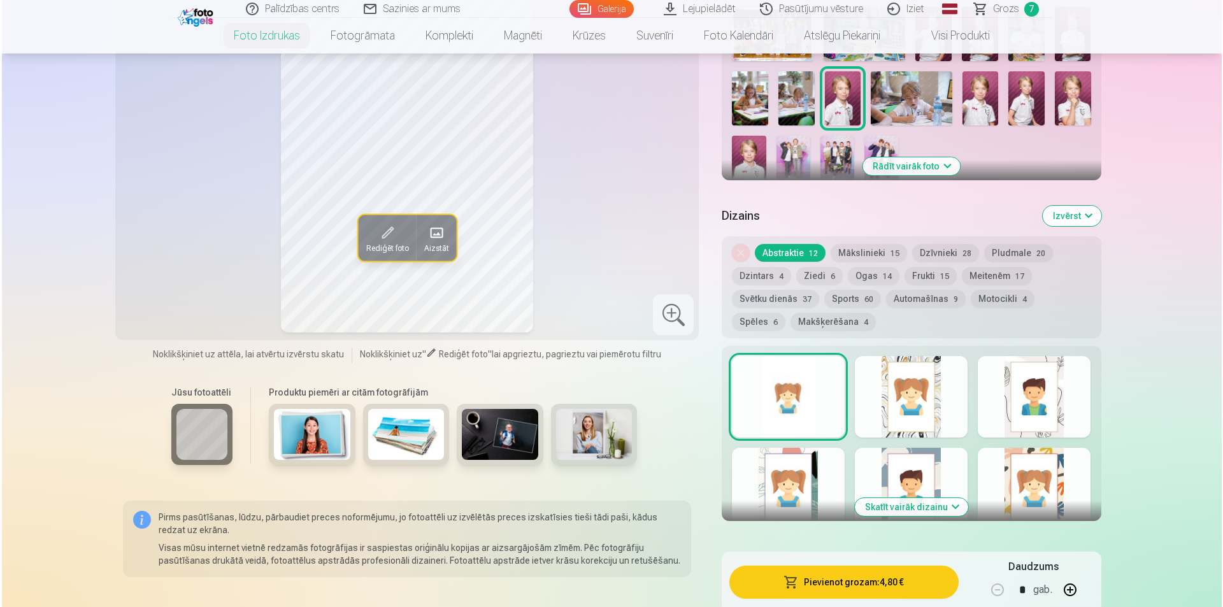
scroll to position [509, 0]
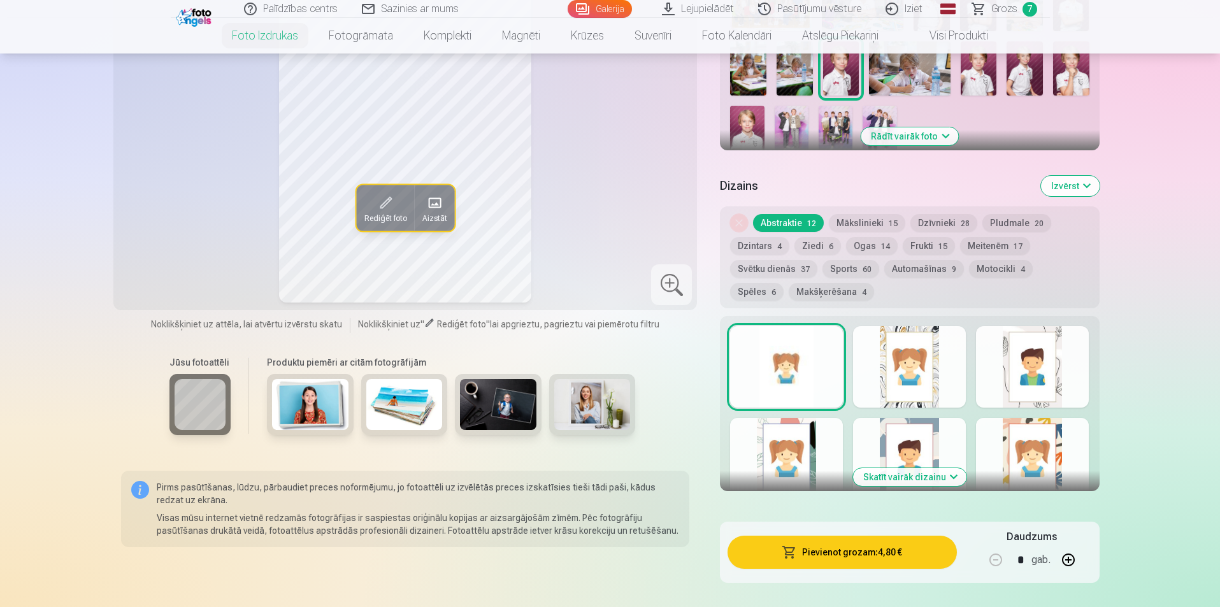
click at [866, 556] on button "Pievienot grozam : 4,80 €" at bounding box center [841, 552] width 229 height 33
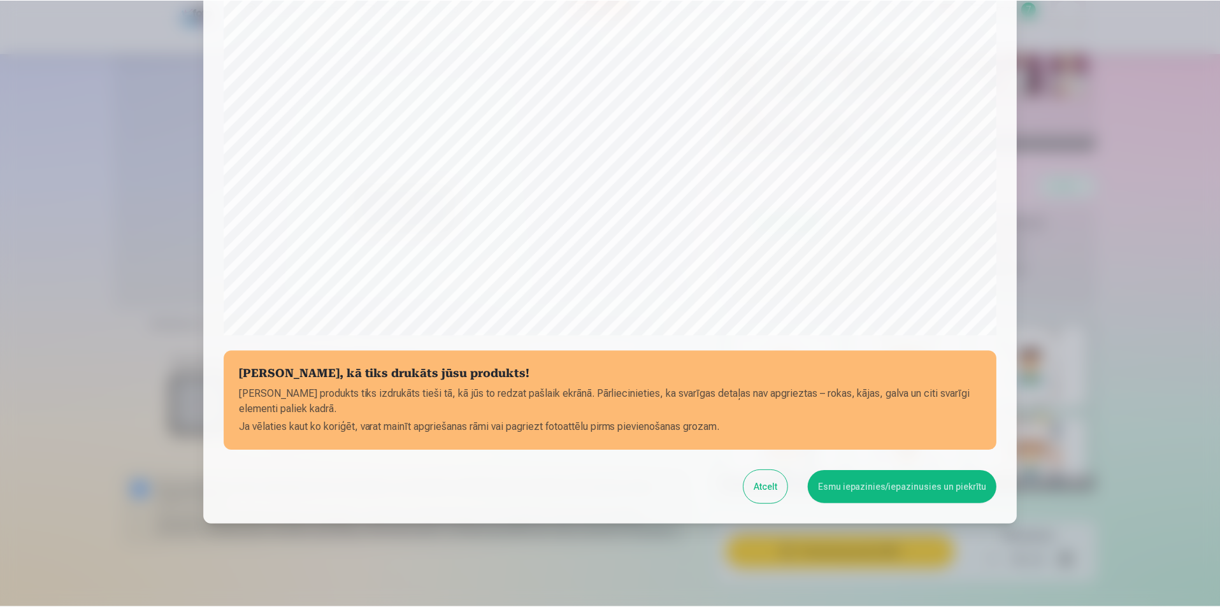
scroll to position [310, 0]
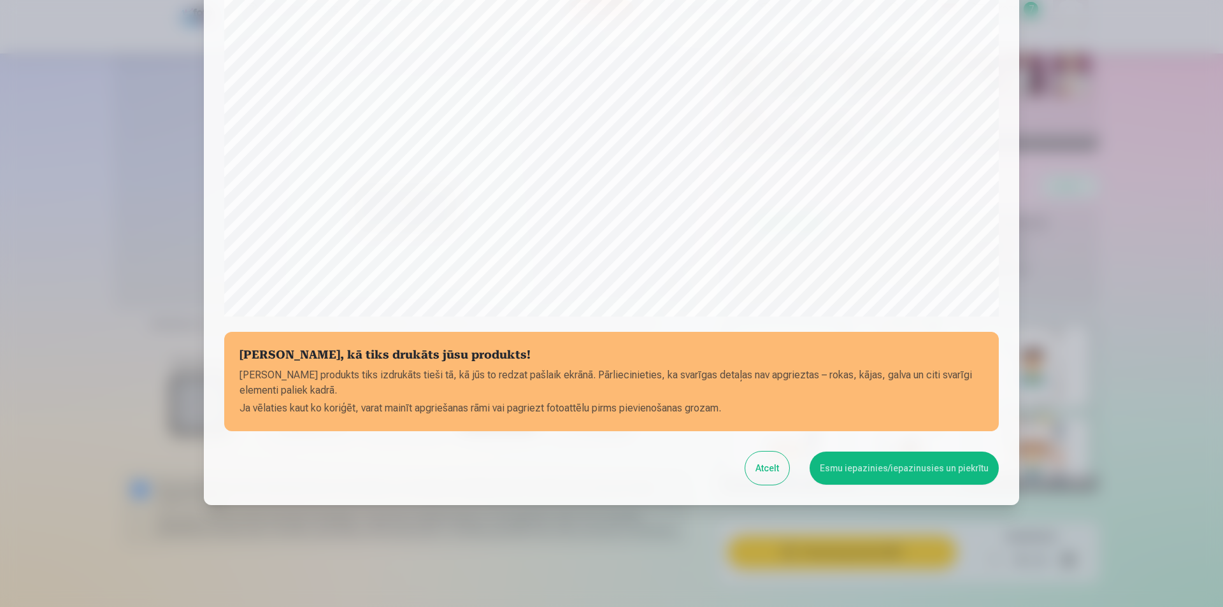
click at [884, 468] on button "Esmu iepazinies/iepazinusies un piekrītu" at bounding box center [903, 468] width 189 height 33
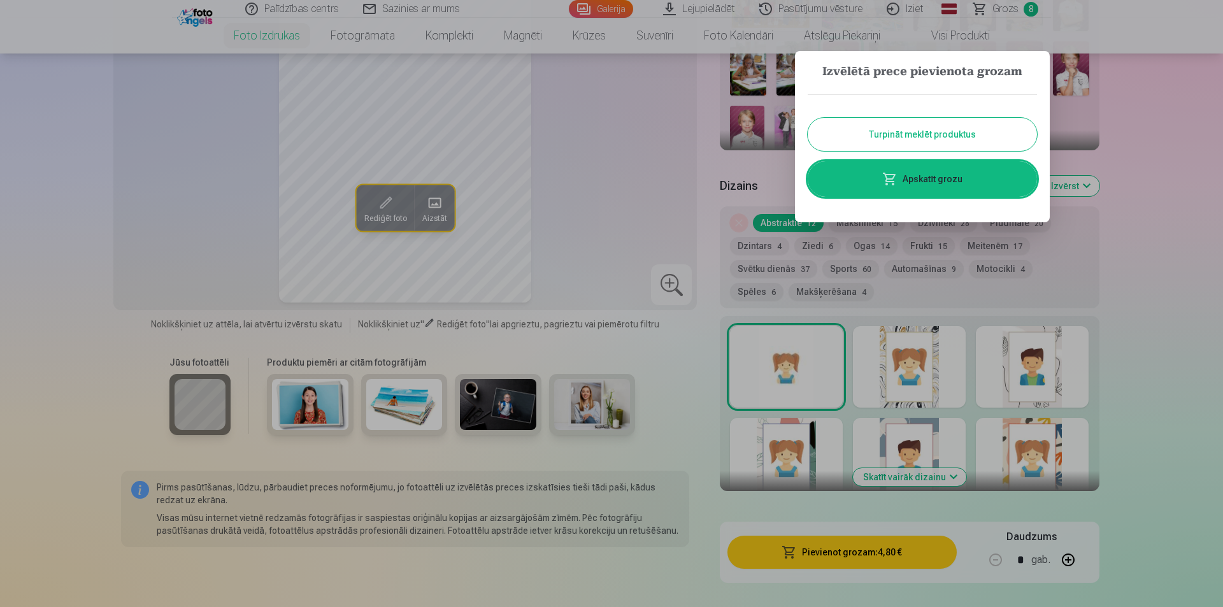
click at [935, 131] on button "Turpināt meklēt produktus" at bounding box center [922, 134] width 229 height 33
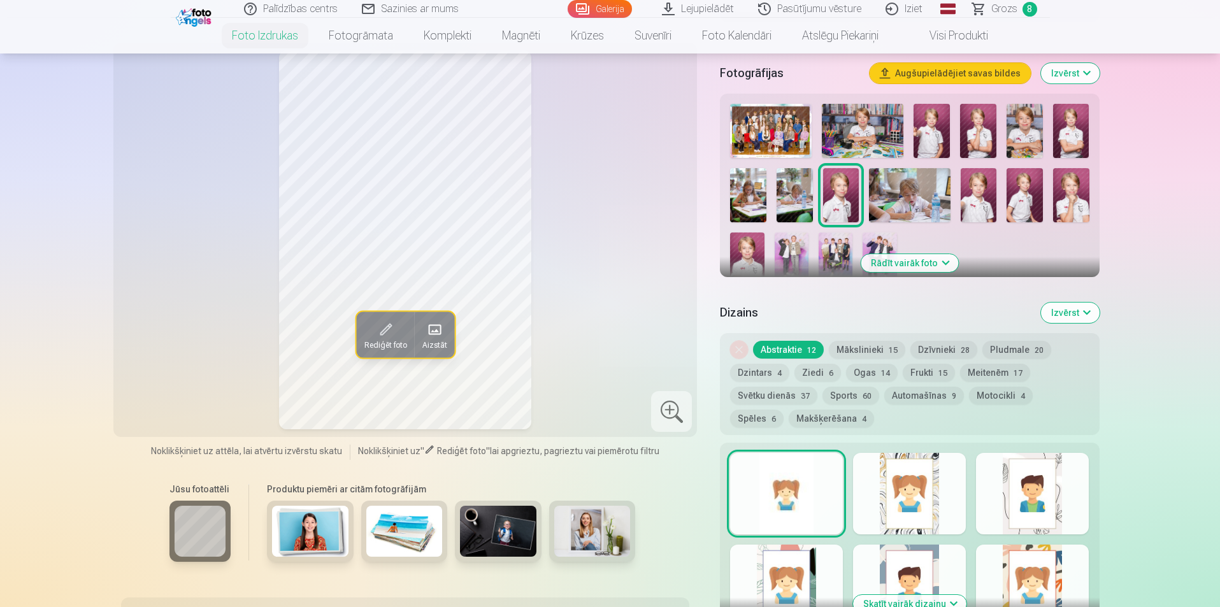
scroll to position [382, 0]
click at [920, 197] on img at bounding box center [909, 196] width 81 height 54
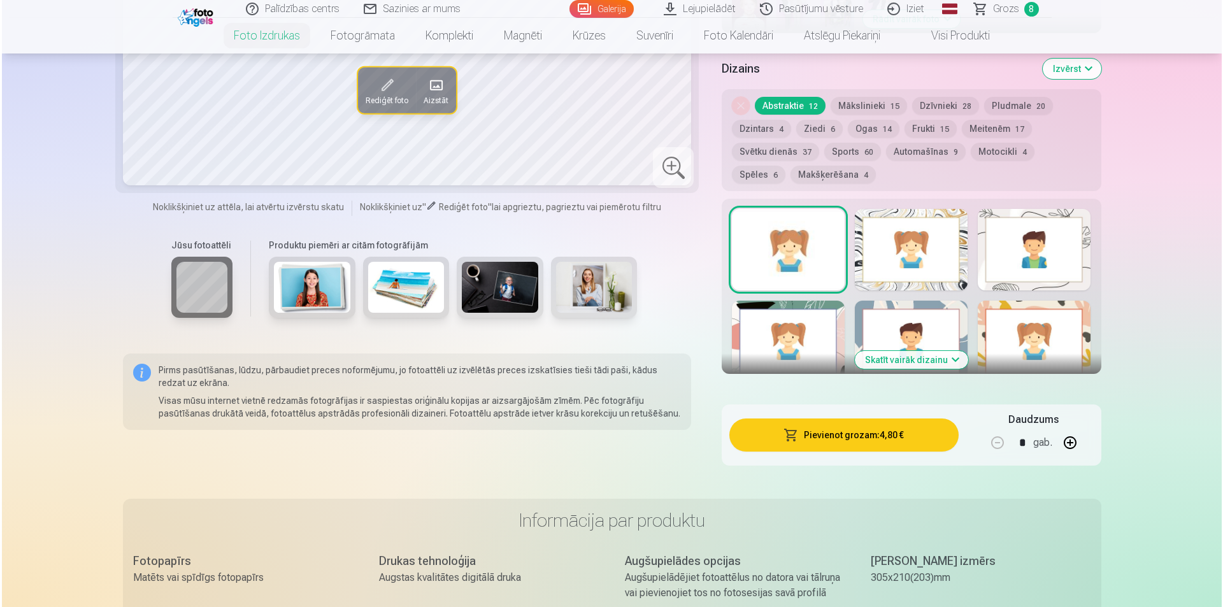
scroll to position [637, 0]
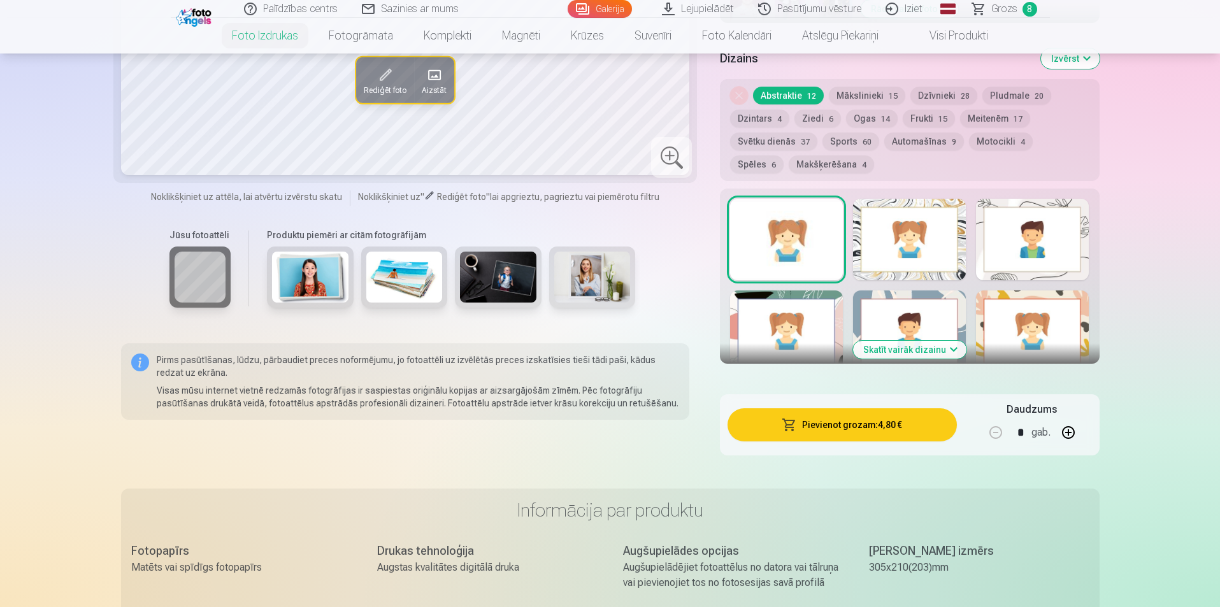
click at [845, 427] on button "Pievienot grozam : 4,80 €" at bounding box center [841, 424] width 229 height 33
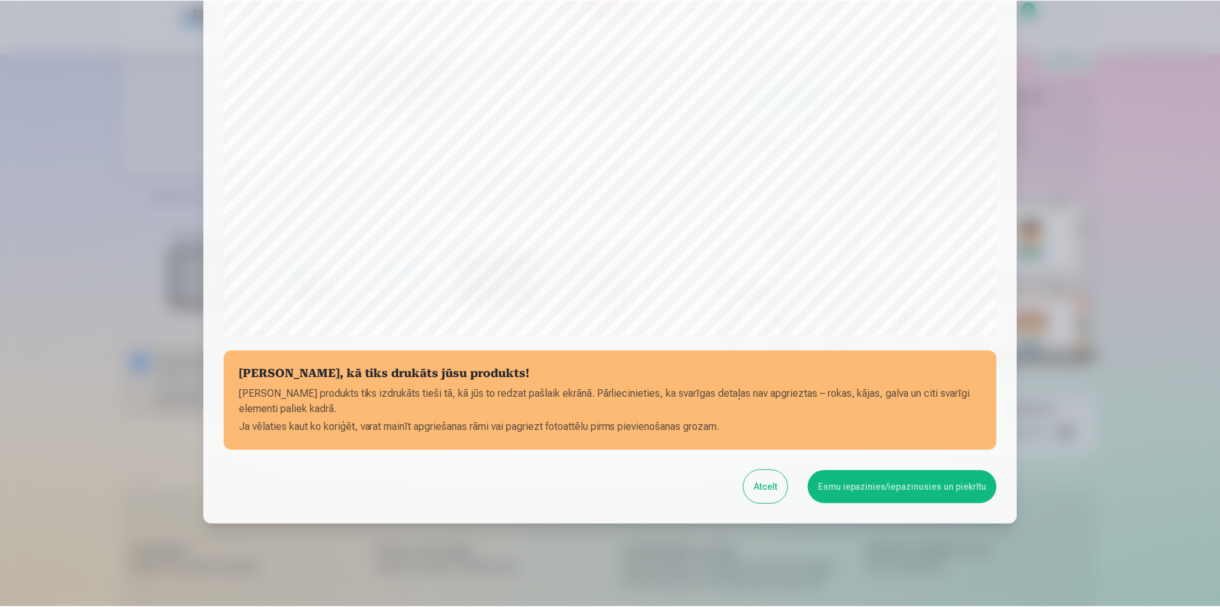
scroll to position [310, 0]
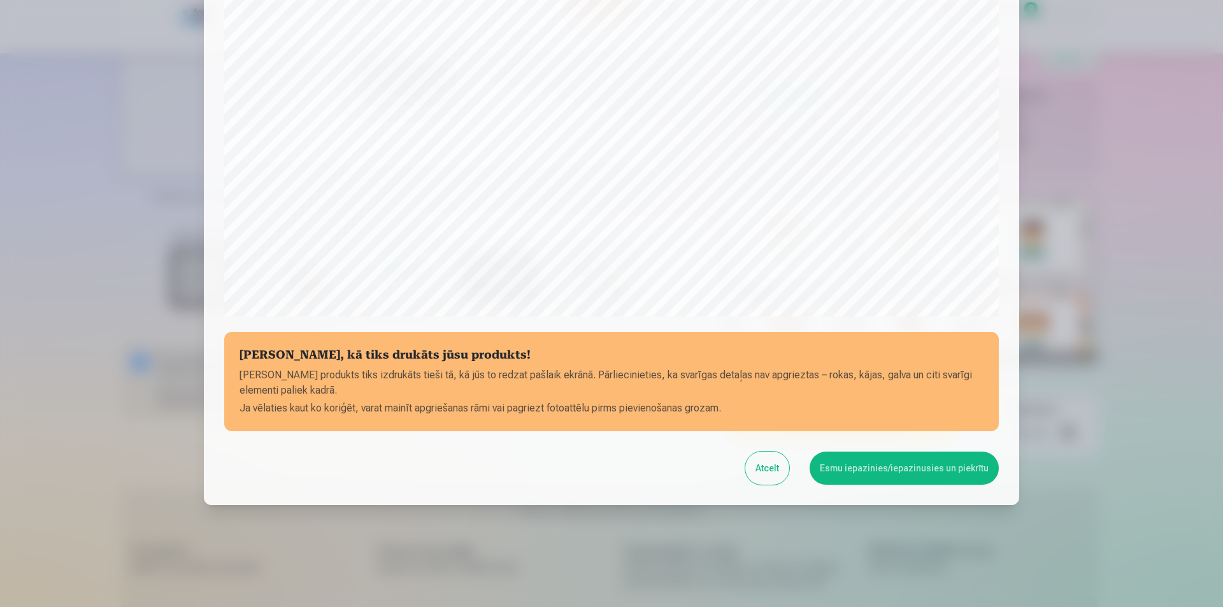
click at [890, 471] on button "Esmu iepazinies/iepazinusies un piekrītu" at bounding box center [903, 468] width 189 height 33
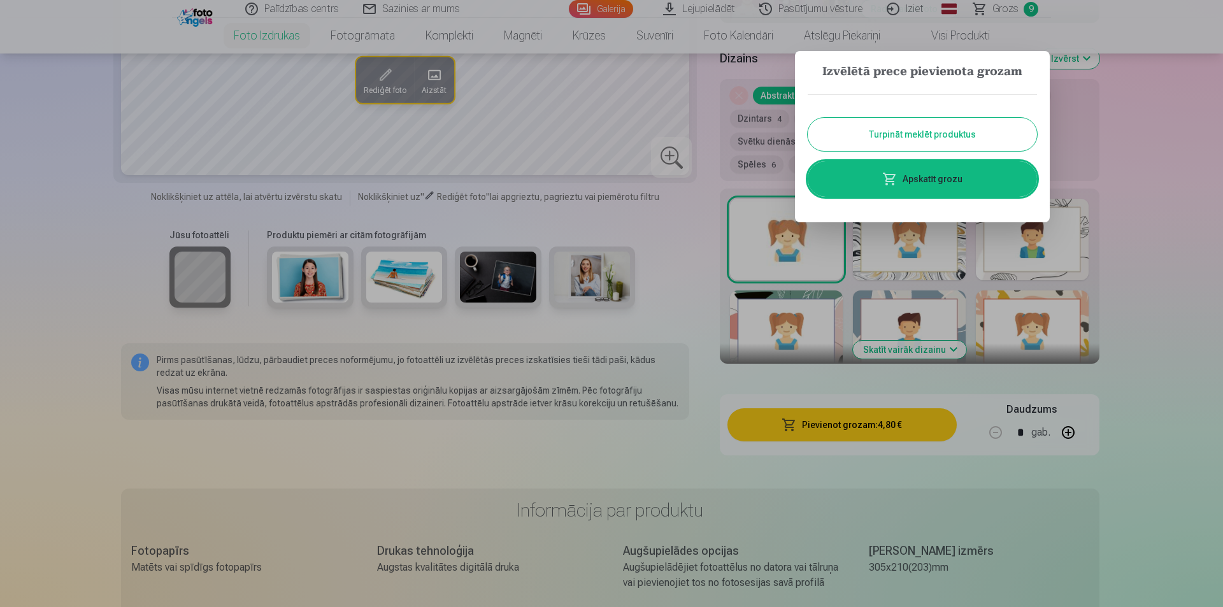
click at [936, 140] on button "Turpināt meklēt produktus" at bounding box center [922, 134] width 229 height 33
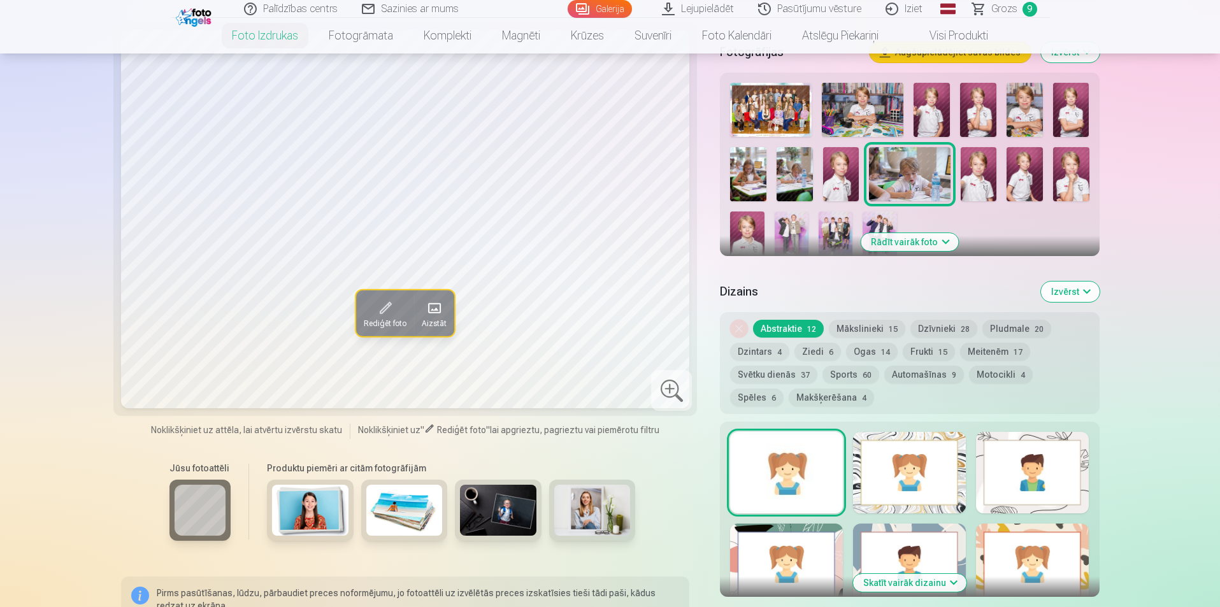
scroll to position [382, 0]
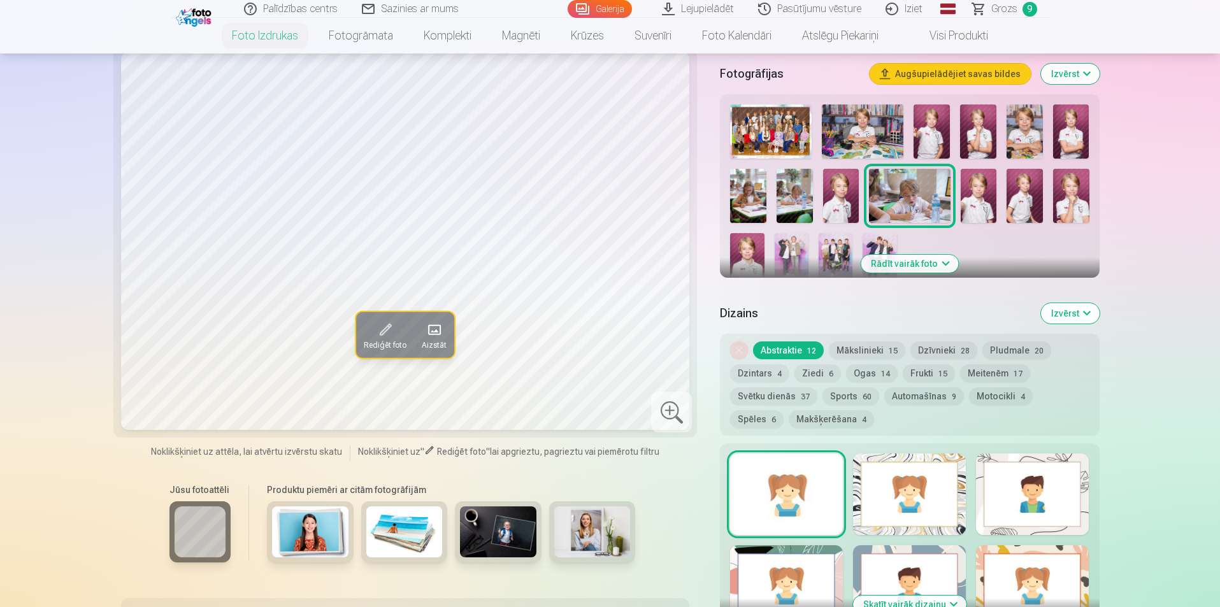
click at [1022, 199] on img at bounding box center [1024, 196] width 36 height 54
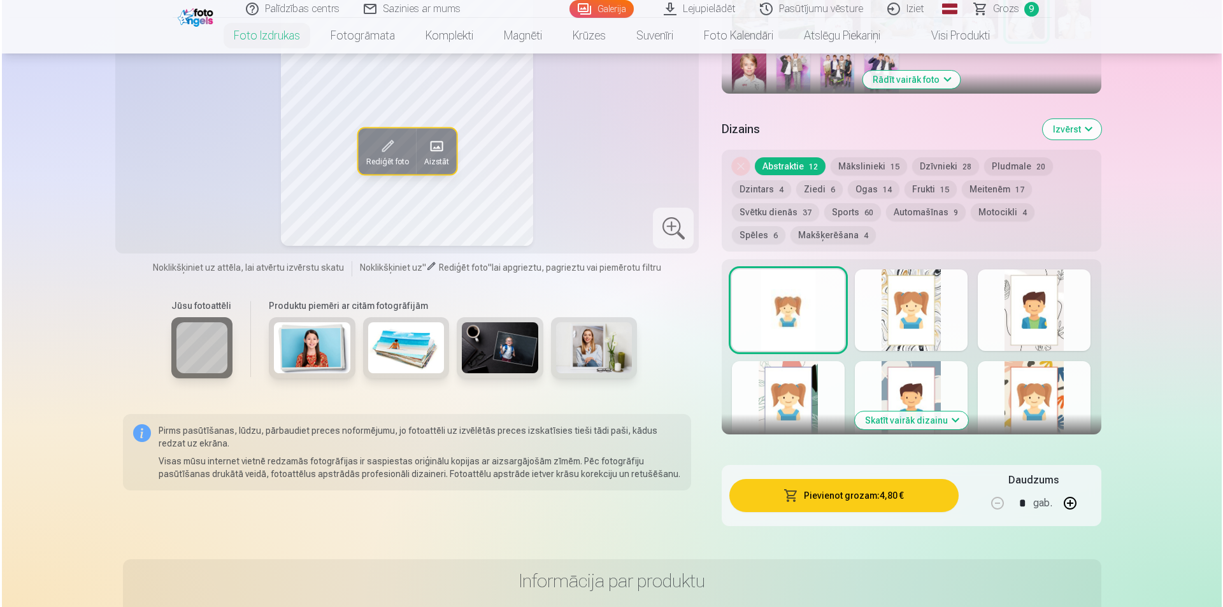
scroll to position [637, 0]
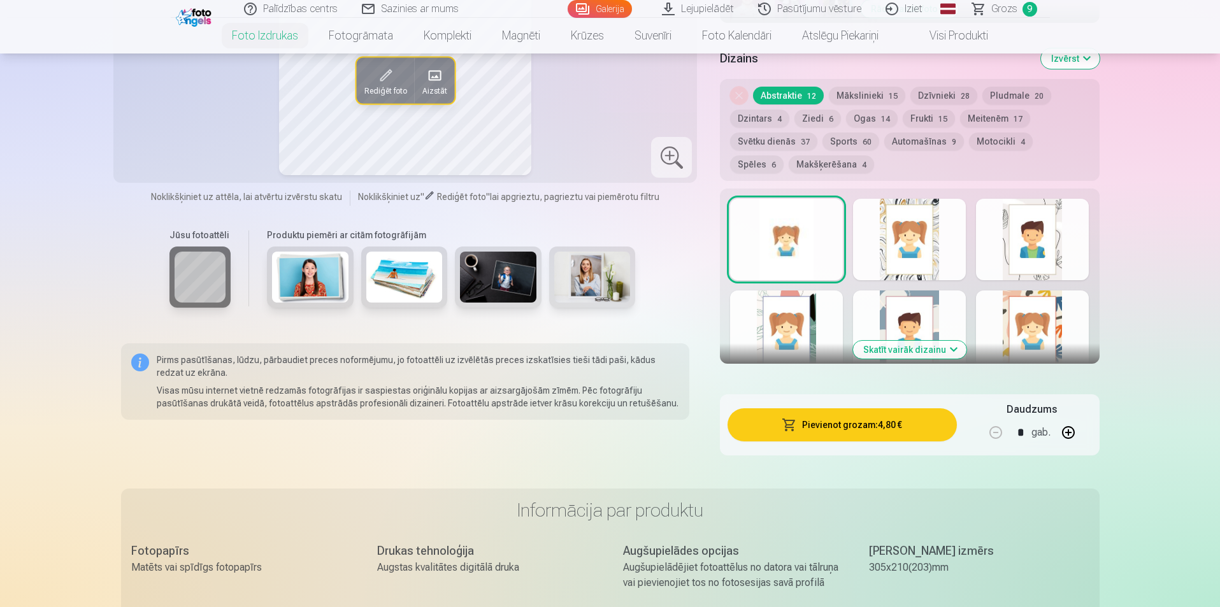
click at [1069, 430] on button "button" at bounding box center [1068, 432] width 31 height 31
click at [850, 429] on button "Pievienot grozam : 9,60 €" at bounding box center [841, 424] width 229 height 33
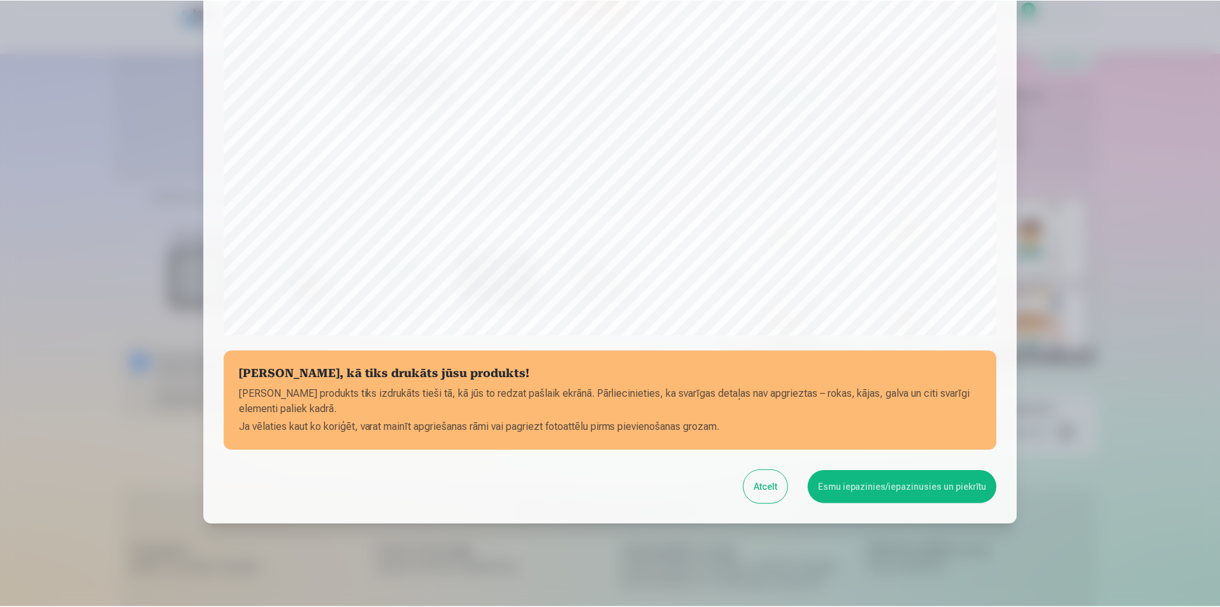
scroll to position [310, 0]
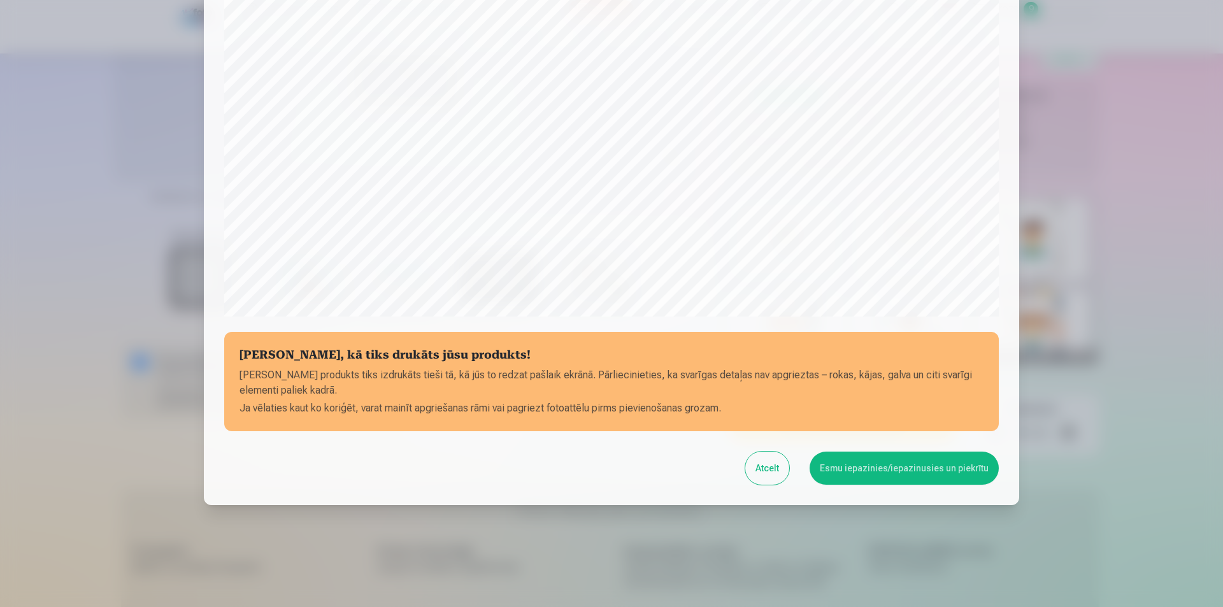
click at [888, 469] on button "Esmu iepazinies/iepazinusies un piekrītu" at bounding box center [903, 468] width 189 height 33
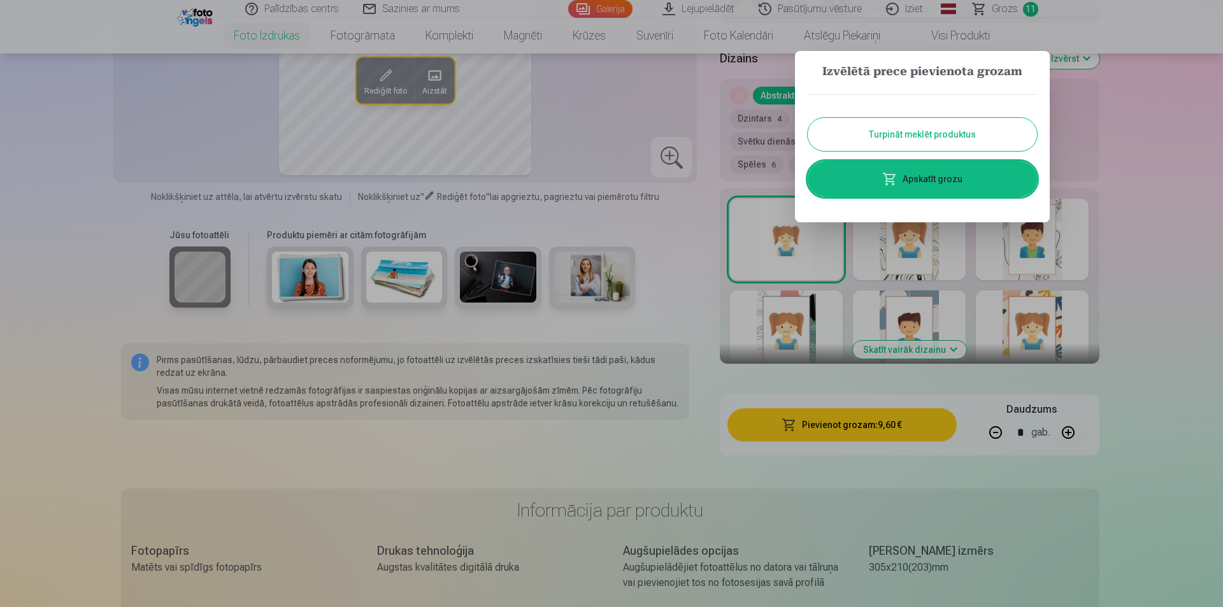
click at [927, 138] on button "Turpināt meklēt produktus" at bounding box center [922, 134] width 229 height 33
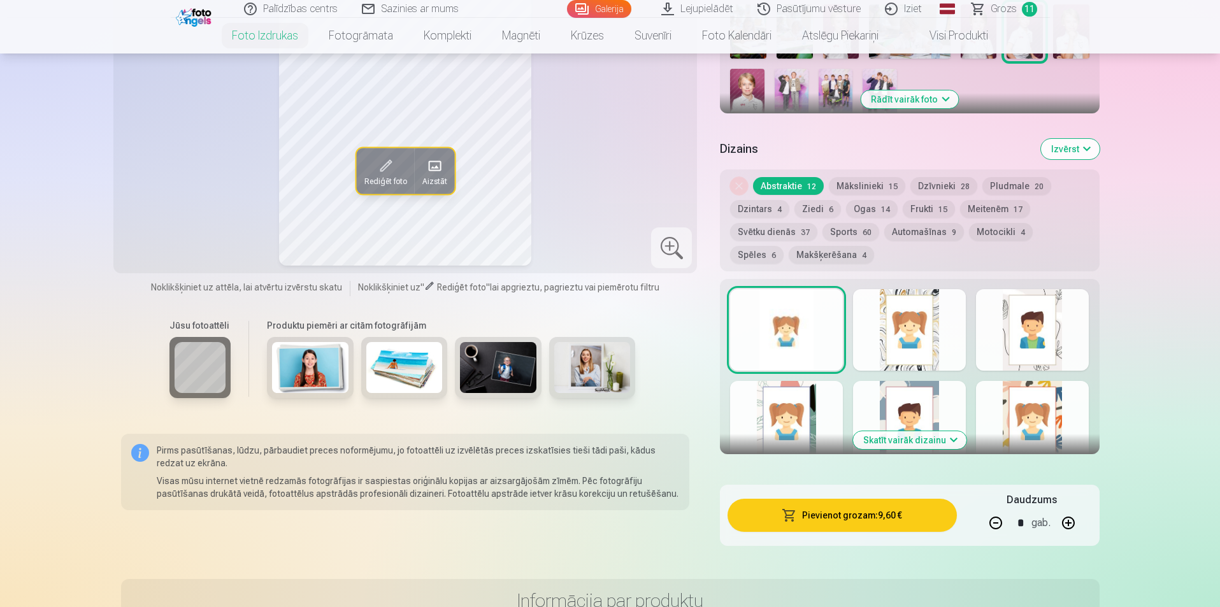
scroll to position [318, 0]
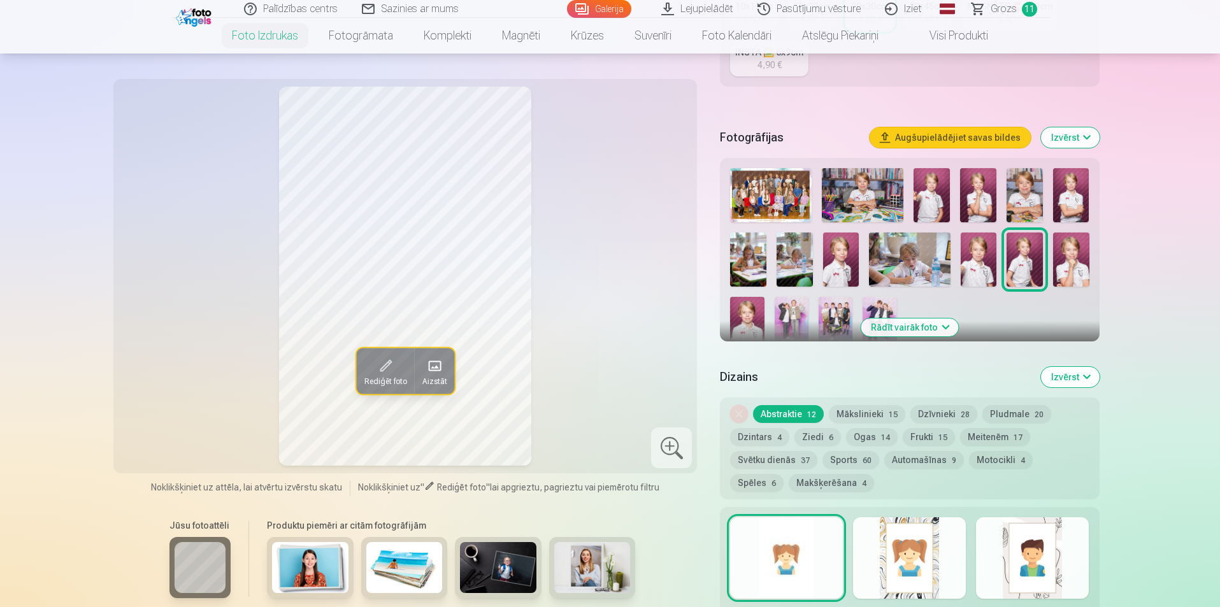
click at [791, 313] on img at bounding box center [791, 322] width 34 height 51
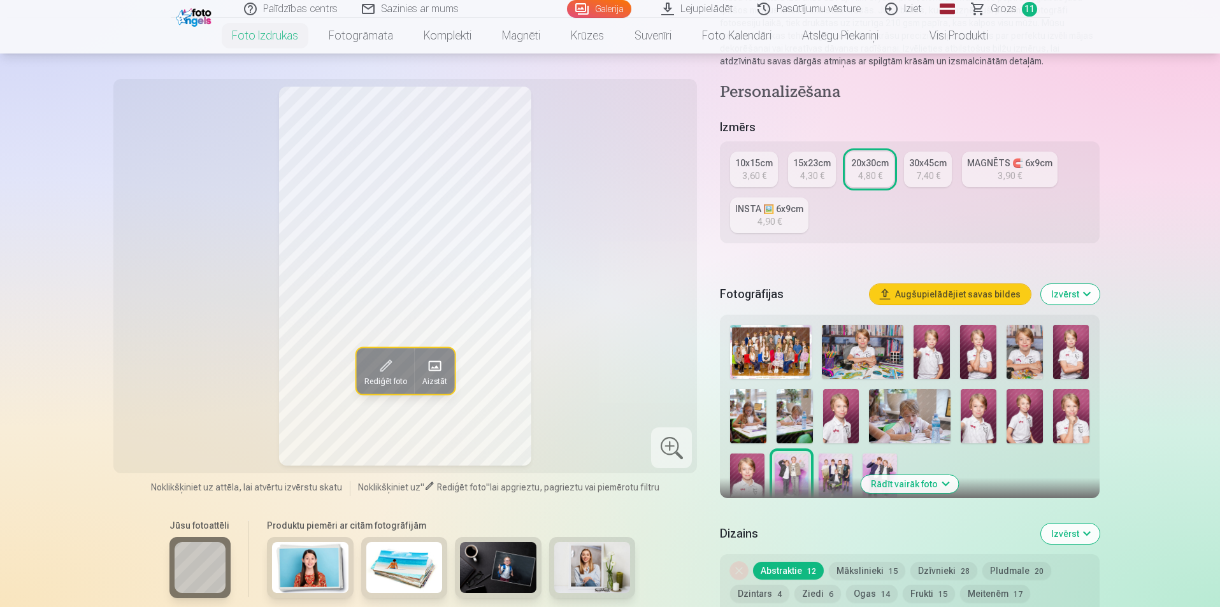
scroll to position [127, 0]
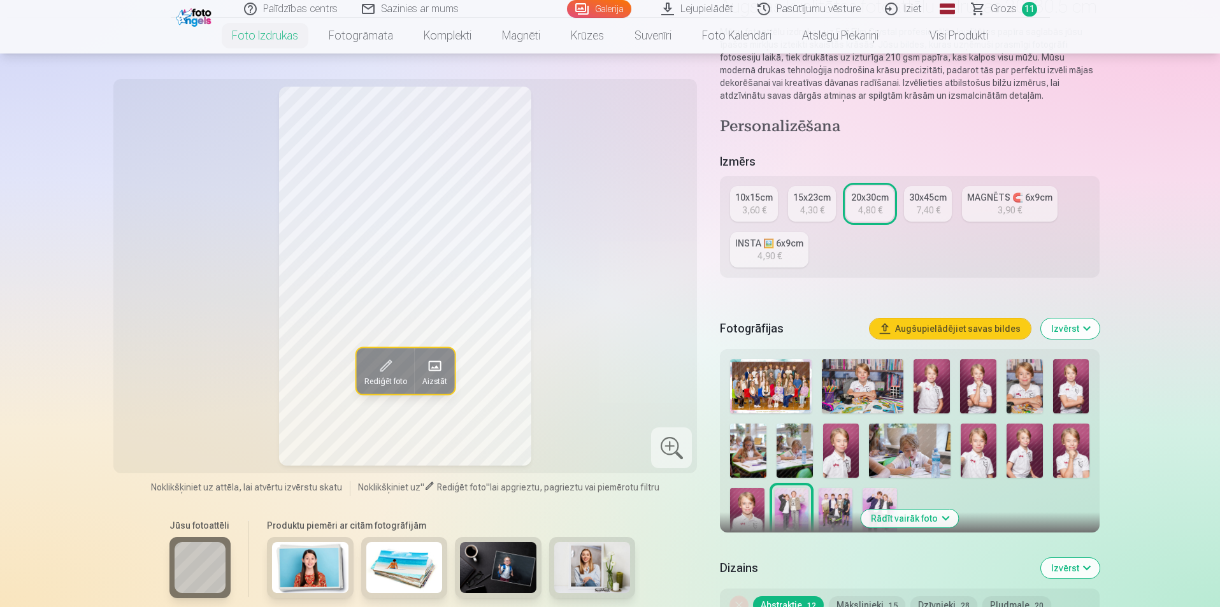
click at [811, 191] on div "15x23cm" at bounding box center [812, 197] width 38 height 13
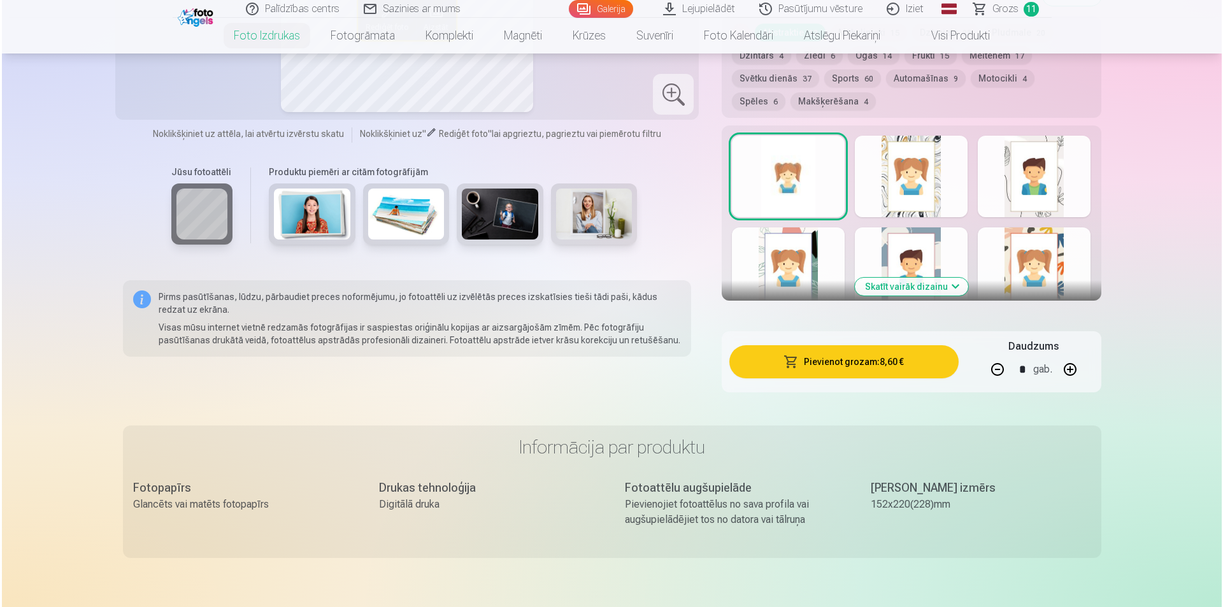
scroll to position [701, 0]
click at [843, 367] on button "Pievienot grozam : 8,60 €" at bounding box center [841, 361] width 229 height 33
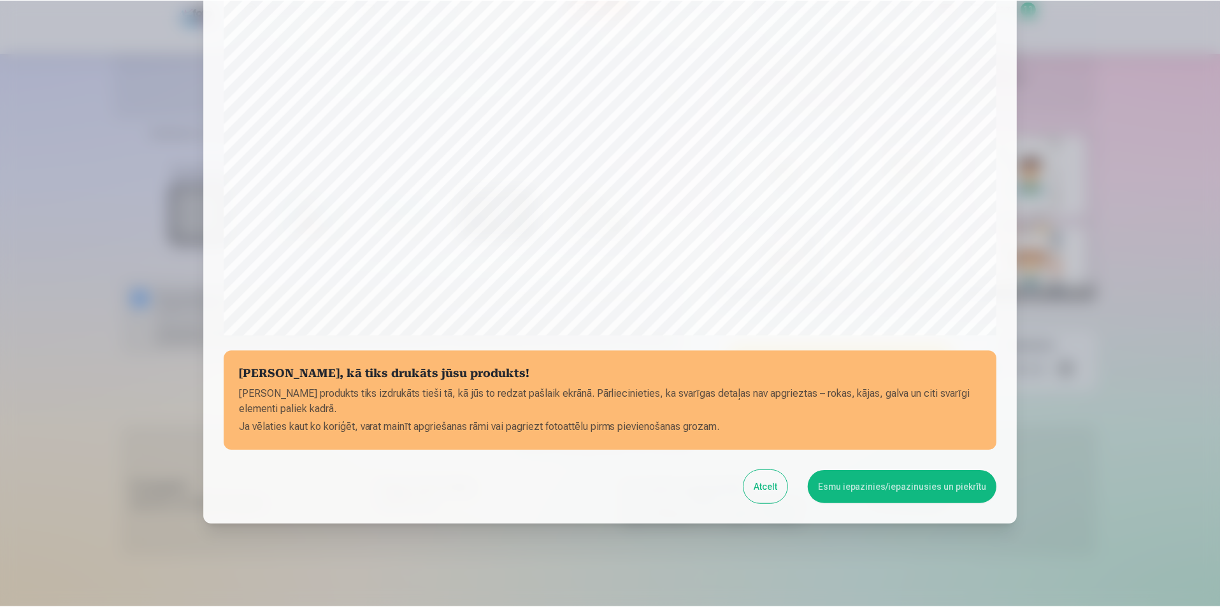
scroll to position [310, 0]
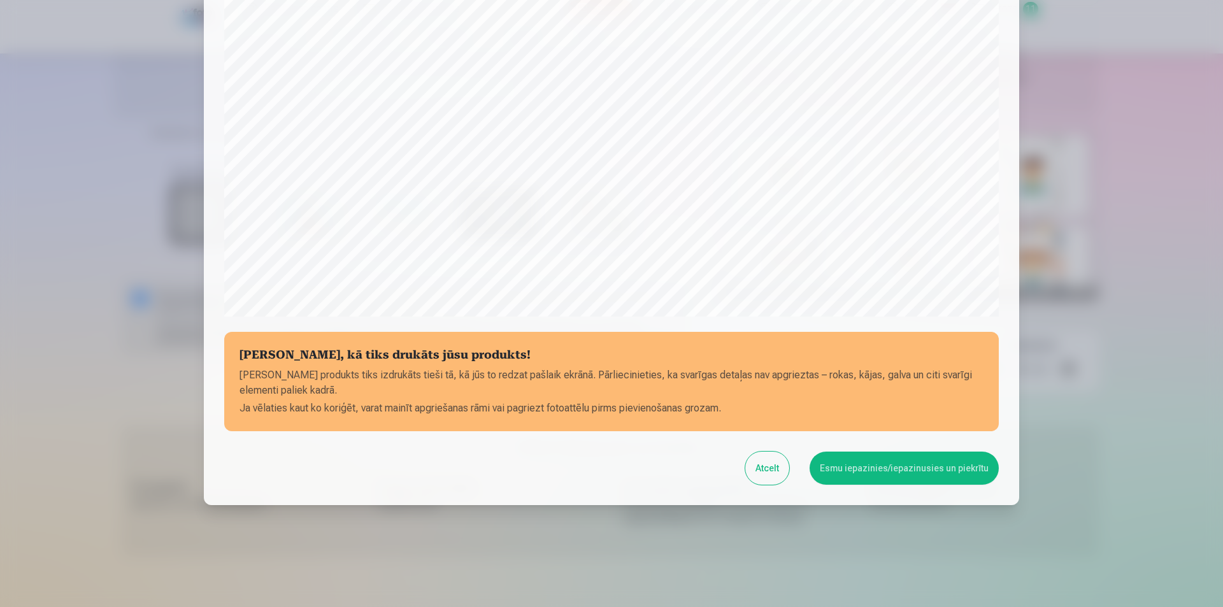
click at [892, 476] on button "Esmu iepazinies/iepazinusies un piekrītu" at bounding box center [903, 468] width 189 height 33
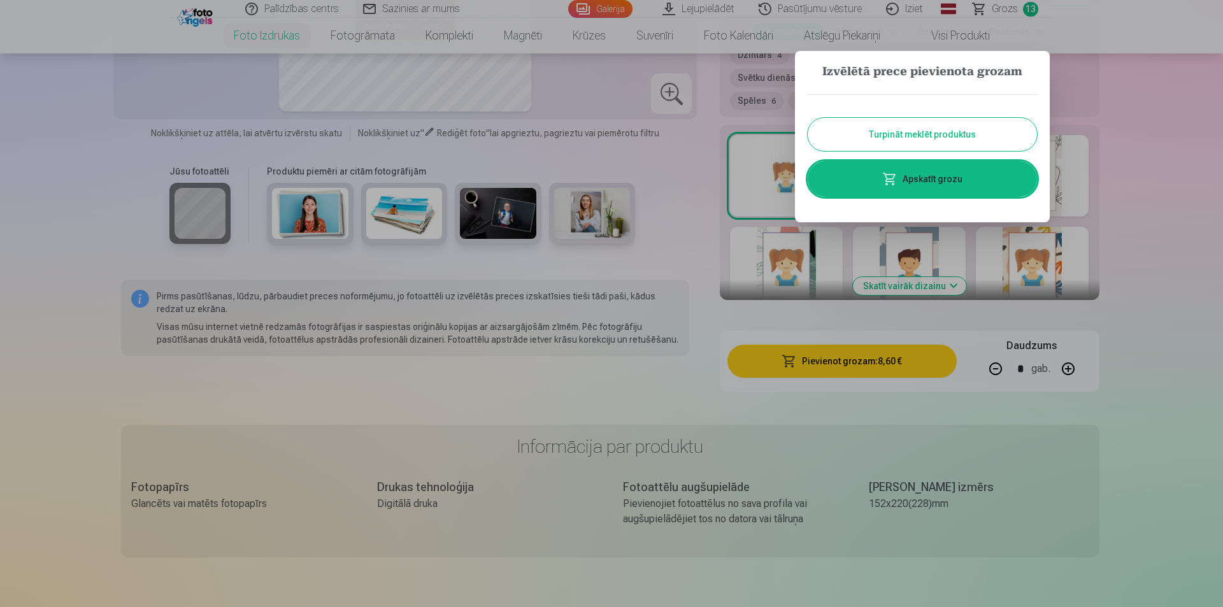
click at [934, 141] on button "Turpināt meklēt produktus" at bounding box center [922, 134] width 229 height 33
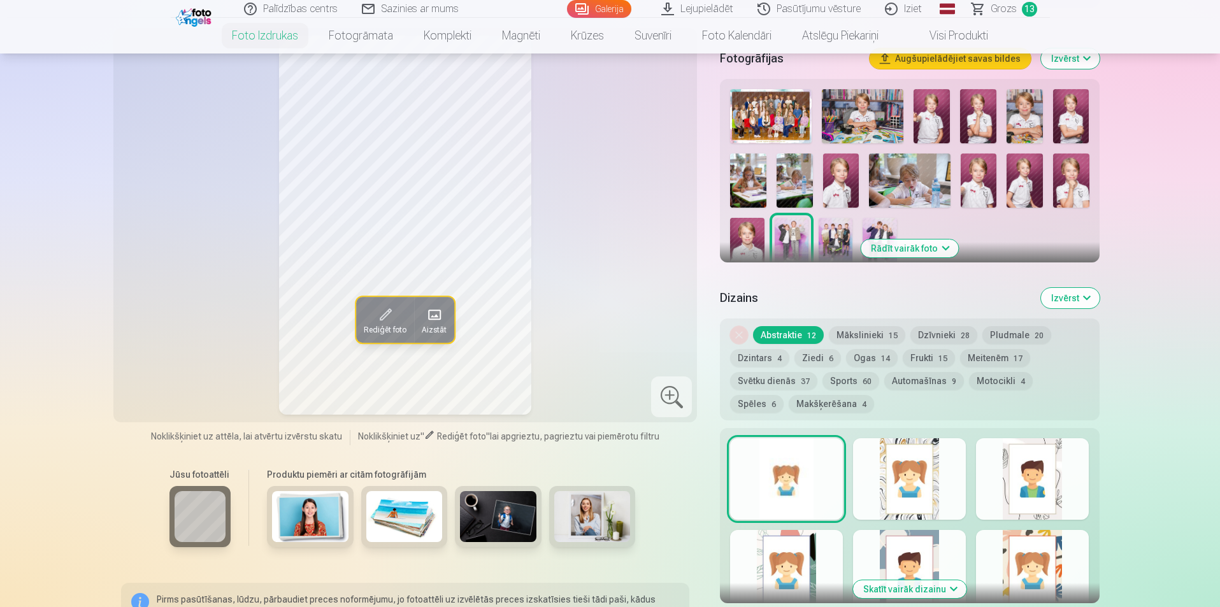
scroll to position [382, 0]
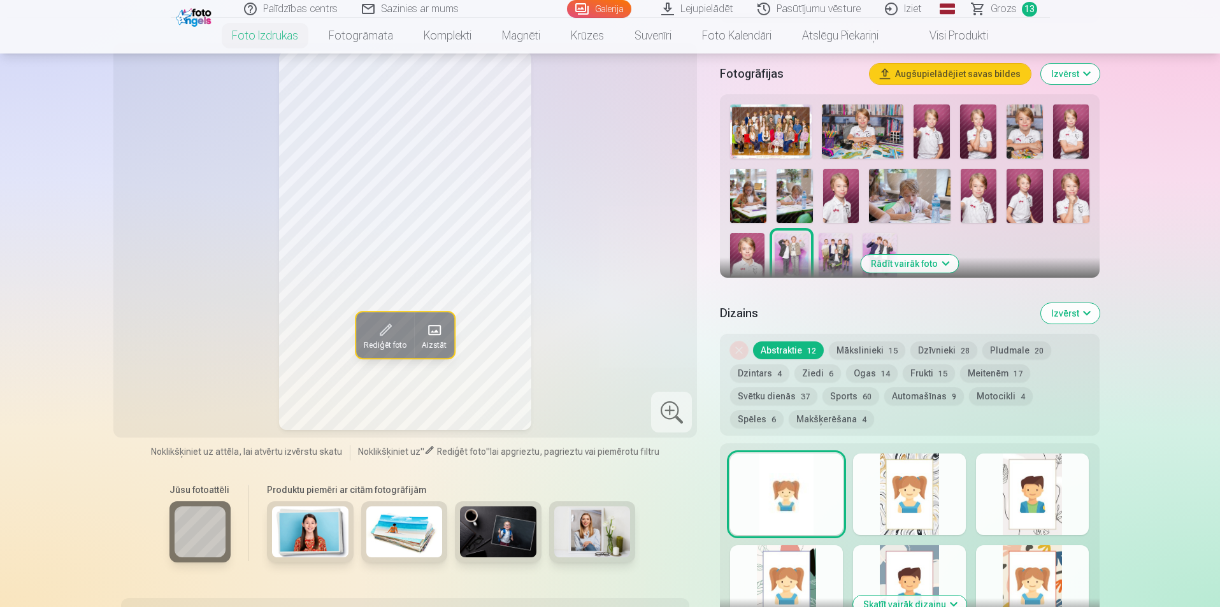
click at [839, 248] on img at bounding box center [835, 258] width 34 height 51
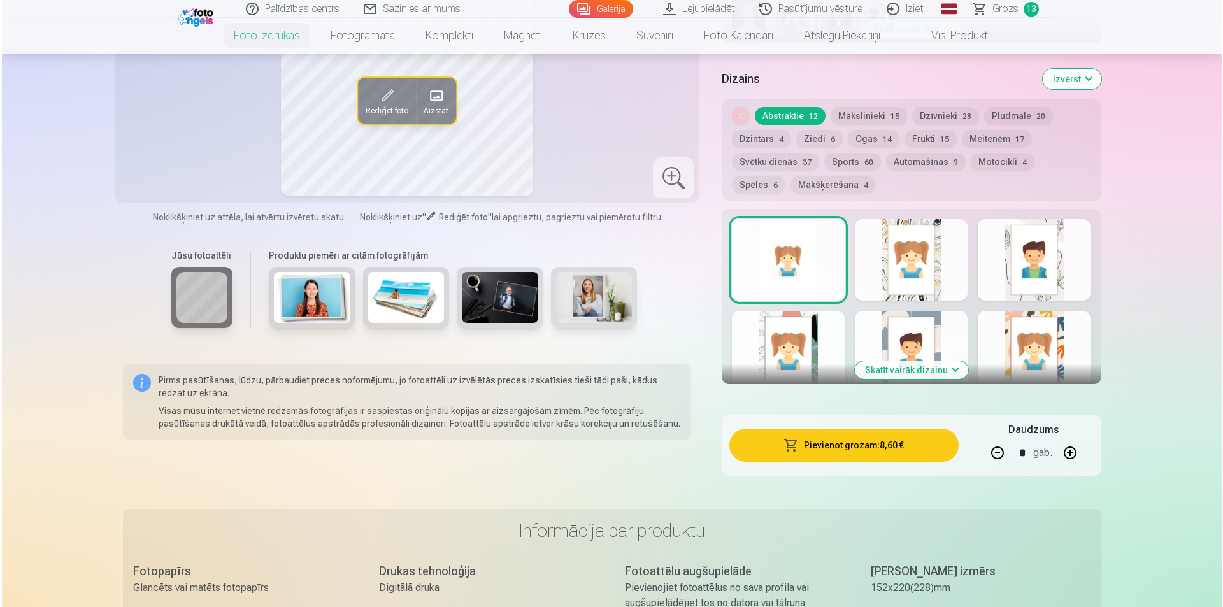
scroll to position [637, 0]
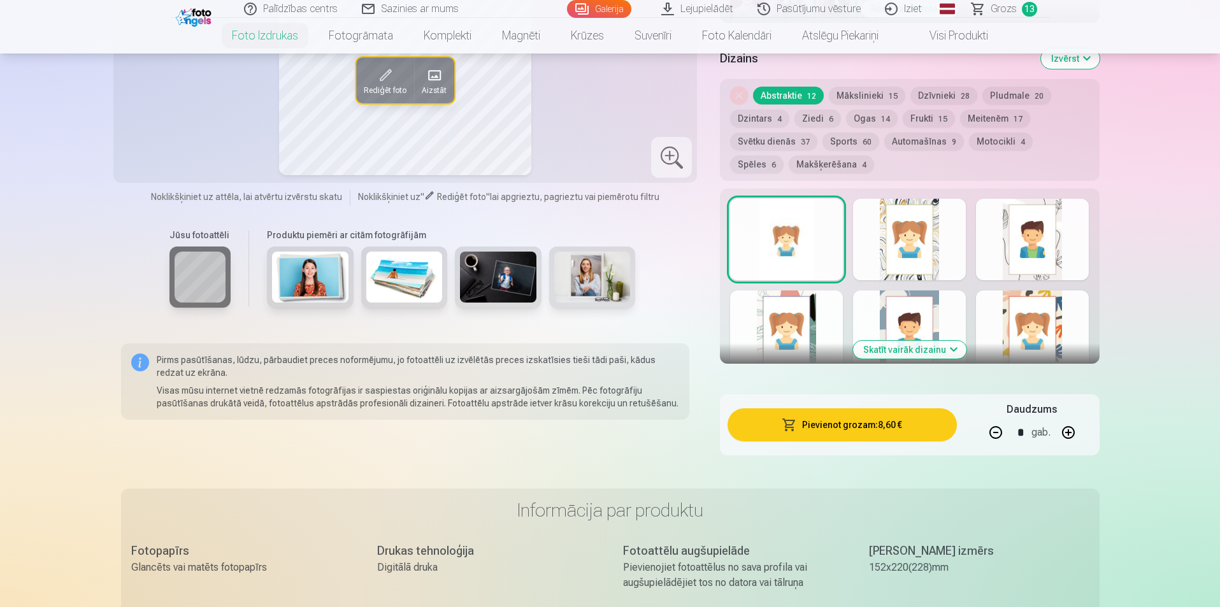
click at [855, 425] on button "Pievienot grozam : 8,60 €" at bounding box center [841, 424] width 229 height 33
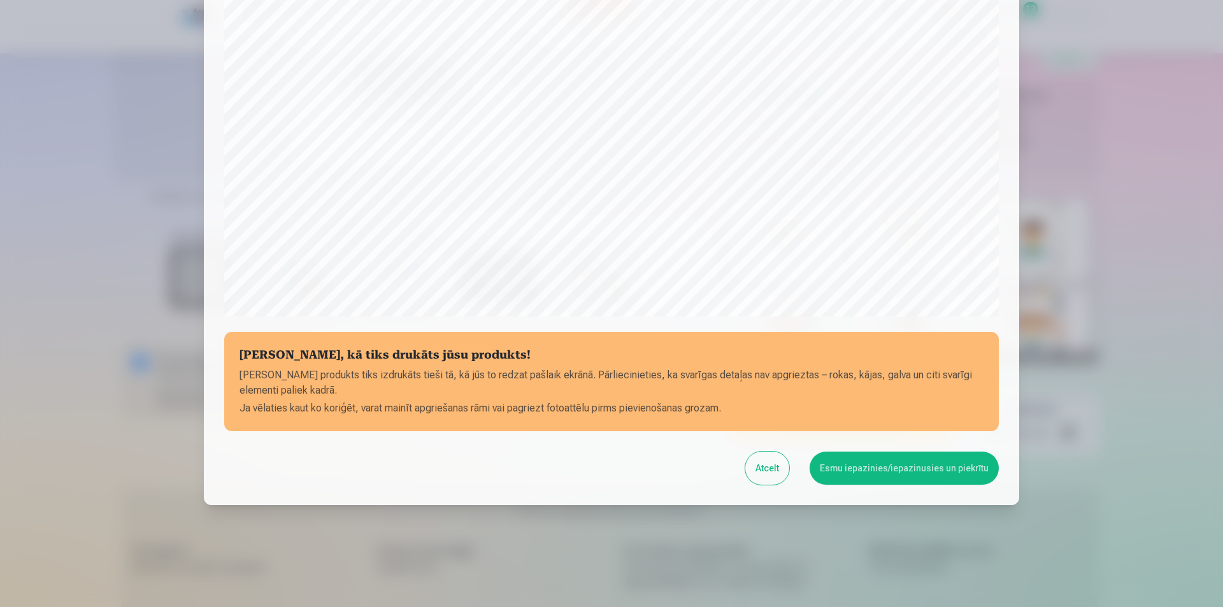
scroll to position [310, 0]
click at [876, 469] on button "Esmu iepazinies/iepazinusies un piekrītu" at bounding box center [903, 468] width 189 height 33
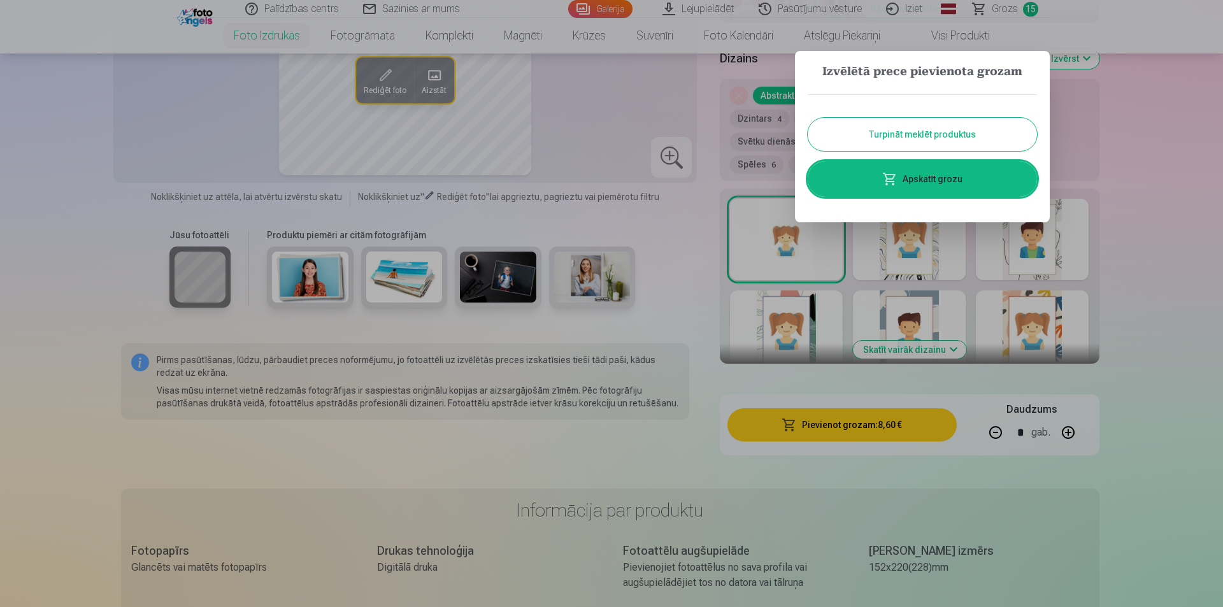
click at [992, 430] on div at bounding box center [611, 303] width 1223 height 607
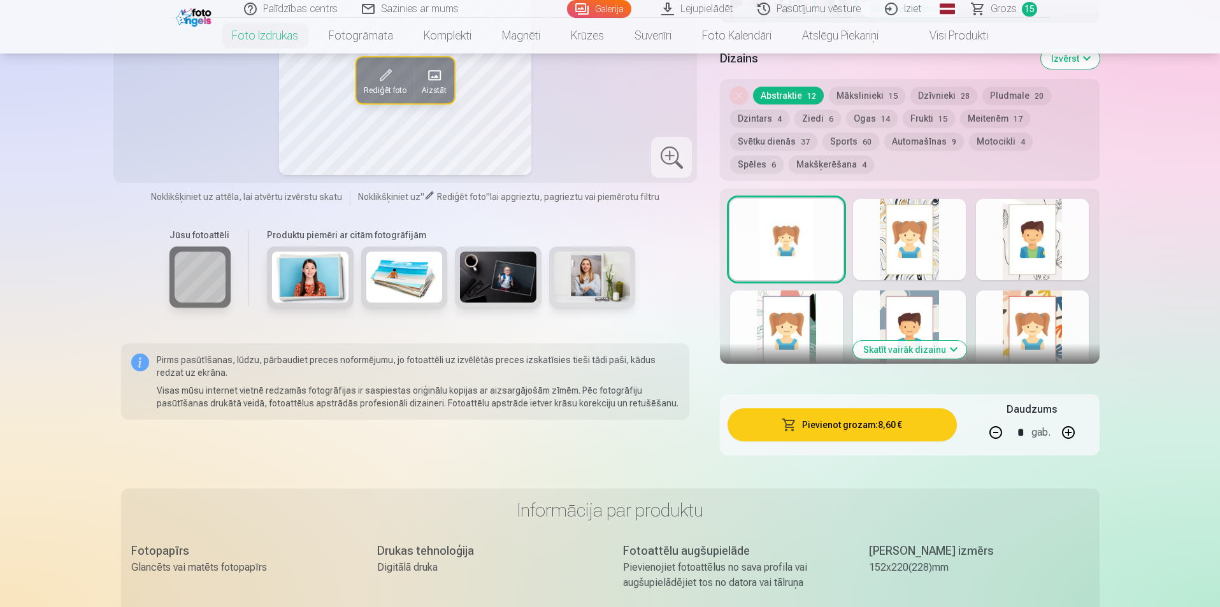
click at [996, 430] on button "button" at bounding box center [995, 432] width 31 height 31
type input "*"
click at [848, 427] on button "Pievienot grozam : 4,30 €" at bounding box center [841, 424] width 229 height 33
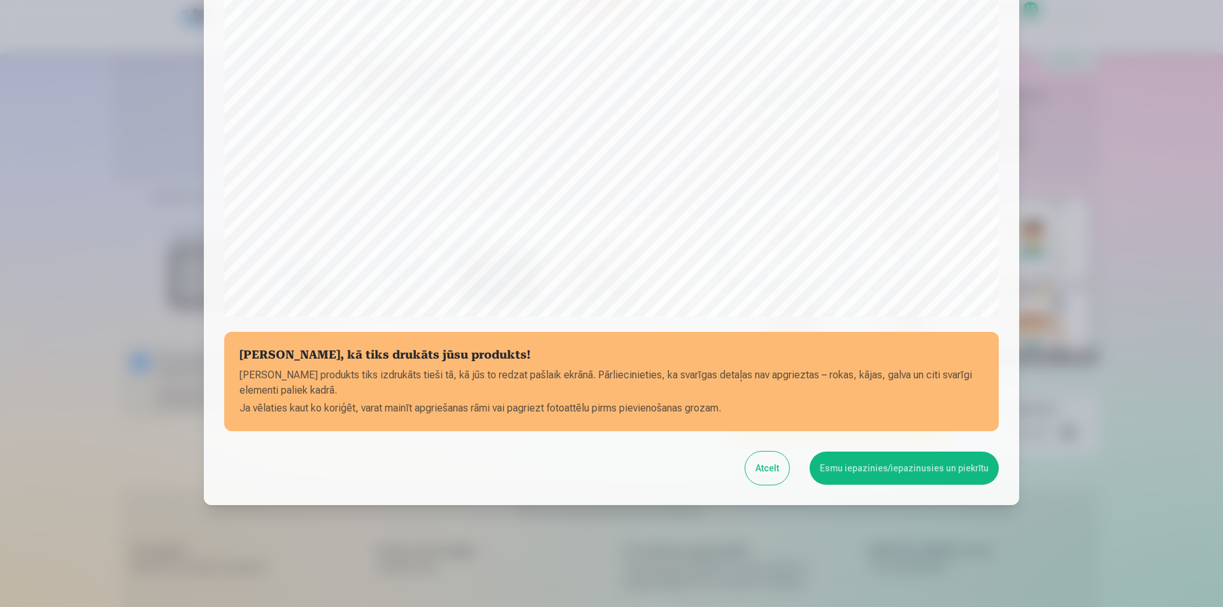
click at [881, 469] on button "Esmu iepazinies/iepazinusies un piekrītu" at bounding box center [903, 468] width 189 height 33
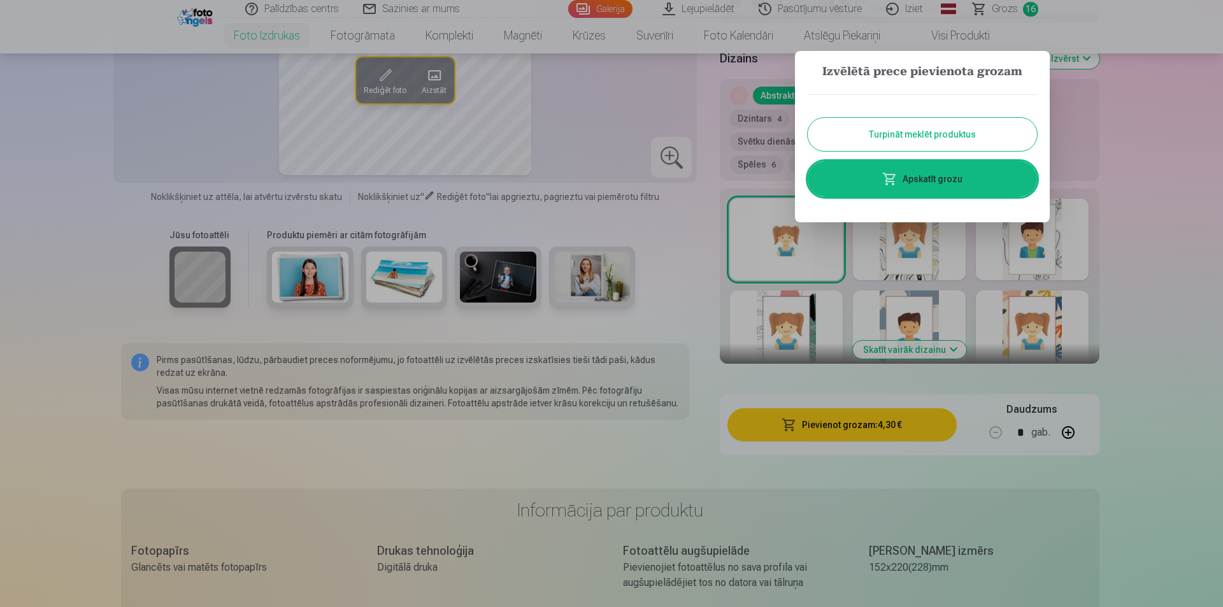
click at [943, 136] on button "Turpināt meklēt produktus" at bounding box center [922, 134] width 229 height 33
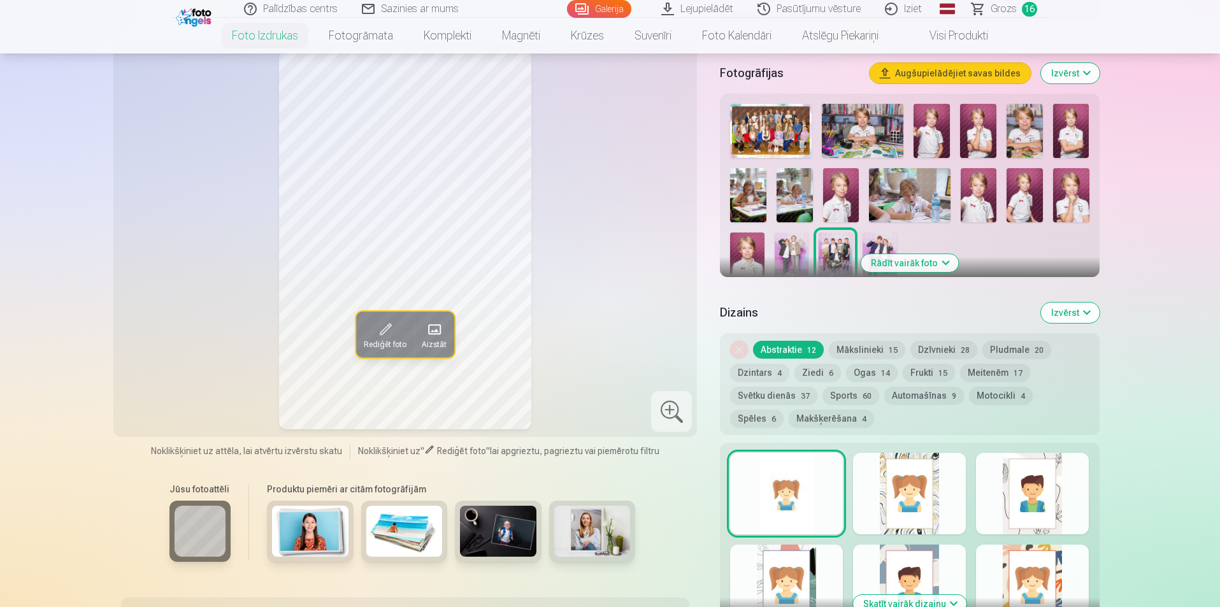
scroll to position [382, 0]
click at [878, 243] on img at bounding box center [879, 258] width 34 height 51
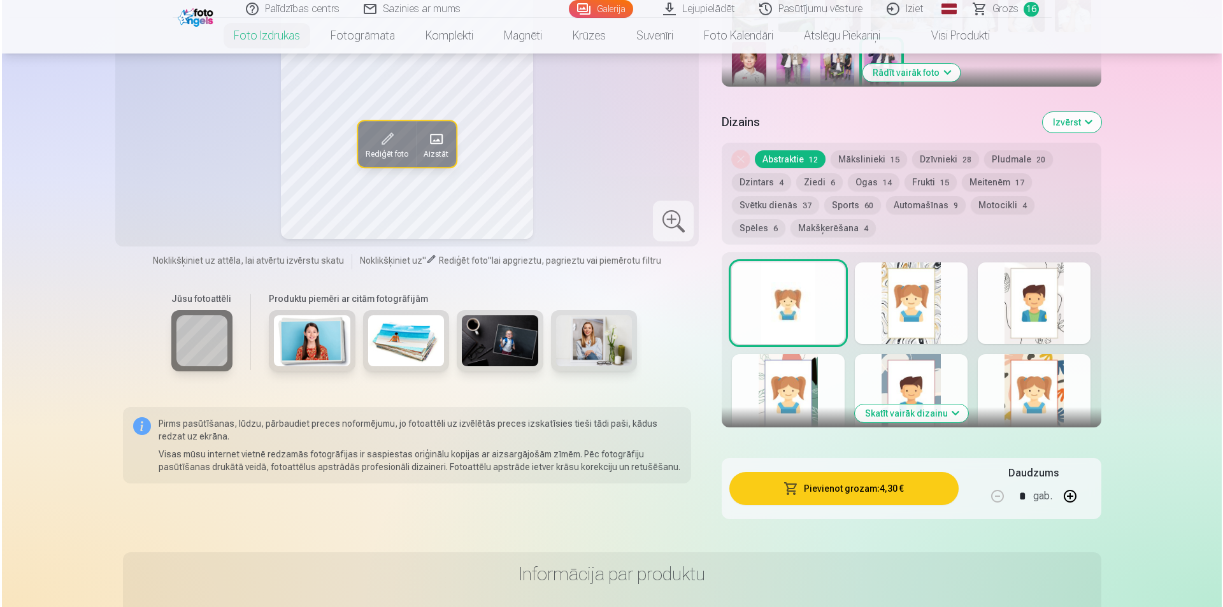
scroll to position [701, 0]
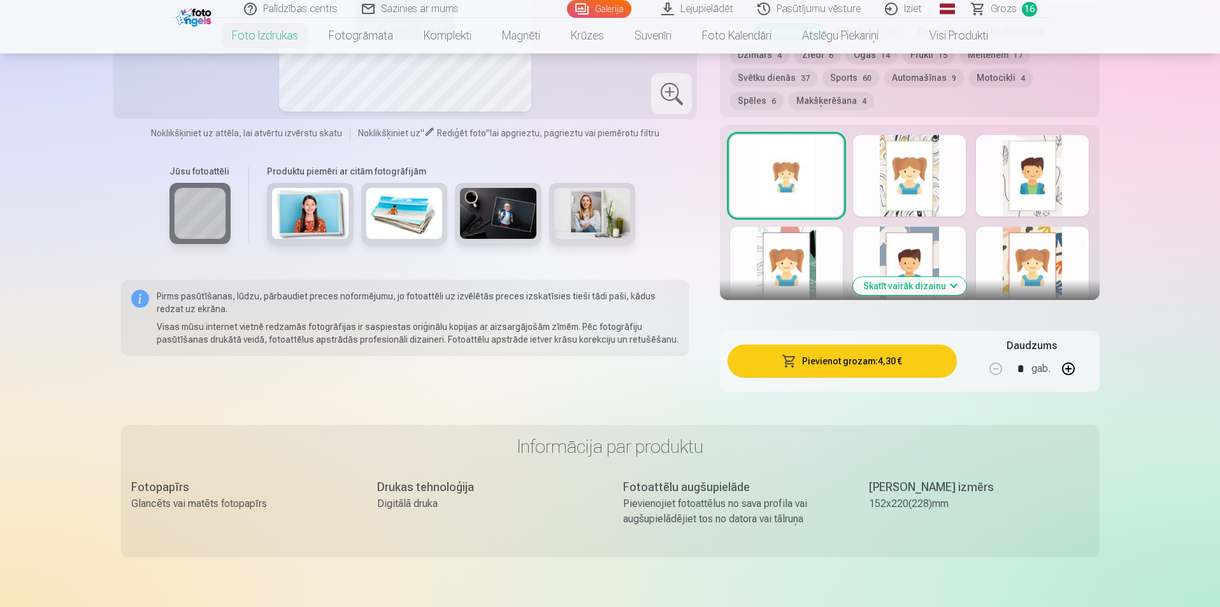
click at [840, 362] on button "Pievienot grozam : 4,30 €" at bounding box center [841, 361] width 229 height 33
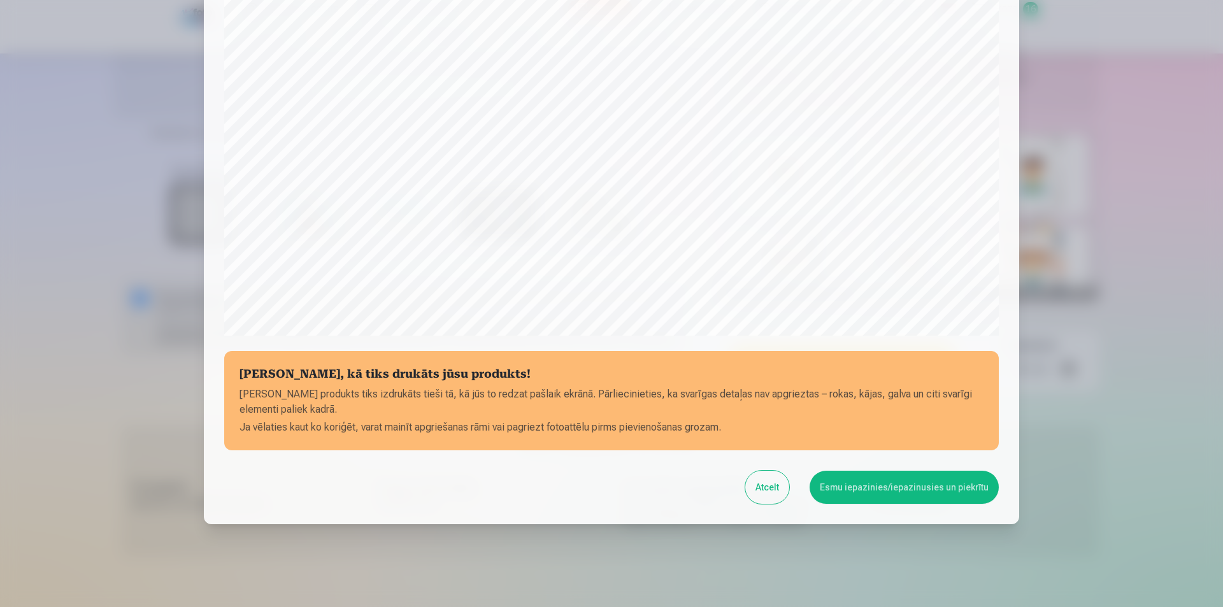
scroll to position [310, 0]
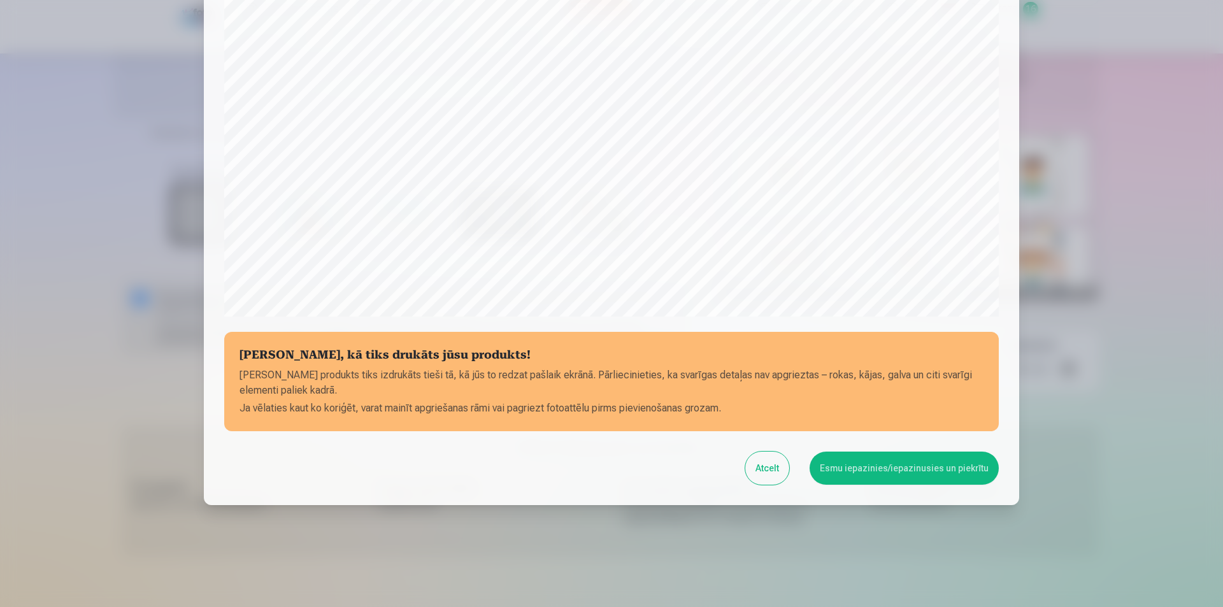
click at [866, 461] on button "Esmu iepazinies/iepazinusies un piekrītu" at bounding box center [903, 468] width 189 height 33
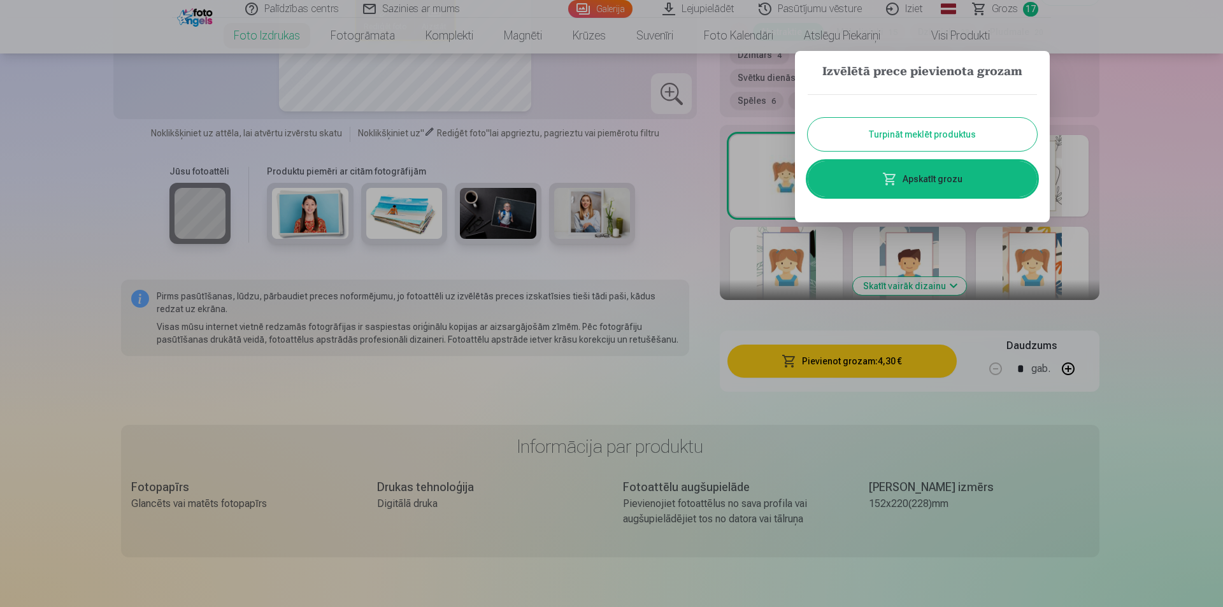
click at [920, 175] on link "Apskatīt grozu" at bounding box center [922, 179] width 229 height 36
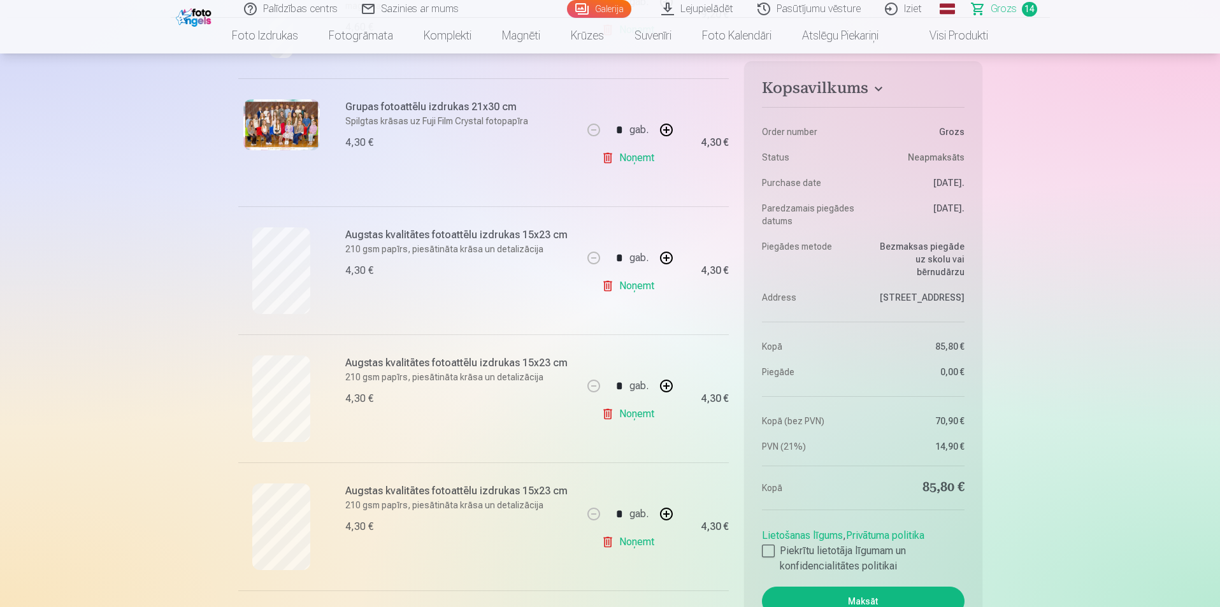
scroll to position [382, 0]
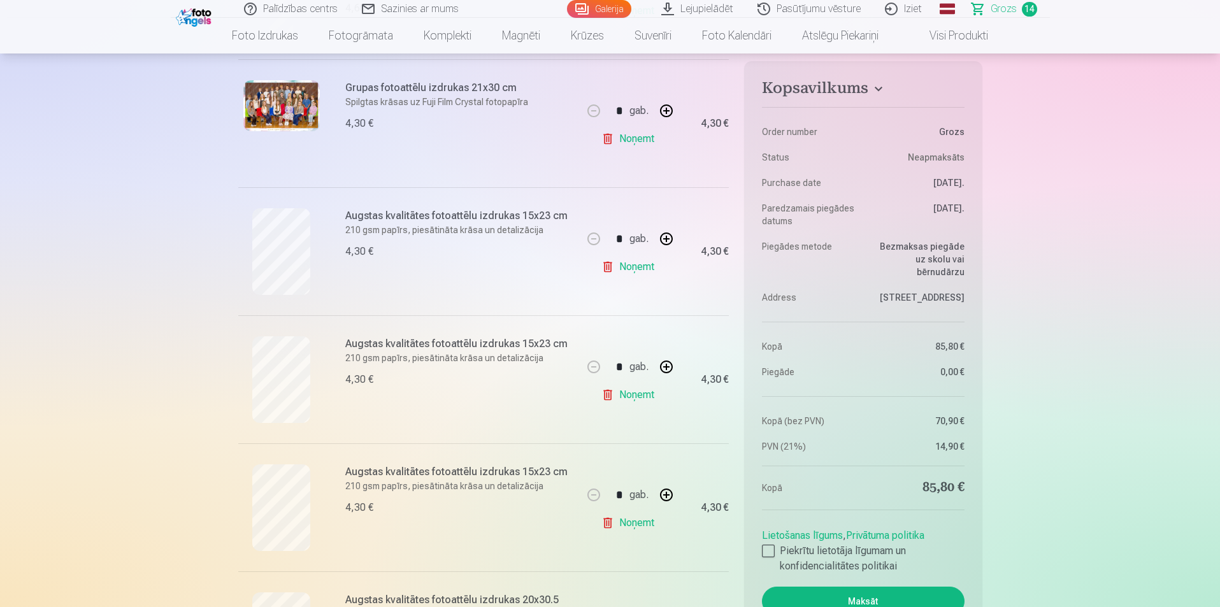
click at [667, 365] on button "button" at bounding box center [666, 367] width 31 height 31
type input "*"
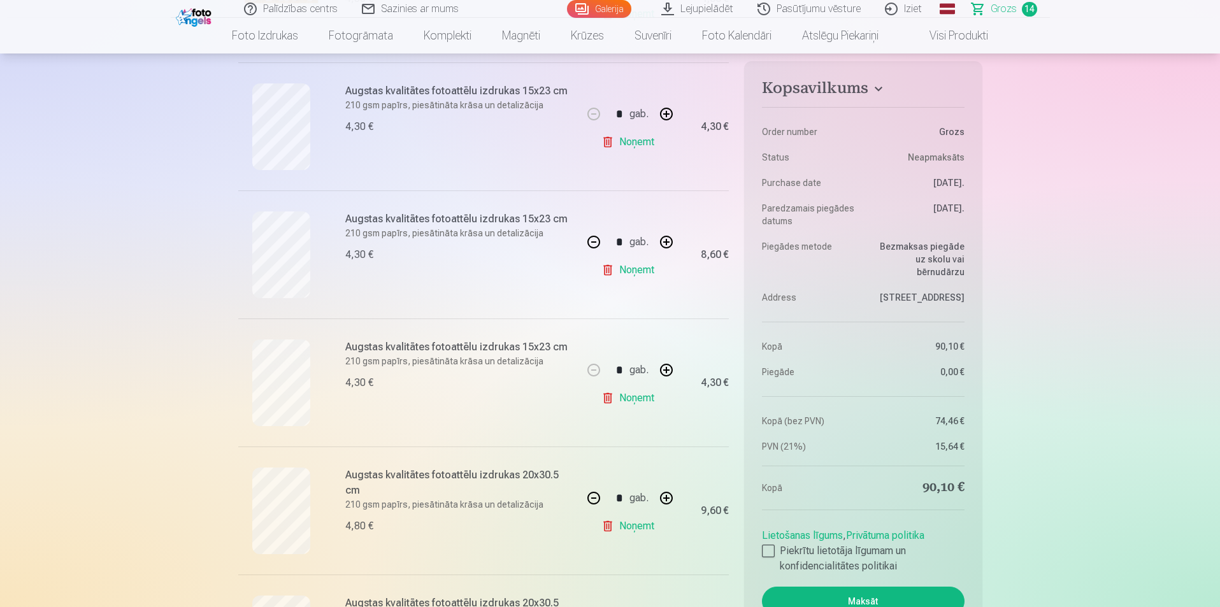
scroll to position [509, 0]
click at [669, 367] on button "button" at bounding box center [666, 367] width 31 height 31
type input "*"
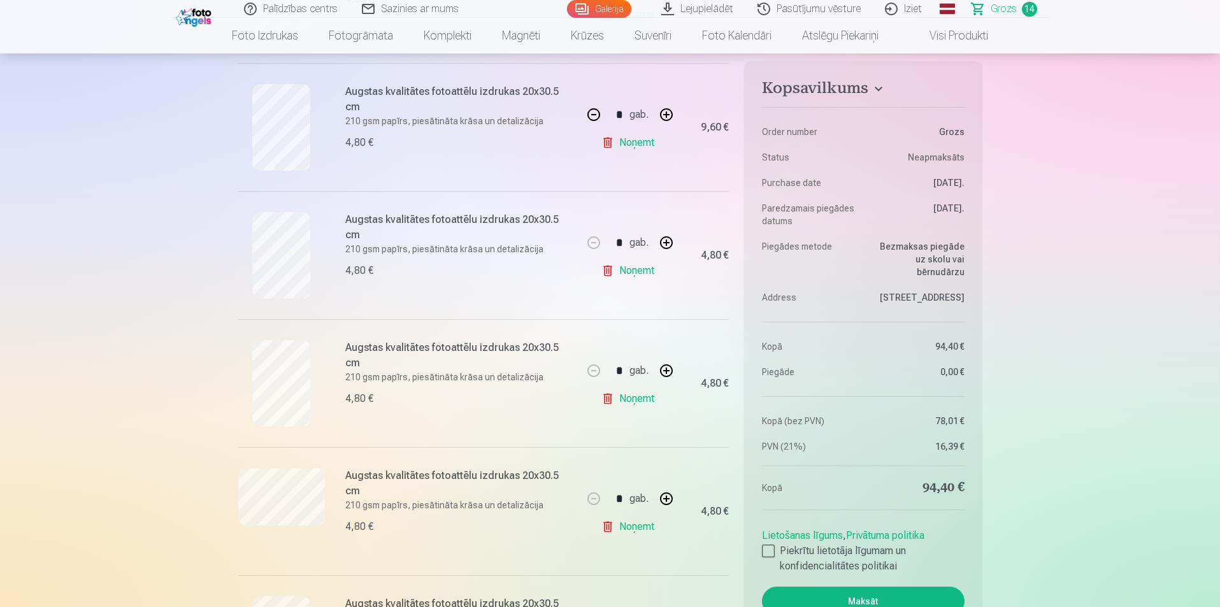
scroll to position [892, 0]
click at [661, 371] on button "button" at bounding box center [666, 369] width 31 height 31
type input "*"
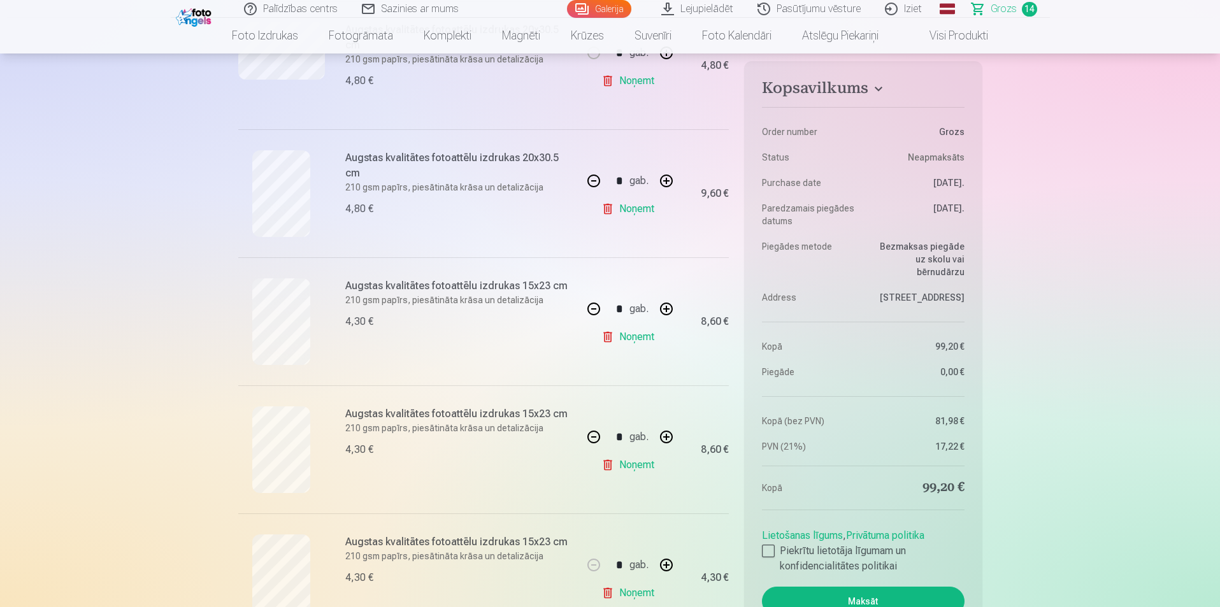
scroll to position [1337, 0]
click at [588, 308] on button "button" at bounding box center [593, 307] width 31 height 31
type input "*"
click at [592, 436] on button "button" at bounding box center [593, 435] width 31 height 31
type input "*"
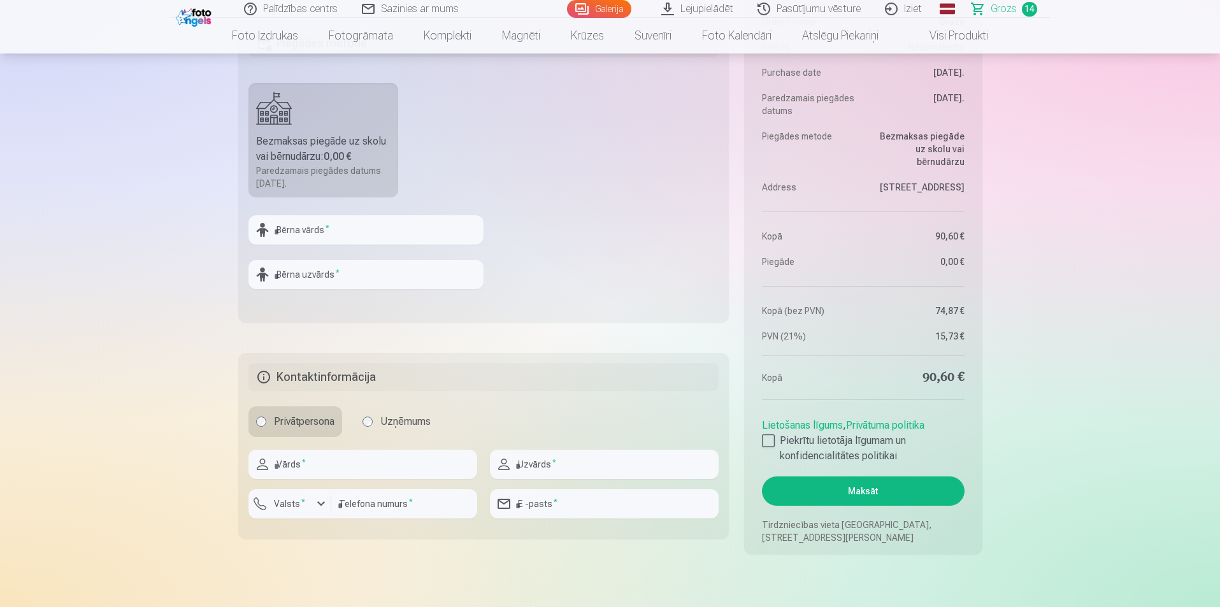
scroll to position [2038, 0]
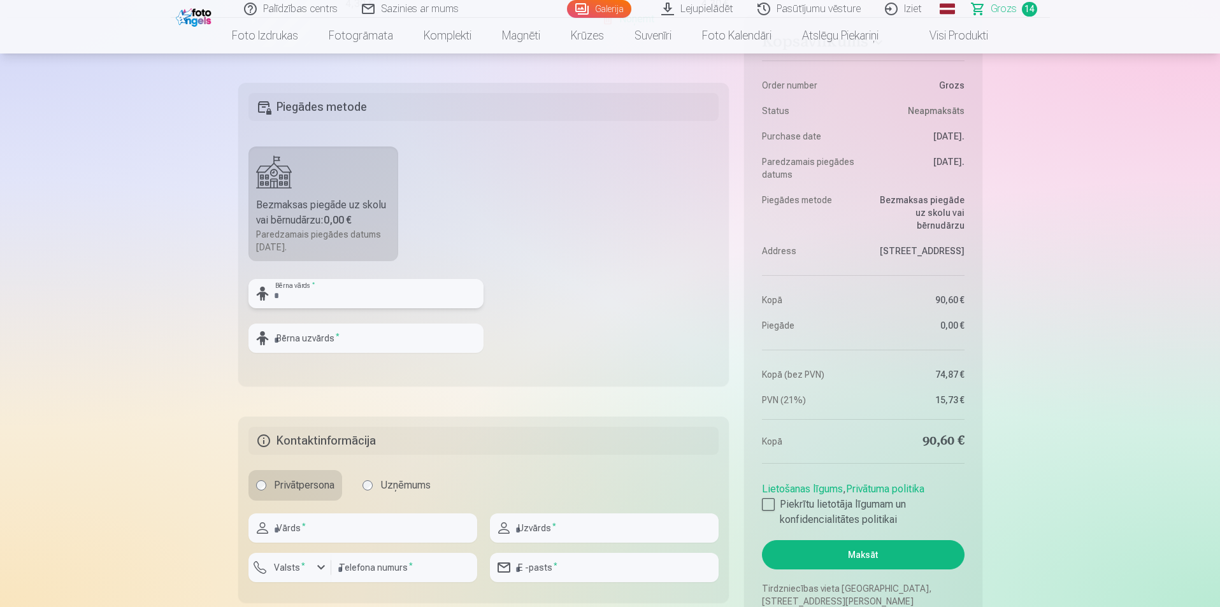
click at [326, 293] on input "text" at bounding box center [365, 293] width 235 height 29
type input "*******"
click at [289, 341] on input "text" at bounding box center [365, 338] width 235 height 29
type input "*****"
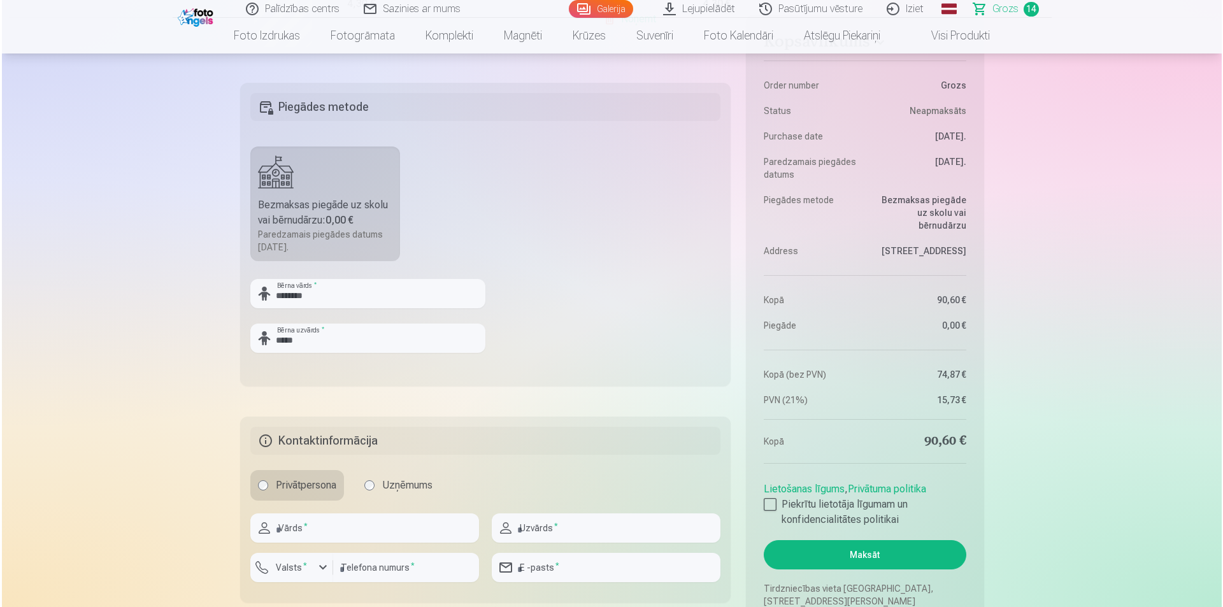
scroll to position [2102, 0]
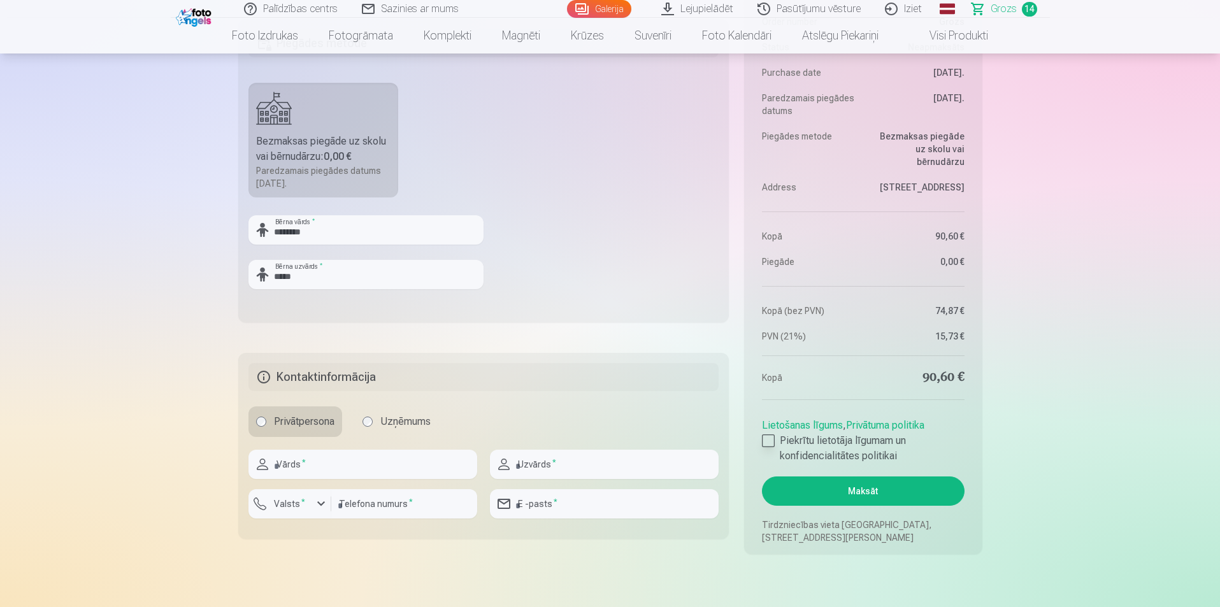
click at [767, 439] on div at bounding box center [768, 440] width 13 height 13
click at [296, 459] on input "text" at bounding box center [362, 464] width 229 height 29
type input "******"
type input "**********"
click at [317, 509] on div "button" at bounding box center [320, 503] width 15 height 15
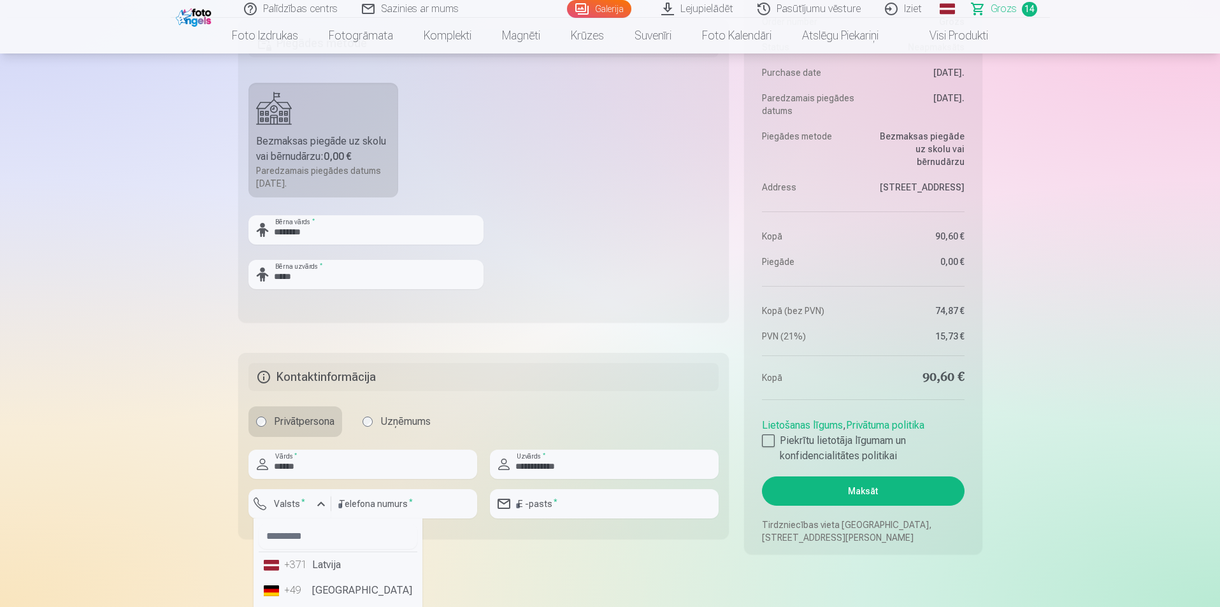
click at [332, 568] on li "+371 Latvija" at bounding box center [338, 564] width 159 height 25
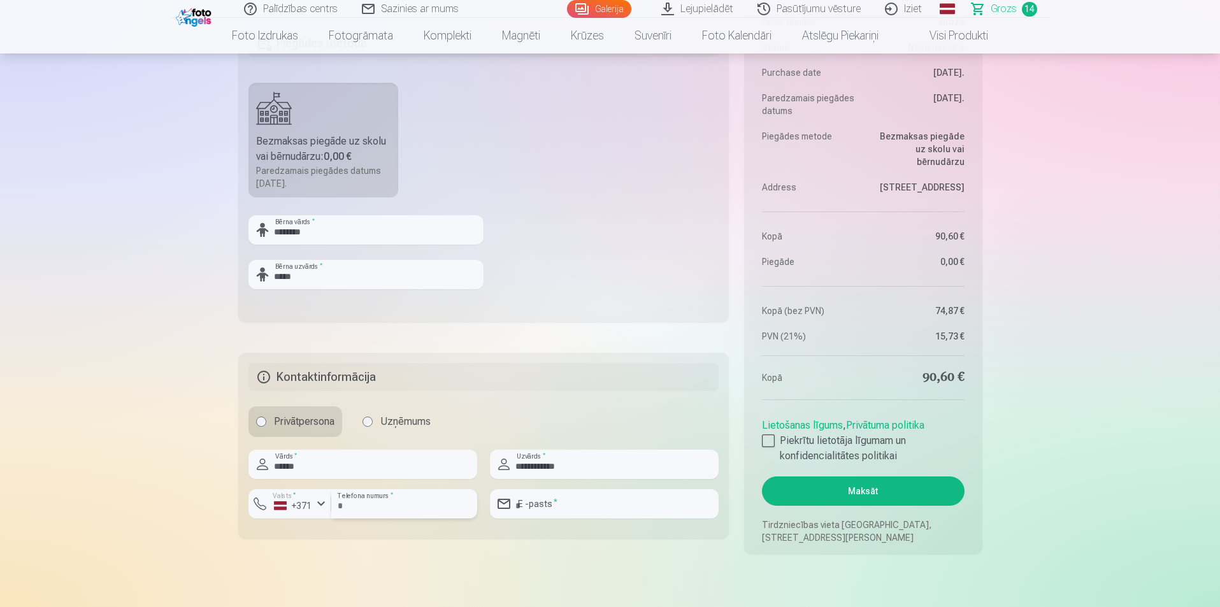
click at [367, 506] on input "number" at bounding box center [404, 503] width 146 height 29
type input "*******"
click at [531, 498] on input "email" at bounding box center [604, 503] width 229 height 29
type input "**********"
click at [872, 495] on button "Maksāt" at bounding box center [863, 490] width 202 height 29
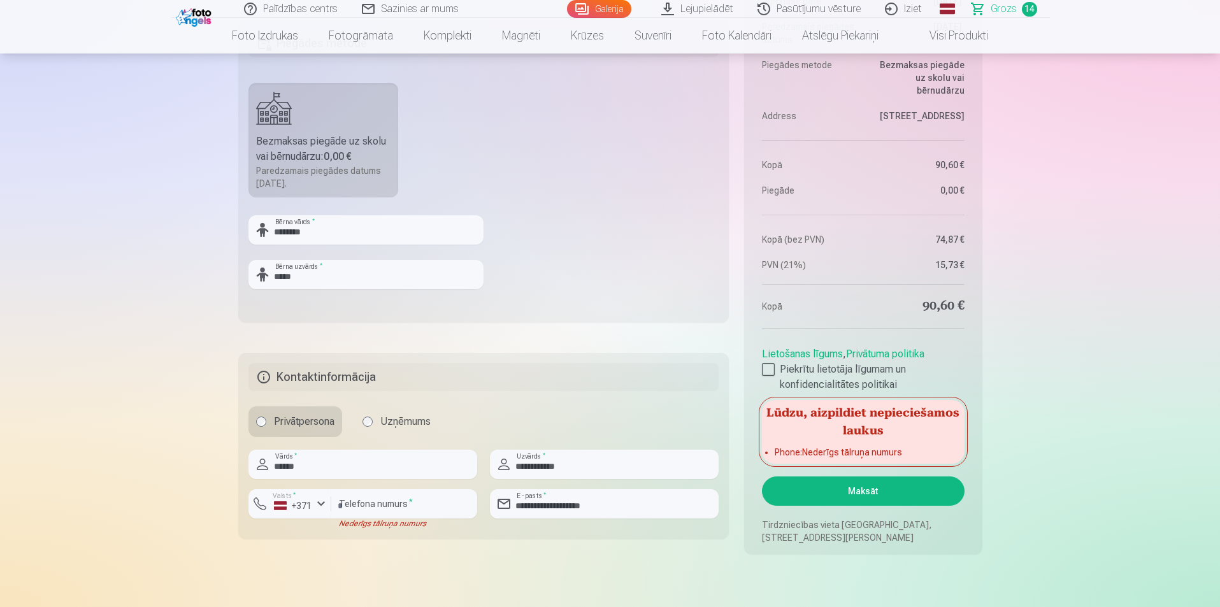
click at [352, 503] on input "*******" at bounding box center [404, 503] width 146 height 29
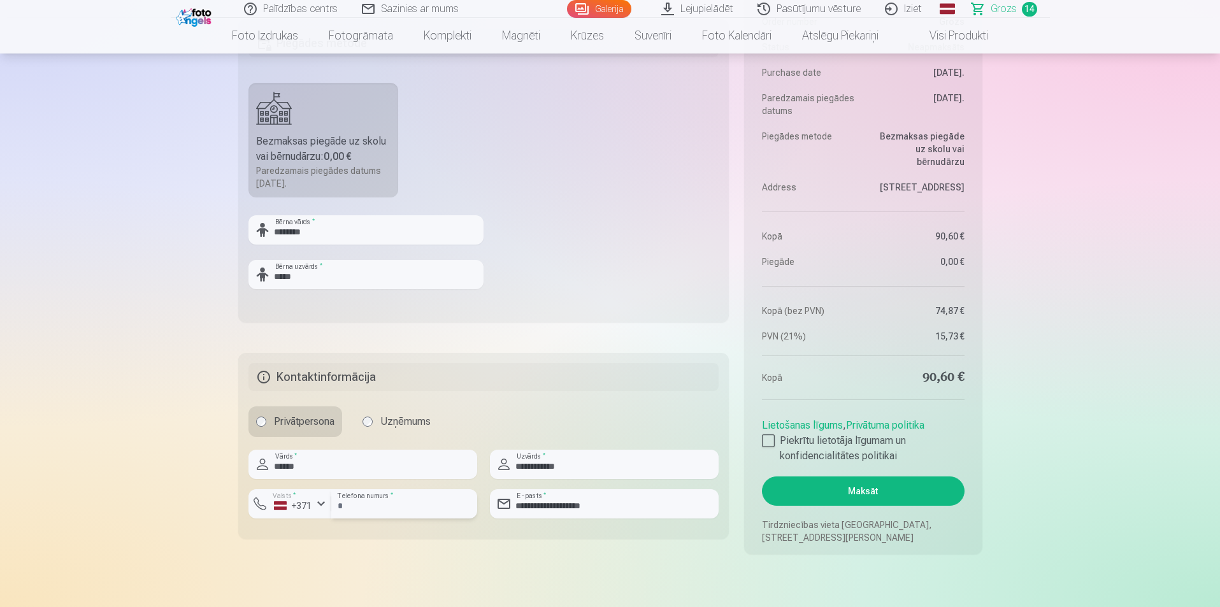
type input "********"
click at [867, 492] on button "Maksāt" at bounding box center [863, 490] width 202 height 29
